Goal: Information Seeking & Learning: Learn about a topic

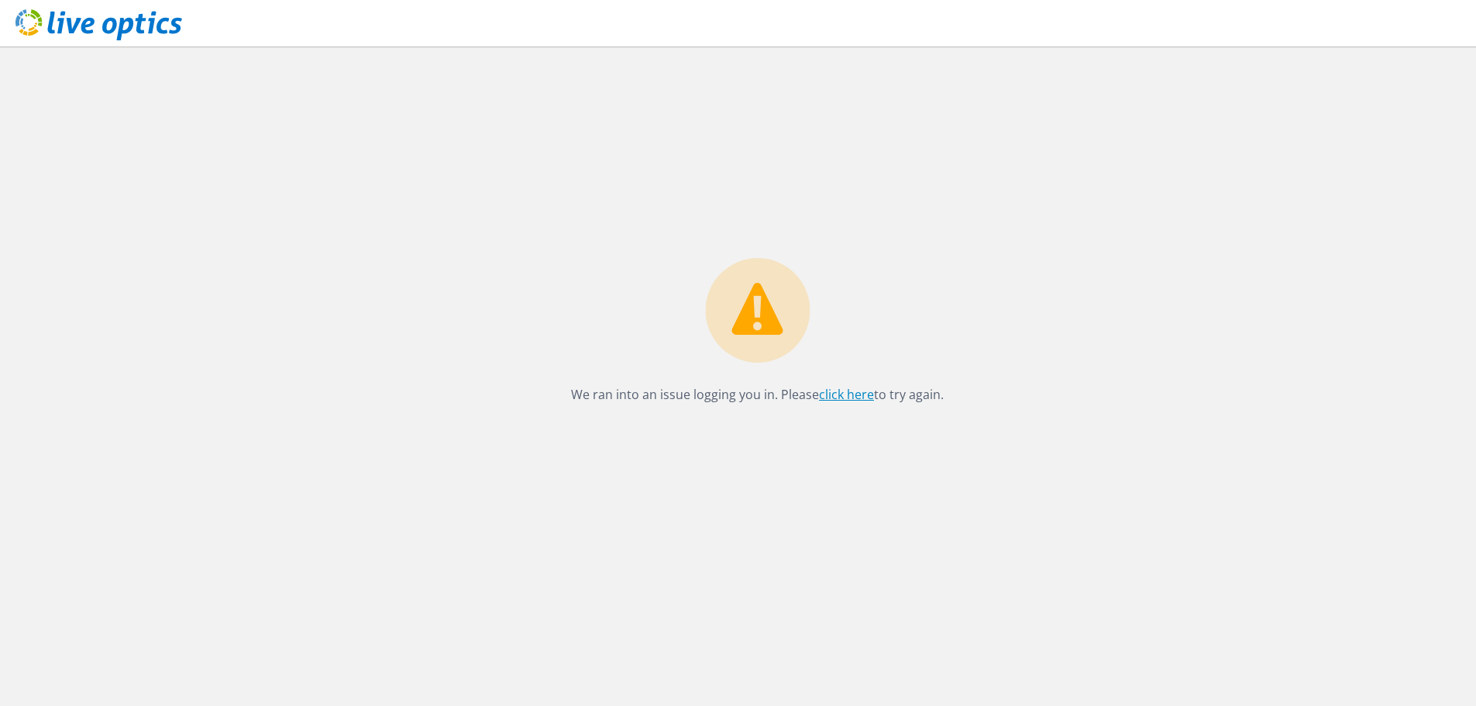
click at [853, 395] on link "click here" at bounding box center [846, 394] width 55 height 17
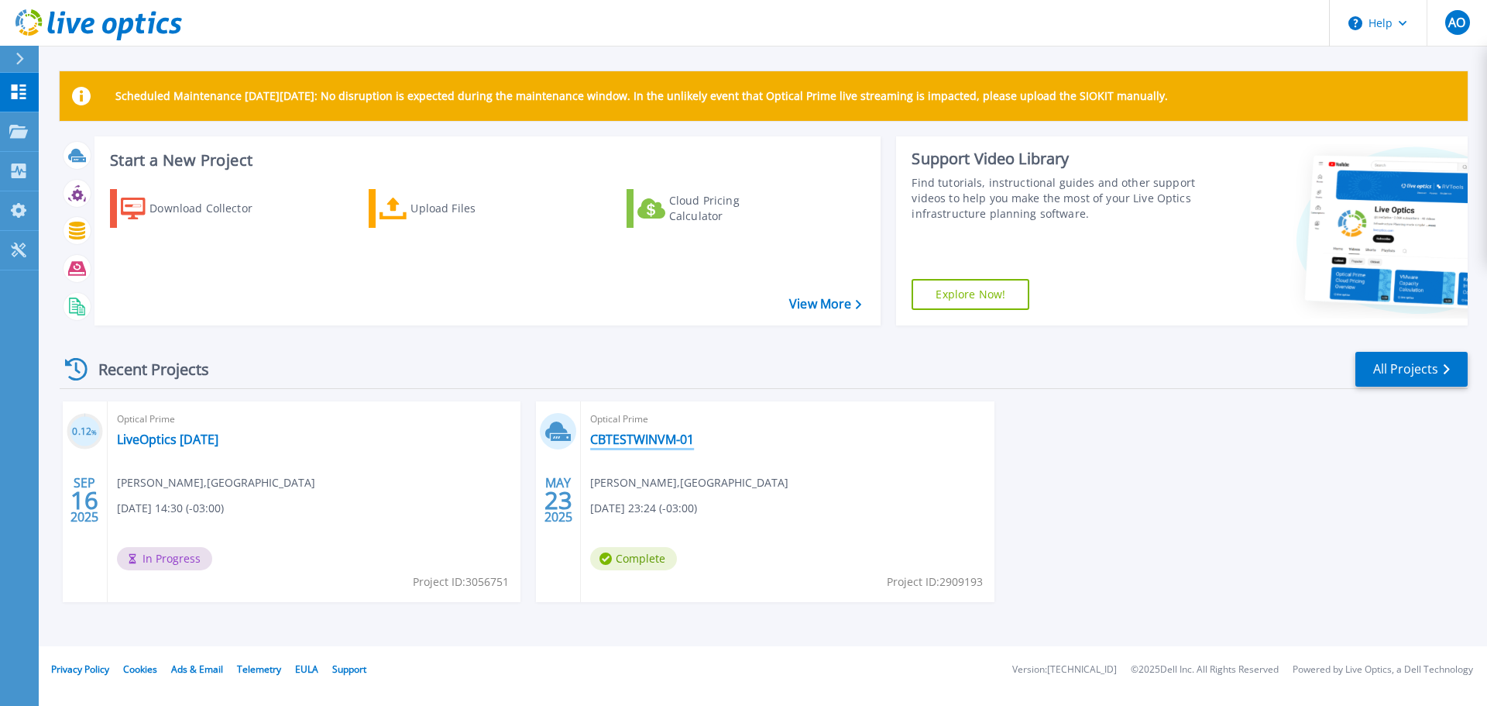
click at [664, 438] on link "CBTESTWINVM-01" at bounding box center [642, 438] width 104 height 15
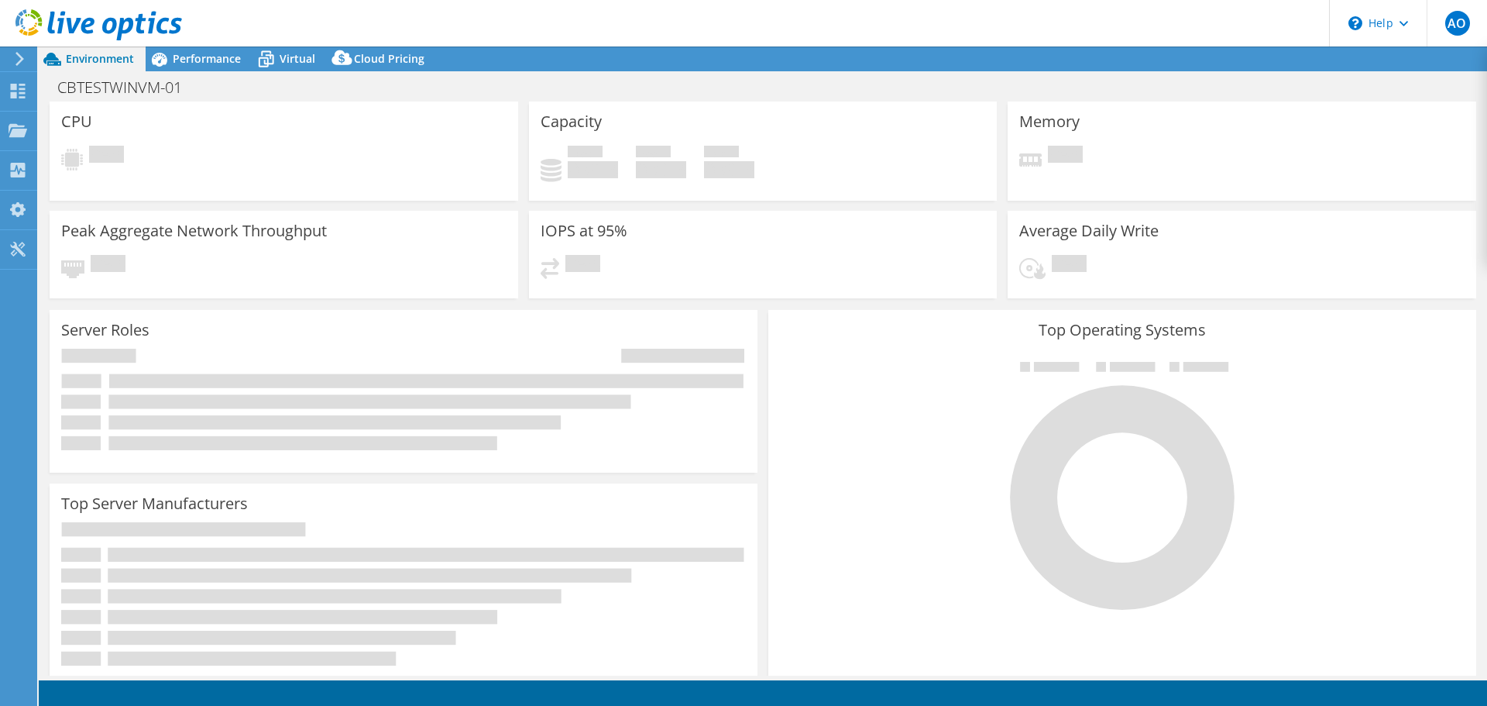
select select "USD"
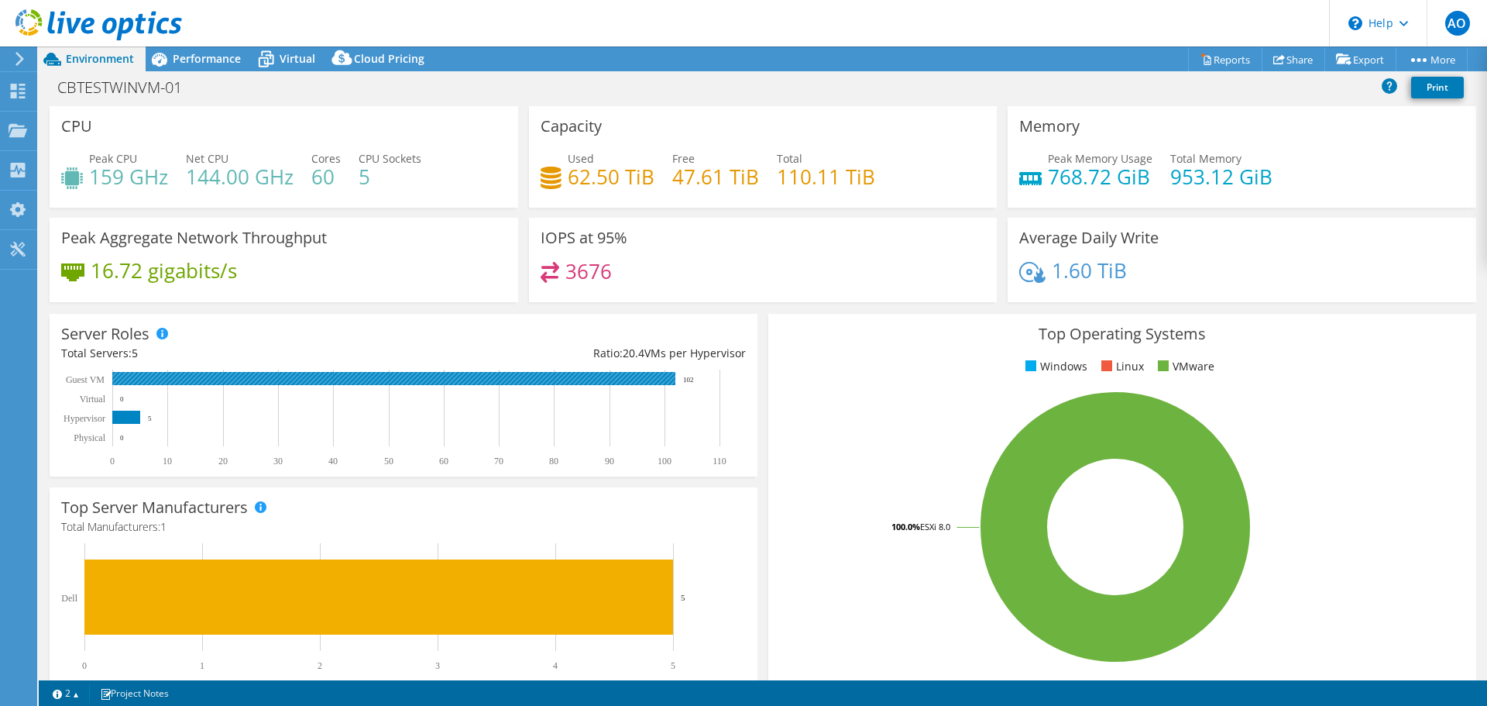
click at [146, 373] on rect at bounding box center [393, 378] width 563 height 13
click at [146, 381] on rect at bounding box center [393, 378] width 563 height 13
click at [148, 380] on rect at bounding box center [393, 378] width 563 height 13
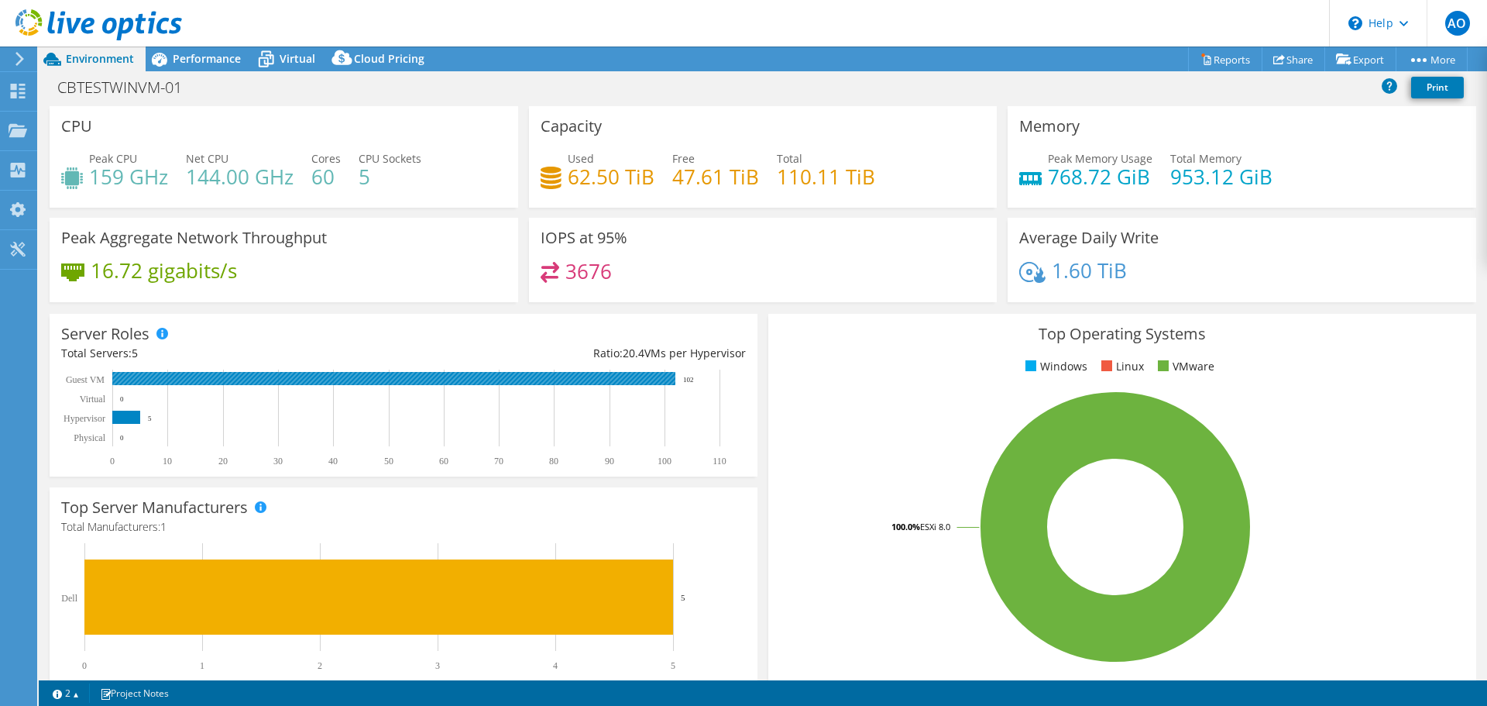
click at [148, 380] on rect at bounding box center [393, 378] width 563 height 13
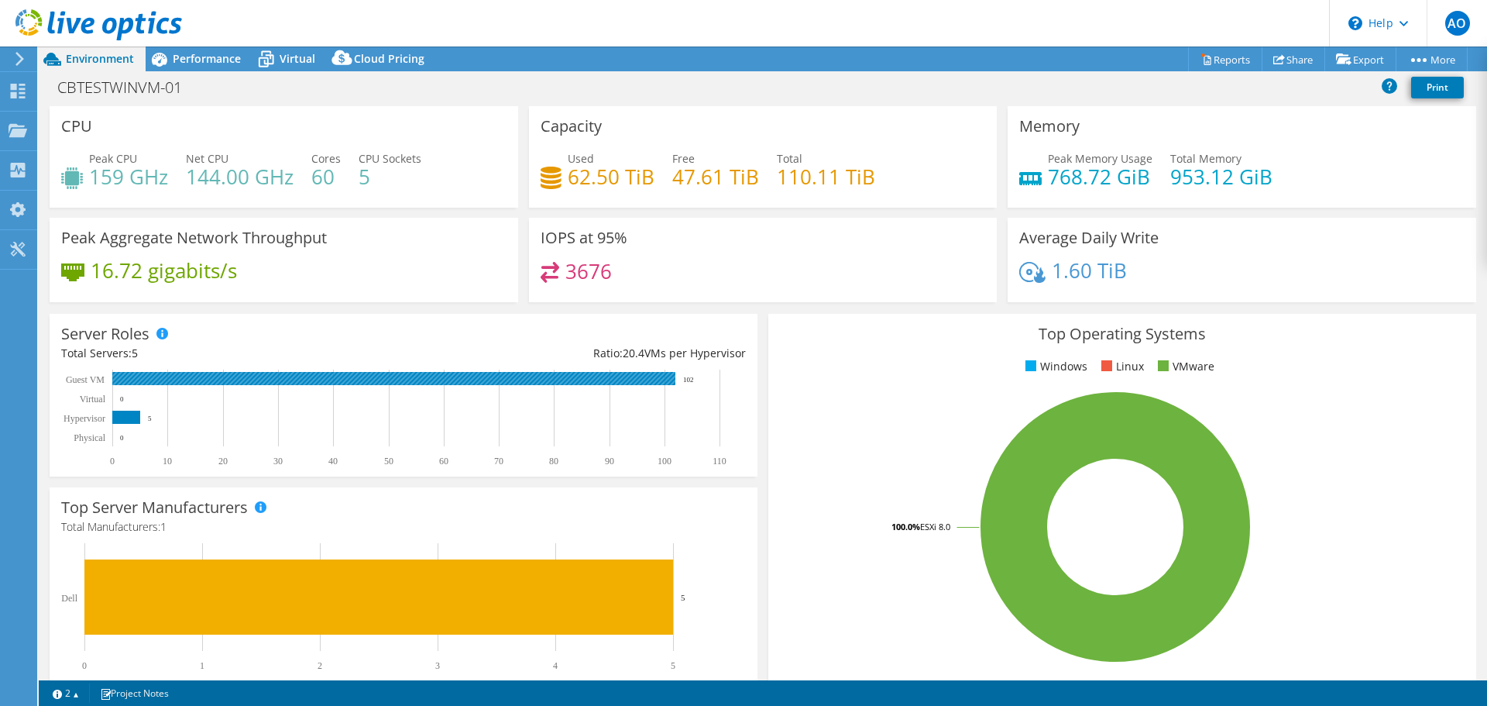
click at [264, 380] on rect at bounding box center [393, 378] width 563 height 13
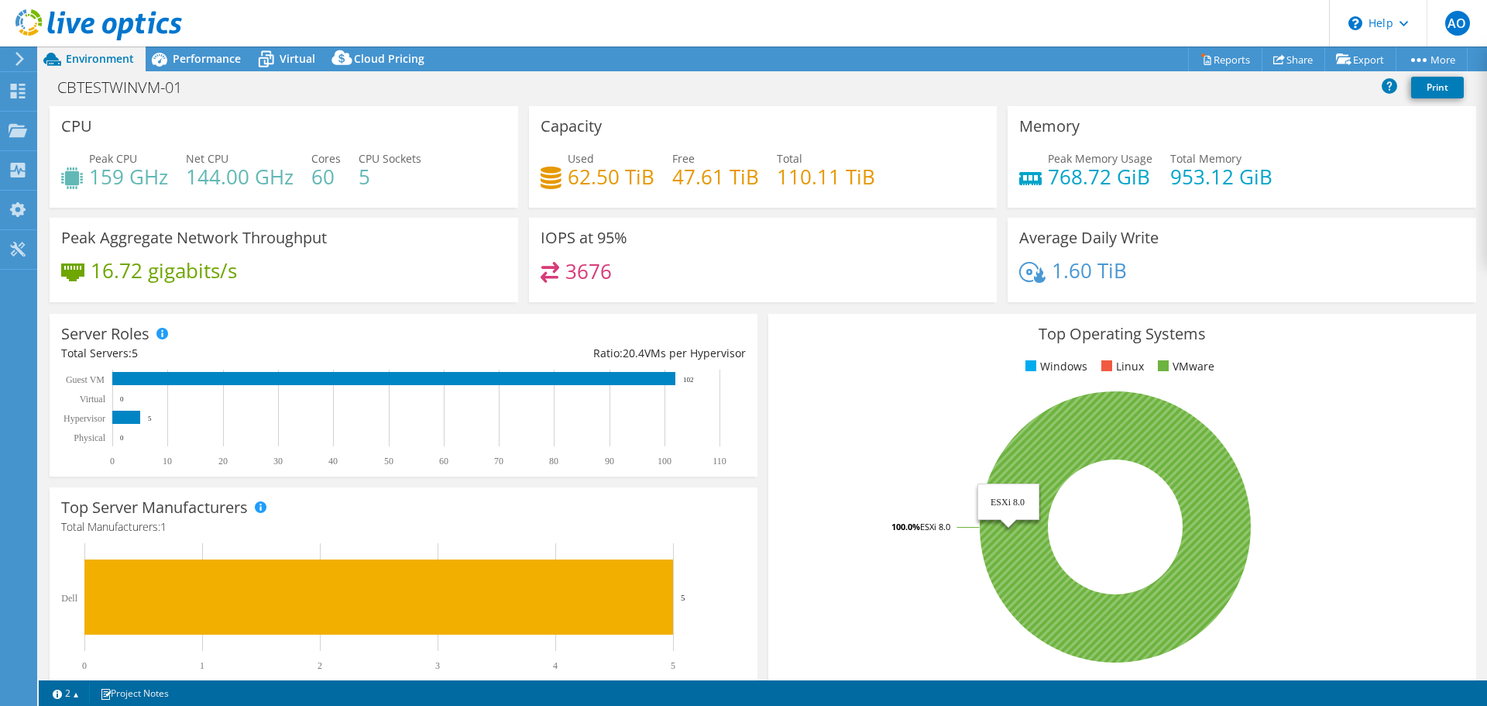
click at [1097, 435] on icon at bounding box center [1115, 526] width 271 height 271
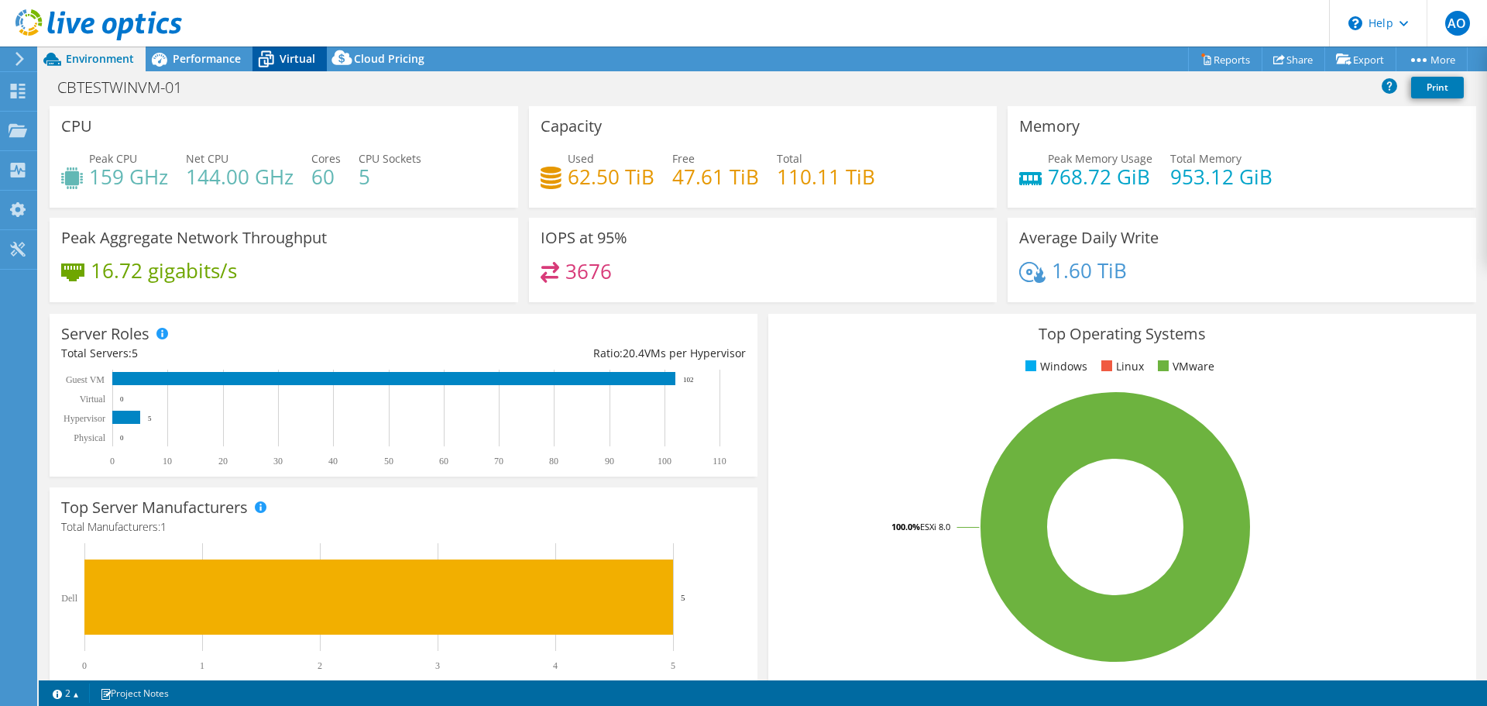
click at [288, 57] on span "Virtual" at bounding box center [298, 58] width 36 height 15
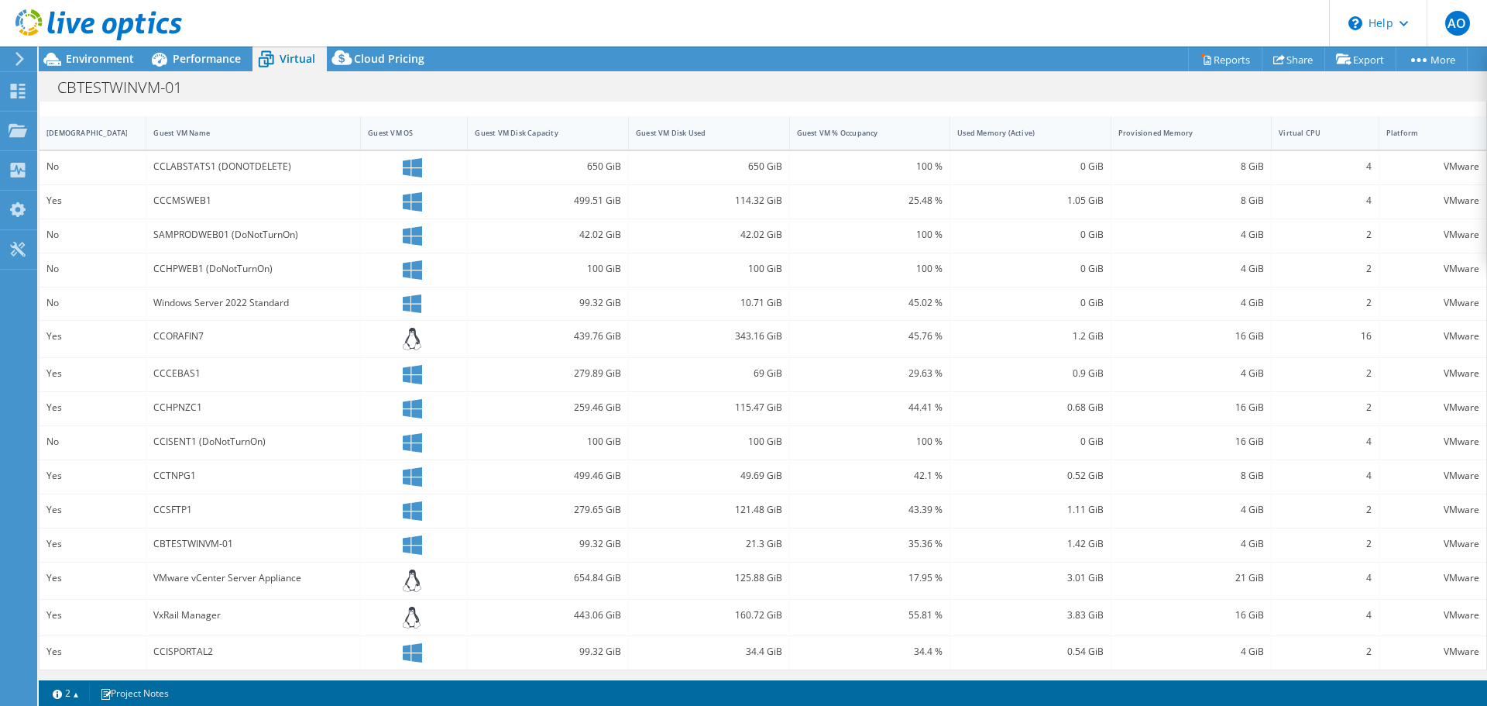
scroll to position [341, 0]
click at [183, 545] on div "CBTESTWINVM-01" at bounding box center [253, 541] width 200 height 17
click at [1446, 541] on div "VMware" at bounding box center [1433, 541] width 93 height 17
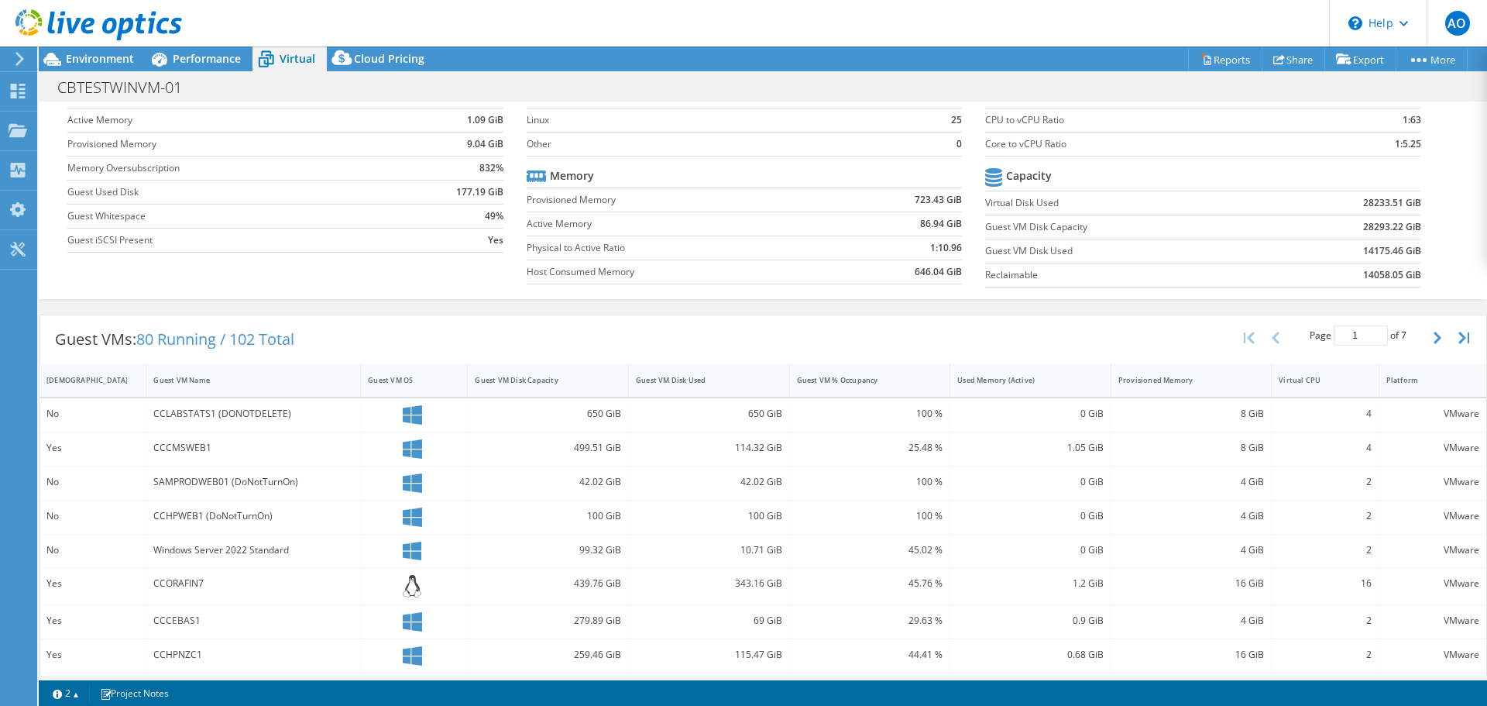
scroll to position [0, 0]
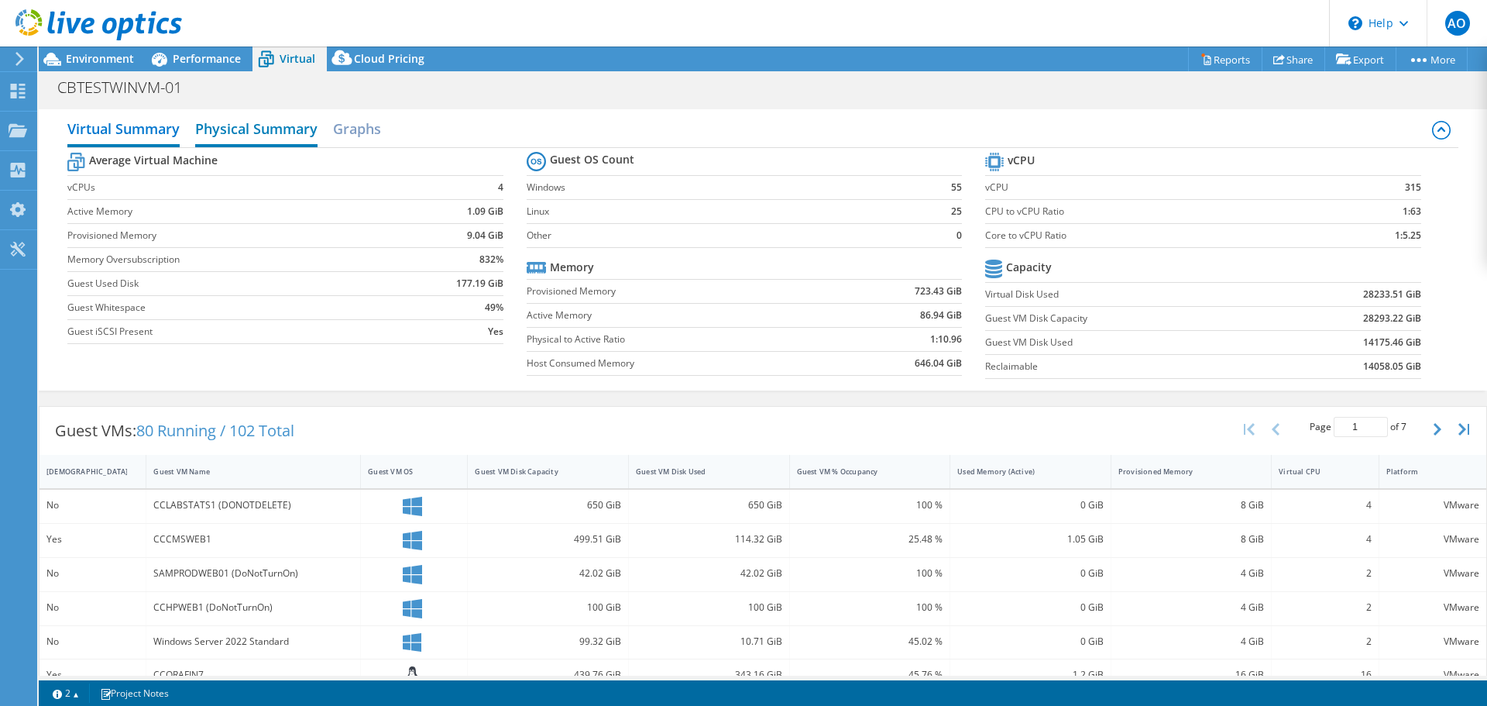
click at [266, 134] on h2 "Physical Summary" at bounding box center [256, 130] width 122 height 34
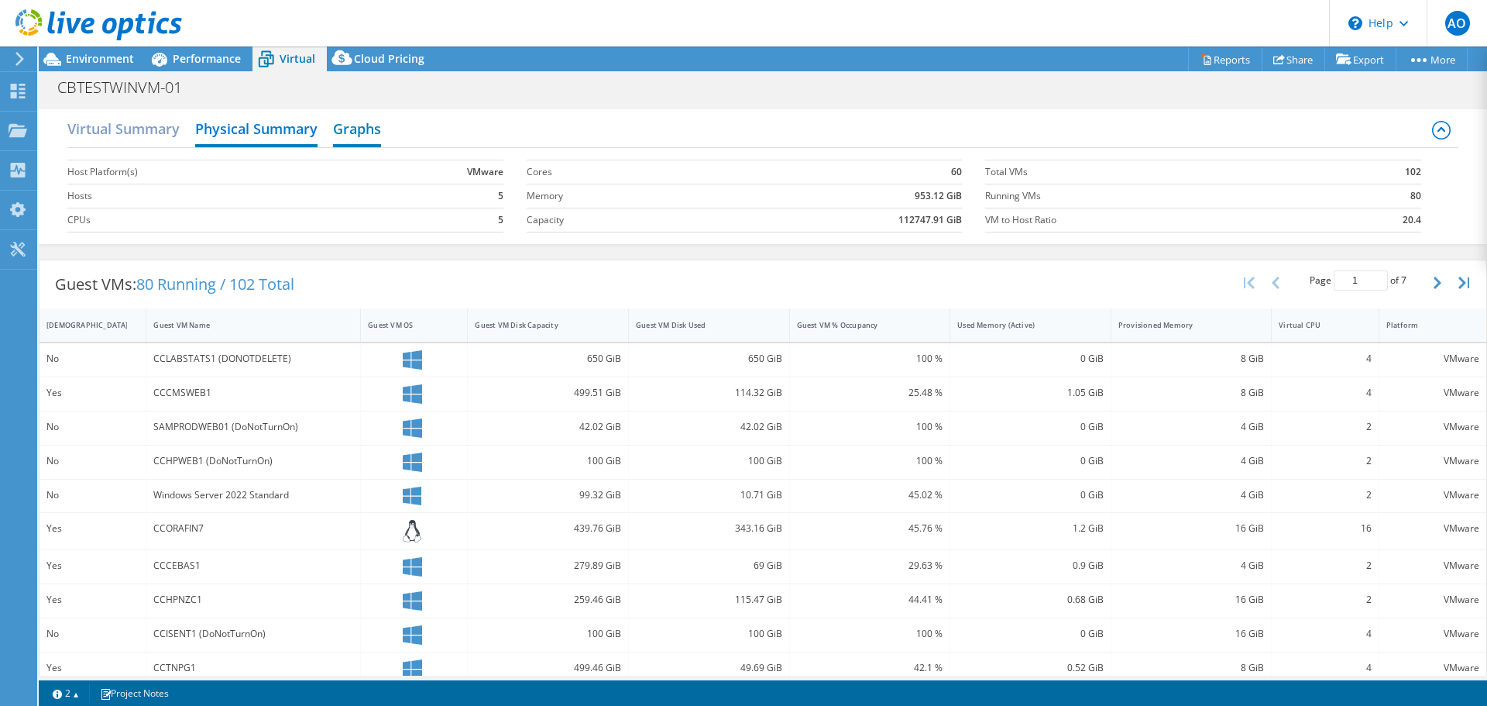
click at [366, 132] on h2 "Graphs" at bounding box center [357, 130] width 48 height 34
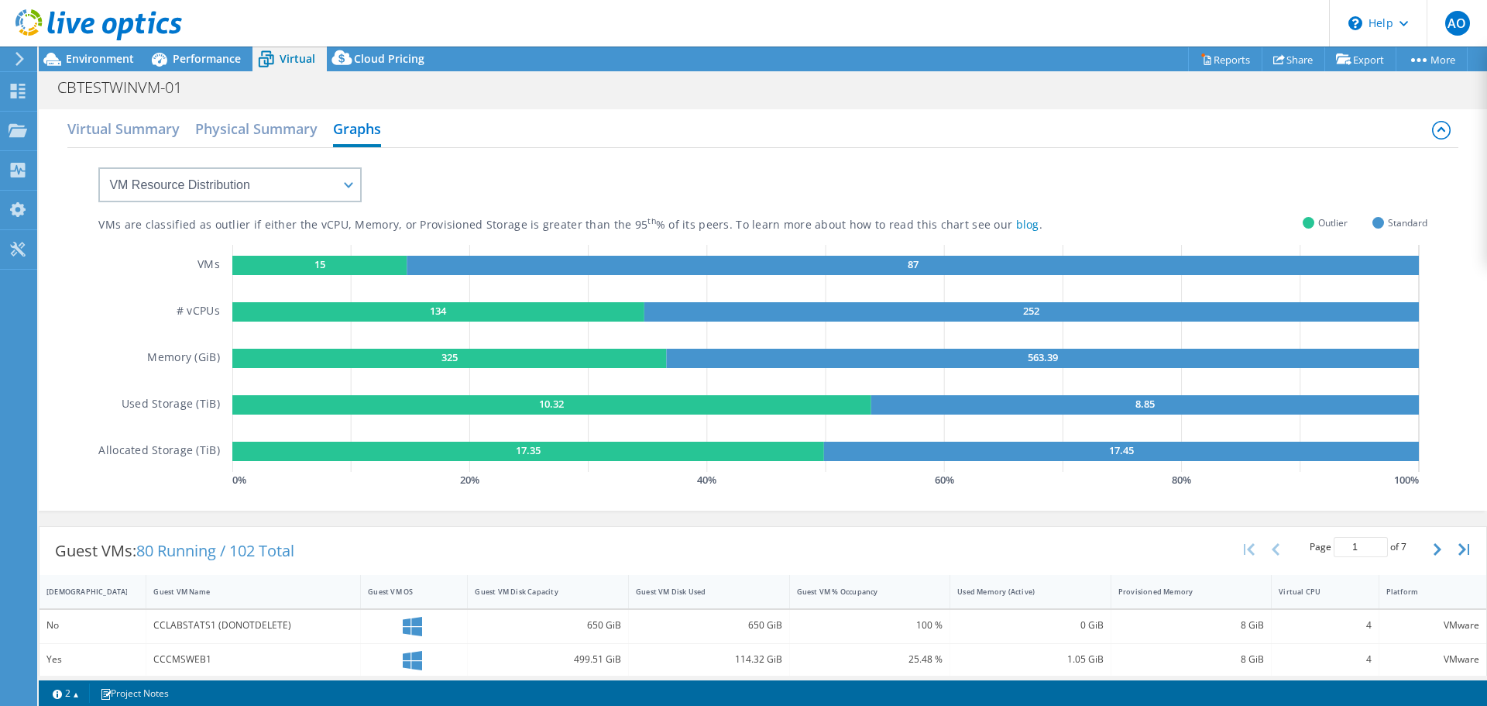
click at [490, 290] on icon "15 87 134 252 325 563.39 10.32 8.85 17.35 17.45" at bounding box center [829, 358] width 1195 height 227
click at [477, 304] on rect at bounding box center [438, 311] width 412 height 19
click at [448, 352] on text "325" at bounding box center [450, 357] width 16 height 14
click at [351, 187] on select "VM Resource Distribution Provisioning Contrast Over Provisioning" at bounding box center [229, 184] width 263 height 35
click at [513, 173] on div "VMs are classified as outlier if either the vCPU, Memory, or Provisioned Storag…" at bounding box center [762, 319] width 1328 height 343
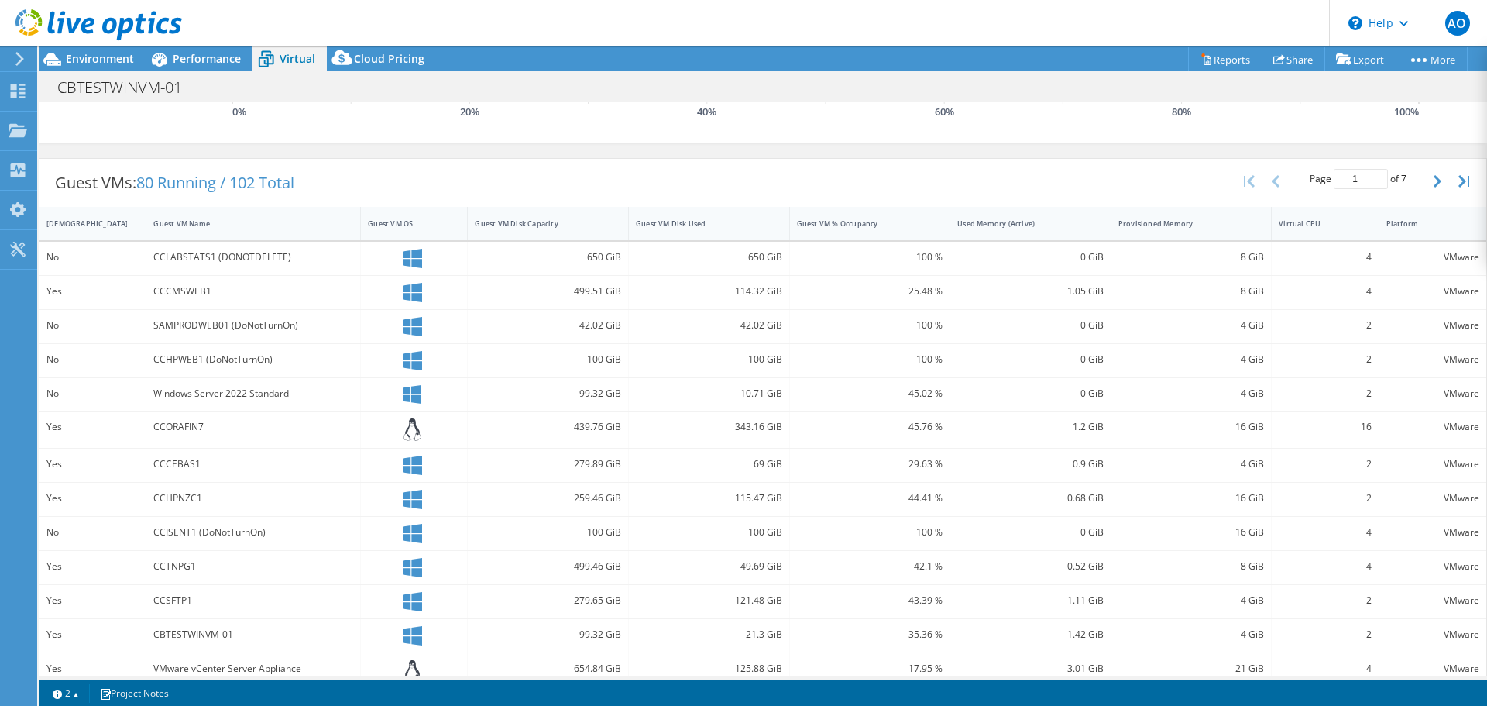
scroll to position [461, 0]
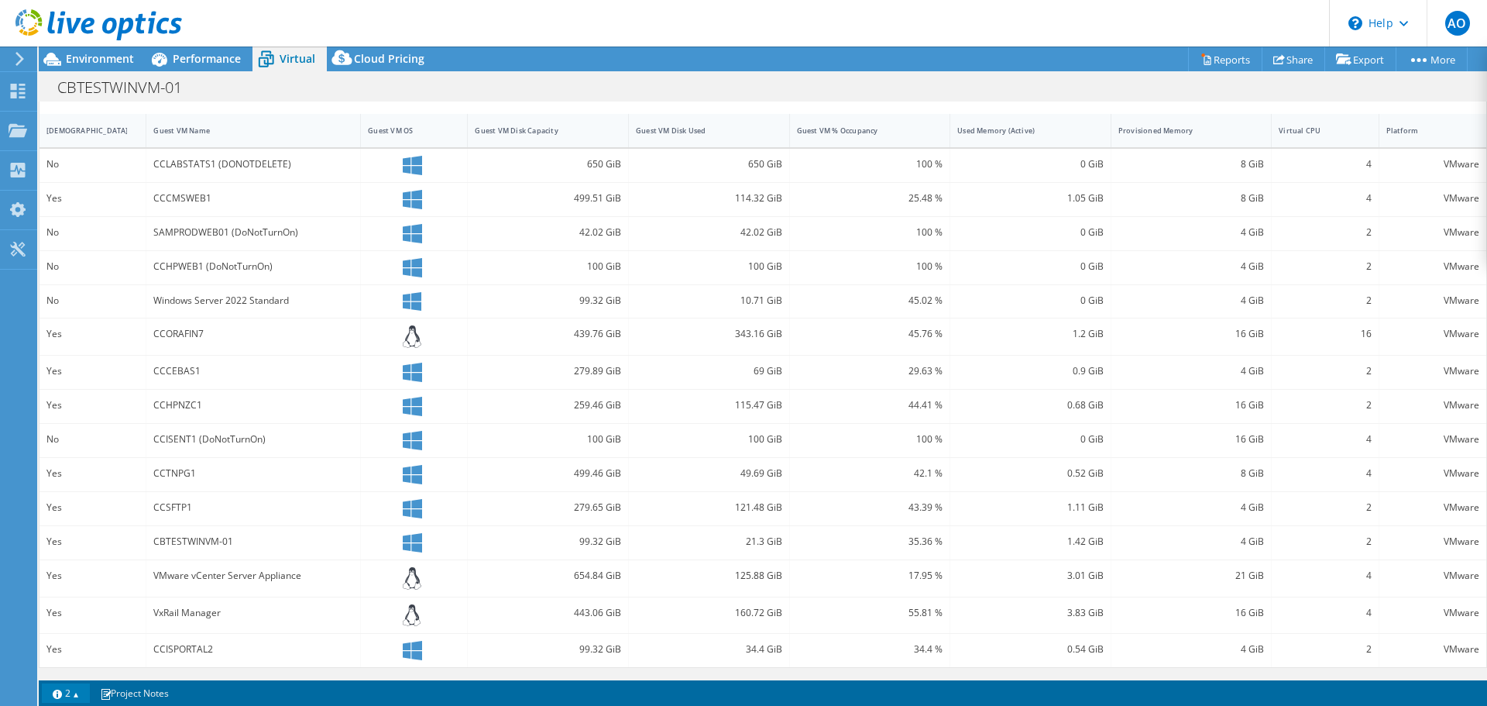
click at [71, 697] on link "2" at bounding box center [66, 692] width 48 height 19
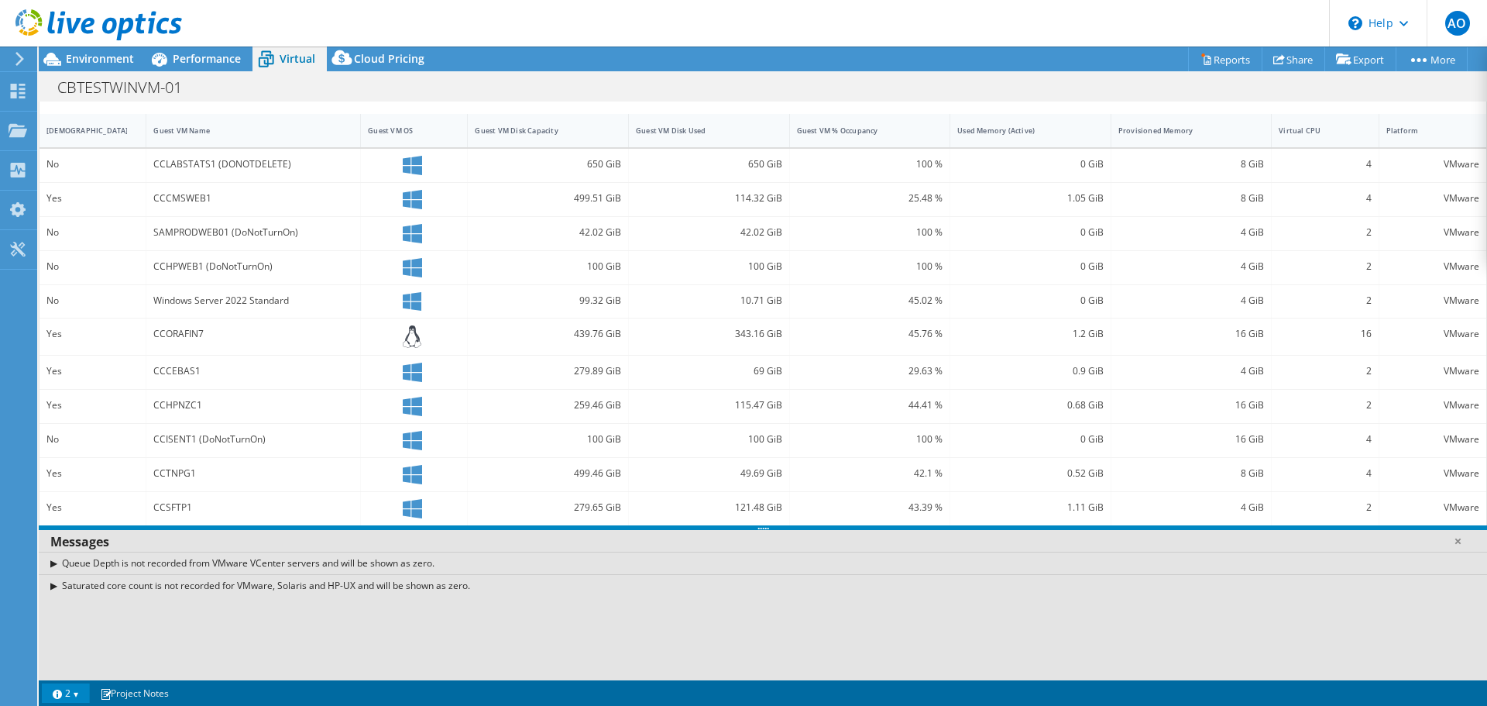
click at [71, 697] on link "2" at bounding box center [66, 692] width 48 height 19
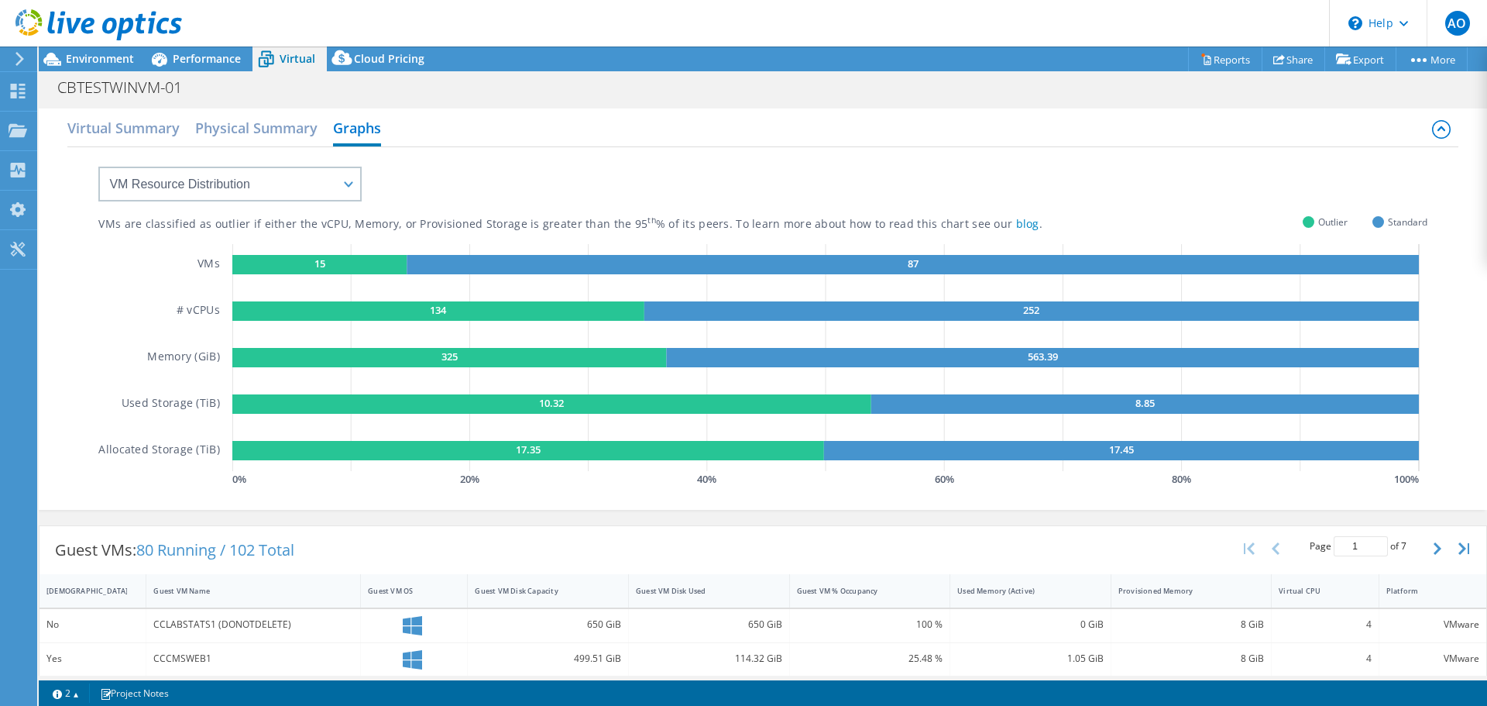
scroll to position [0, 0]
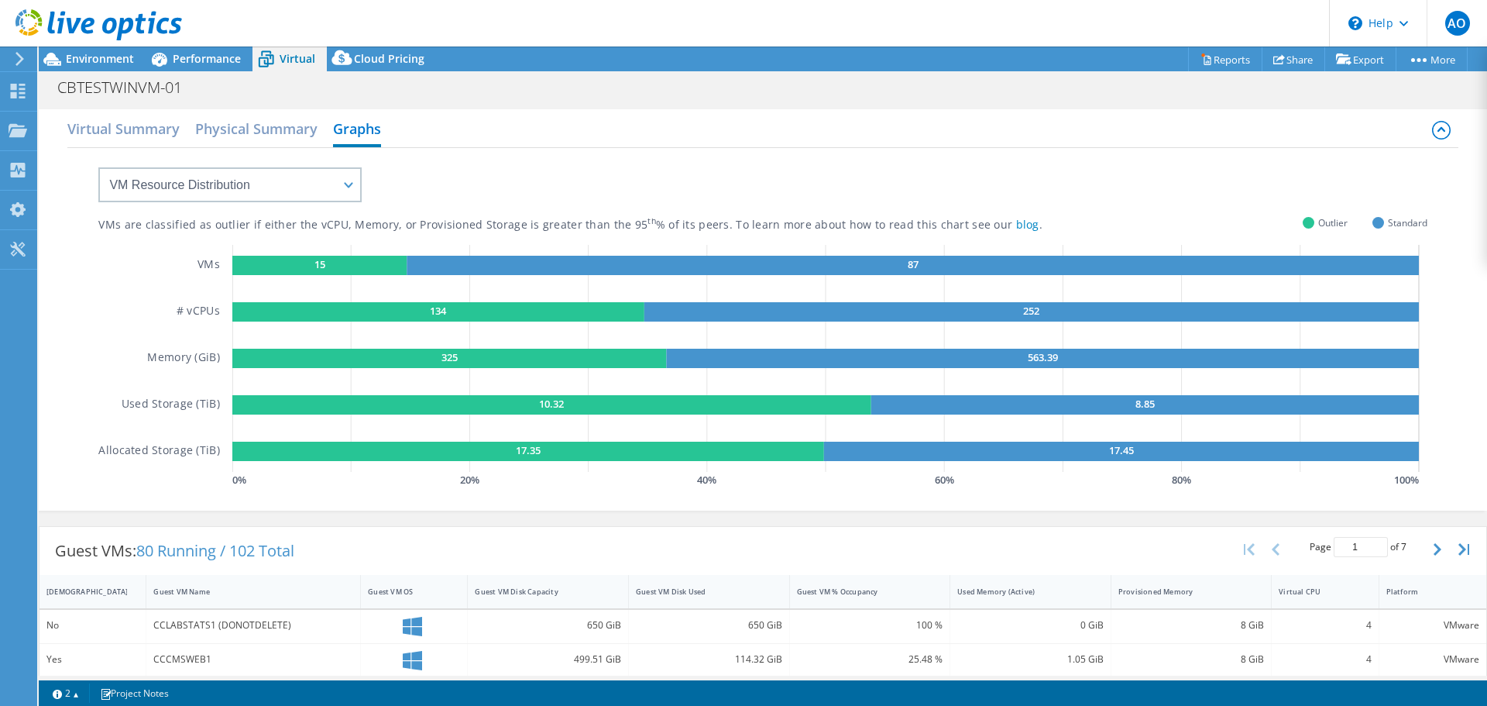
click at [1303, 225] on div "Outlier" at bounding box center [1325, 223] width 45 height 12
click at [1212, 57] on link "Reports" at bounding box center [1225, 59] width 74 height 24
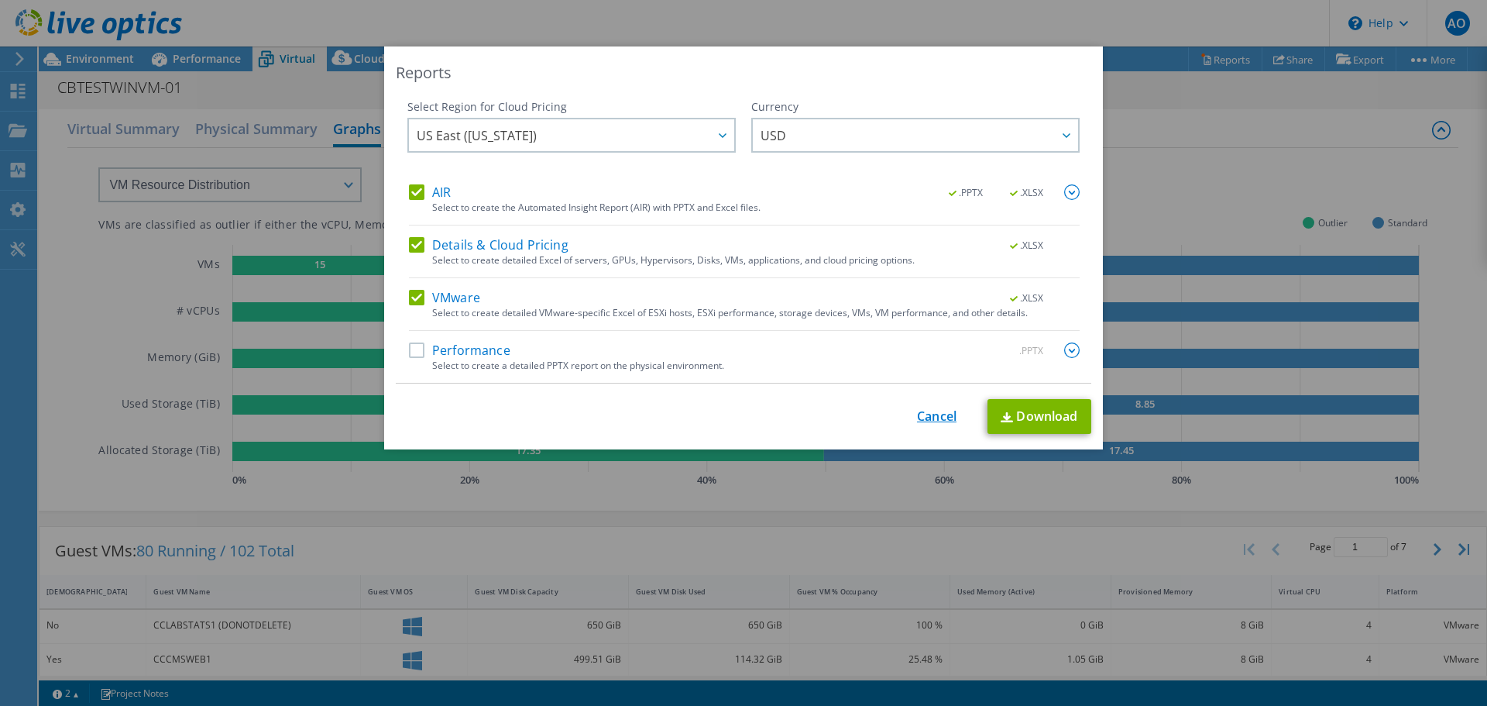
click at [930, 413] on link "Cancel" at bounding box center [937, 416] width 40 height 15
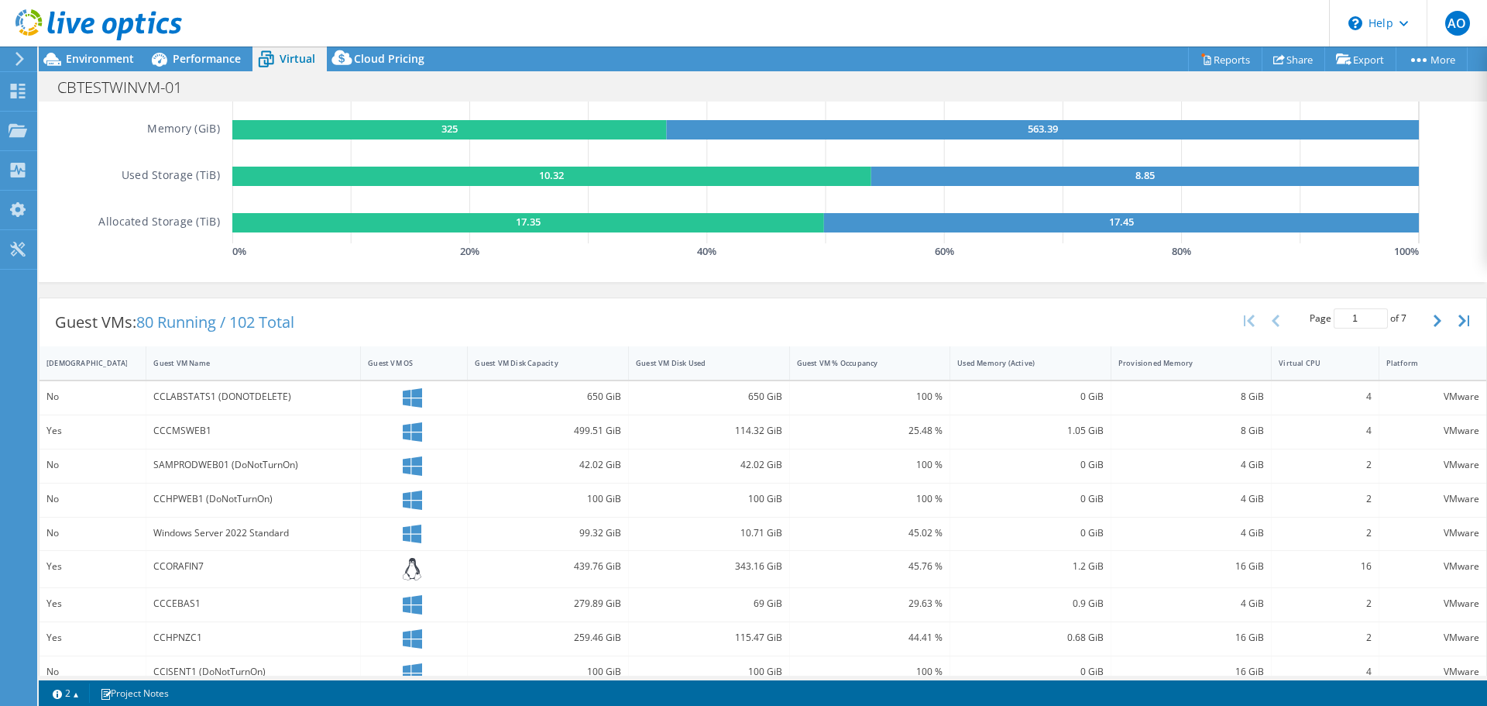
scroll to position [306, 0]
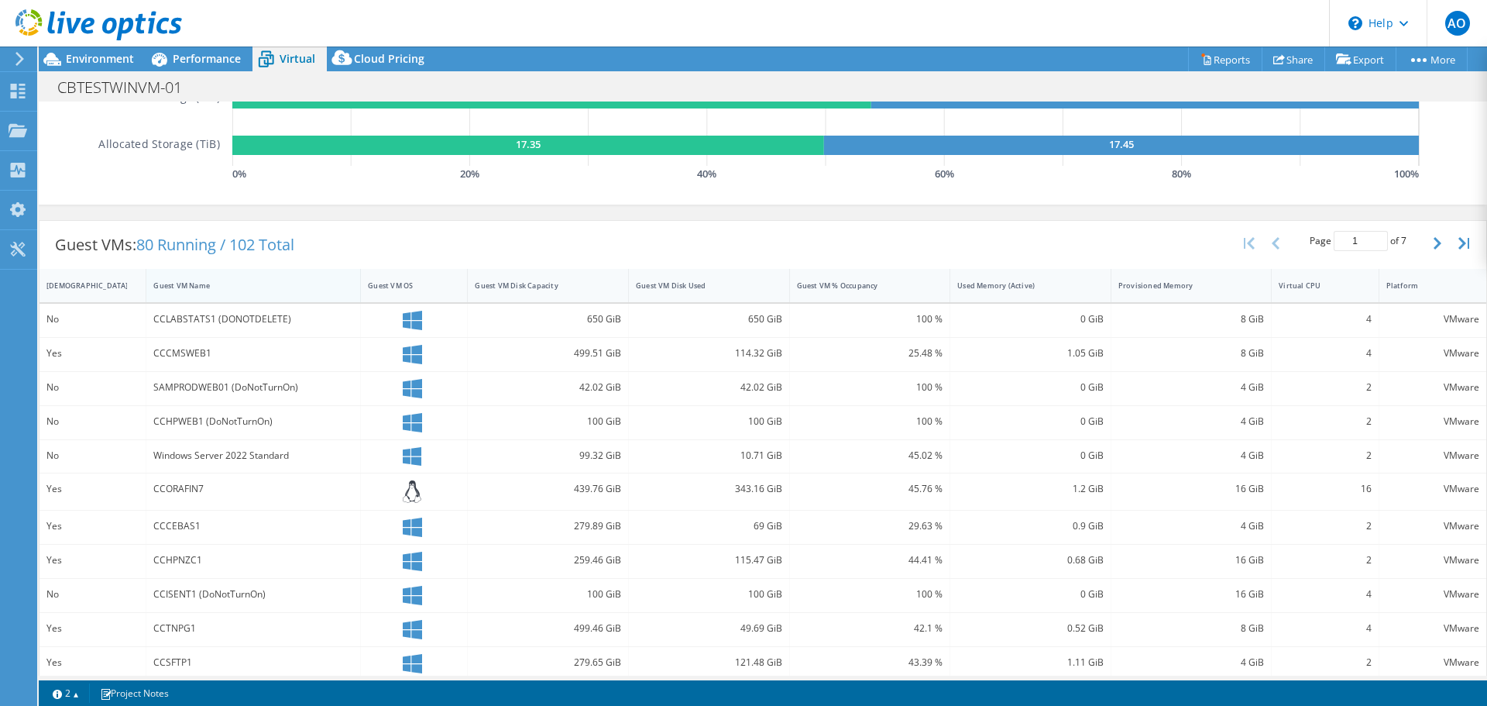
click at [166, 280] on div "Guest VM Name" at bounding box center [243, 285] width 181 height 10
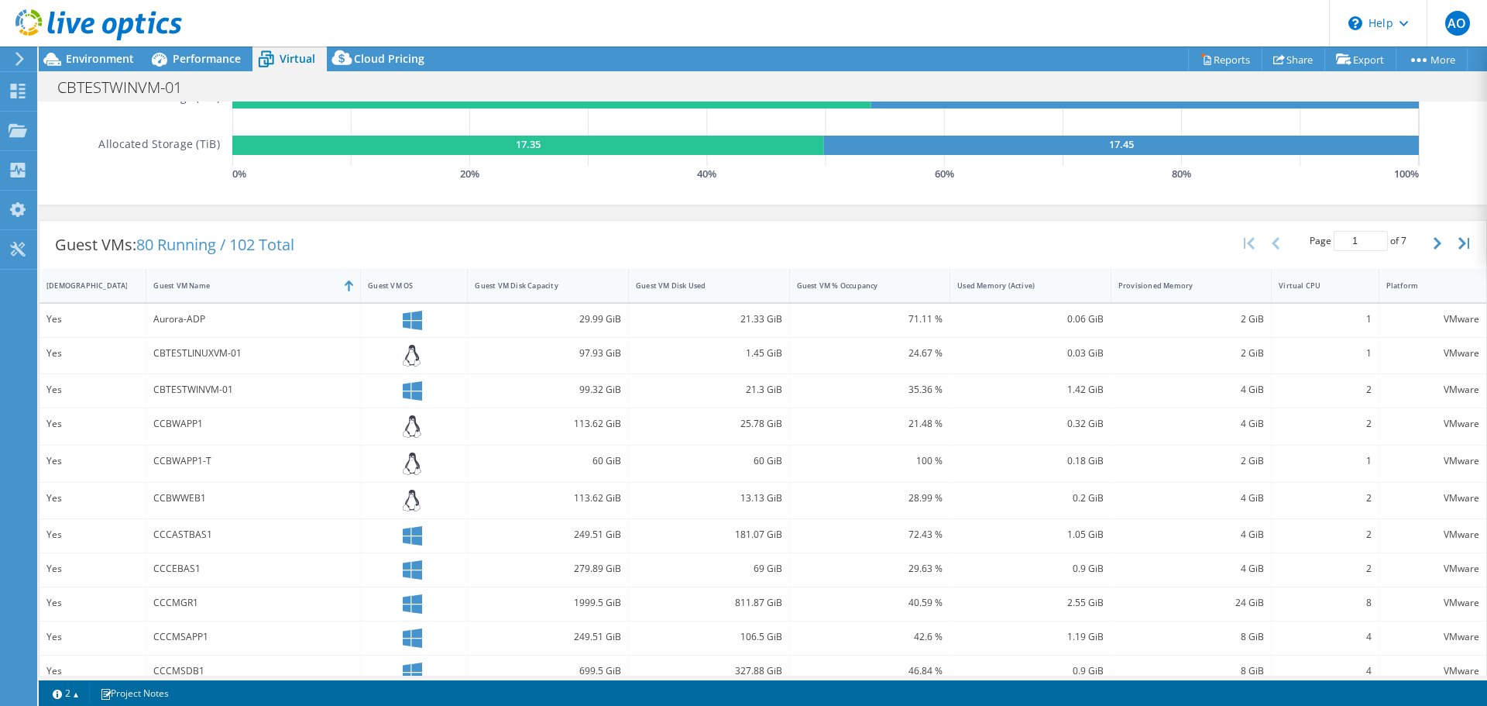
click at [222, 355] on div "CBTESTLINUXVM-01" at bounding box center [253, 353] width 200 height 17
click at [229, 397] on div "CBTESTWINVM-01" at bounding box center [253, 389] width 200 height 17
click at [584, 391] on div "99.32 GiB" at bounding box center [548, 389] width 146 height 17
drag, startPoint x: 586, startPoint y: 390, endPoint x: 1466, endPoint y: 407, distance: 880.1
click at [1466, 407] on div "Yes CBTESTWINVM-01 99.32 GiB 21.3 GiB 35.36 % 1.42 GiB 4 GiB 2 VMware" at bounding box center [763, 390] width 1447 height 33
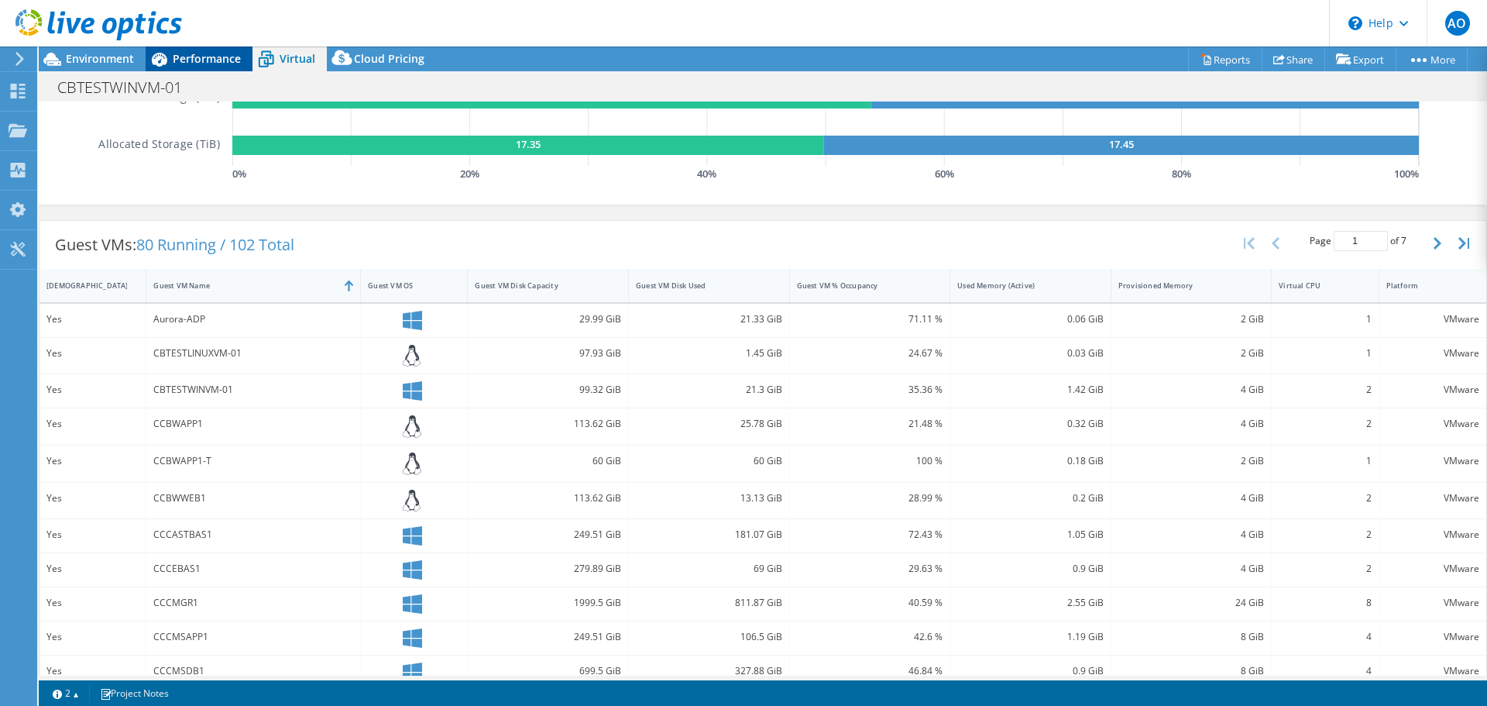
click at [201, 60] on span "Performance" at bounding box center [207, 58] width 68 height 15
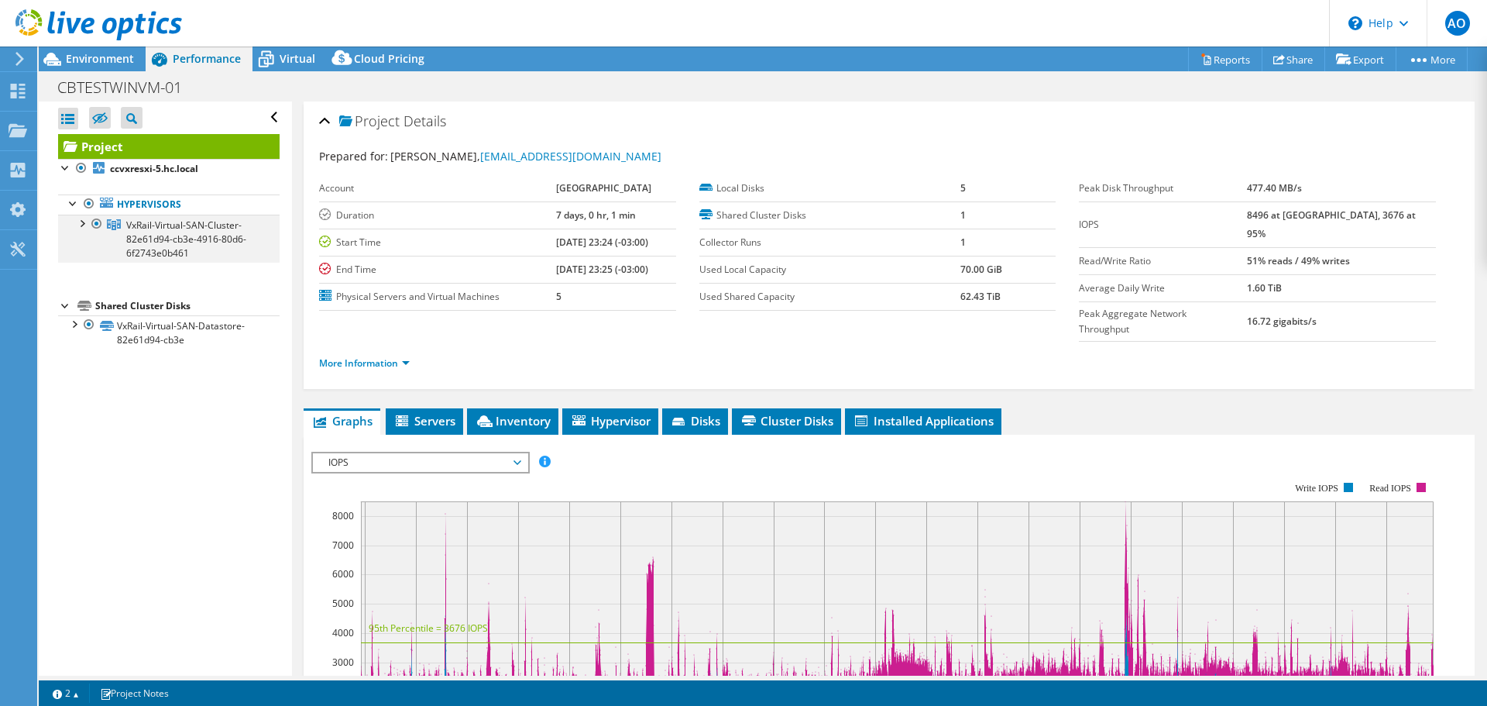
click at [84, 223] on div at bounding box center [81, 222] width 15 height 15
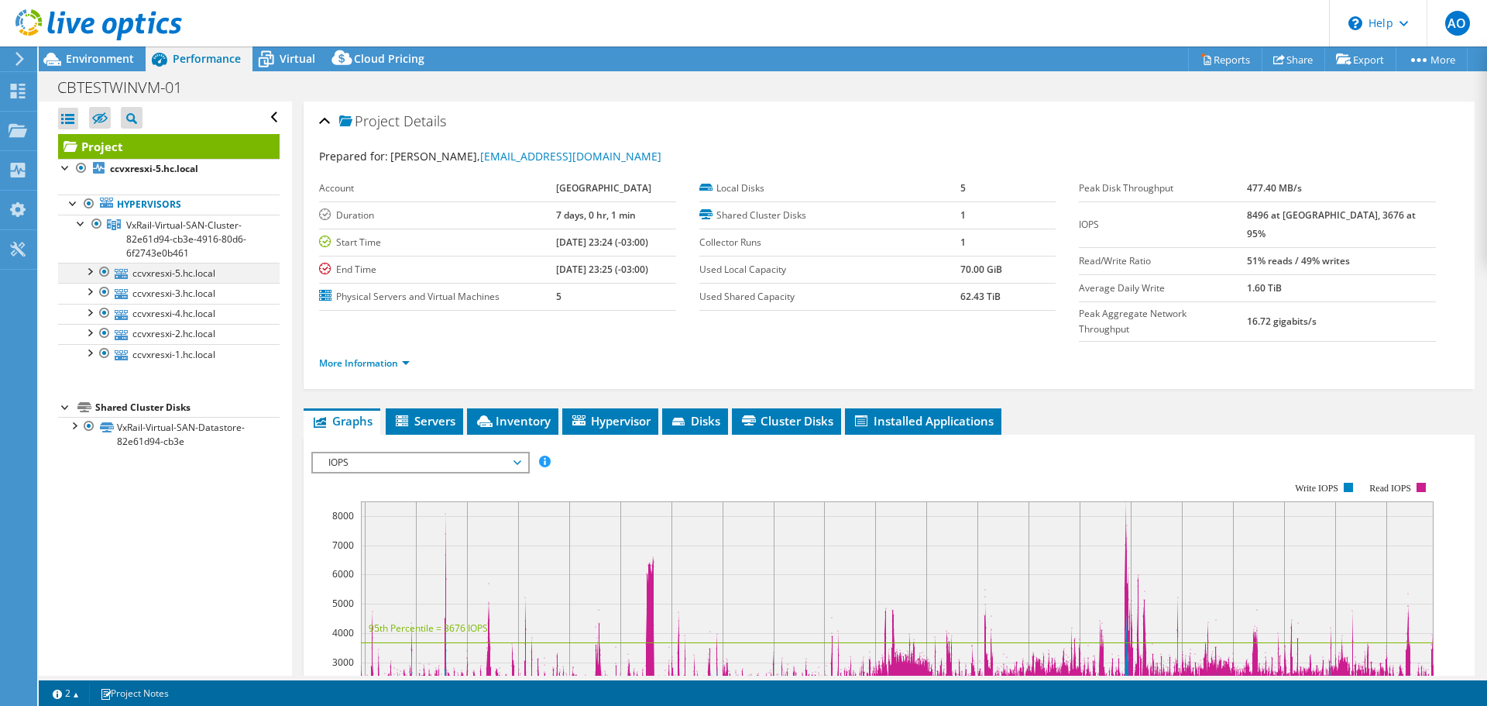
click at [92, 275] on div at bounding box center [88, 270] width 15 height 15
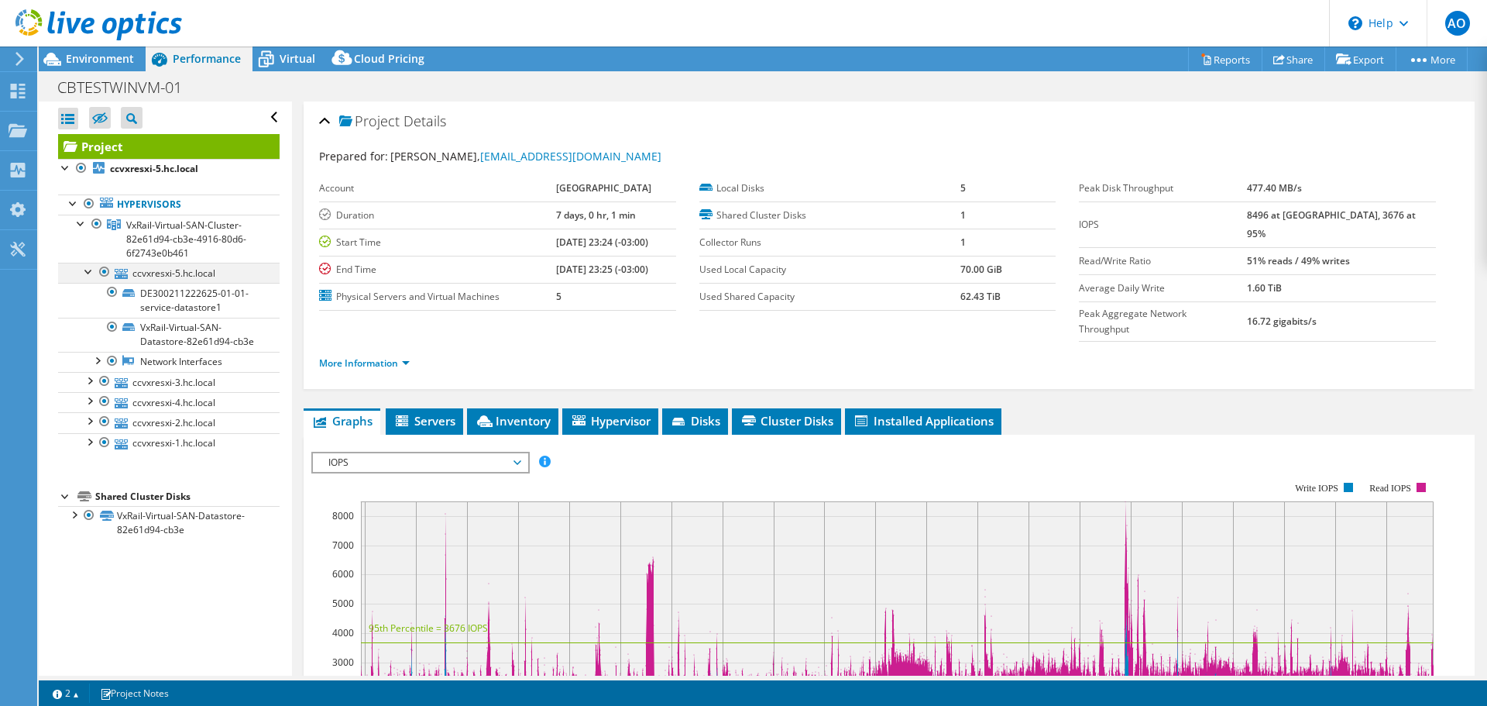
click at [92, 275] on div at bounding box center [88, 270] width 15 height 15
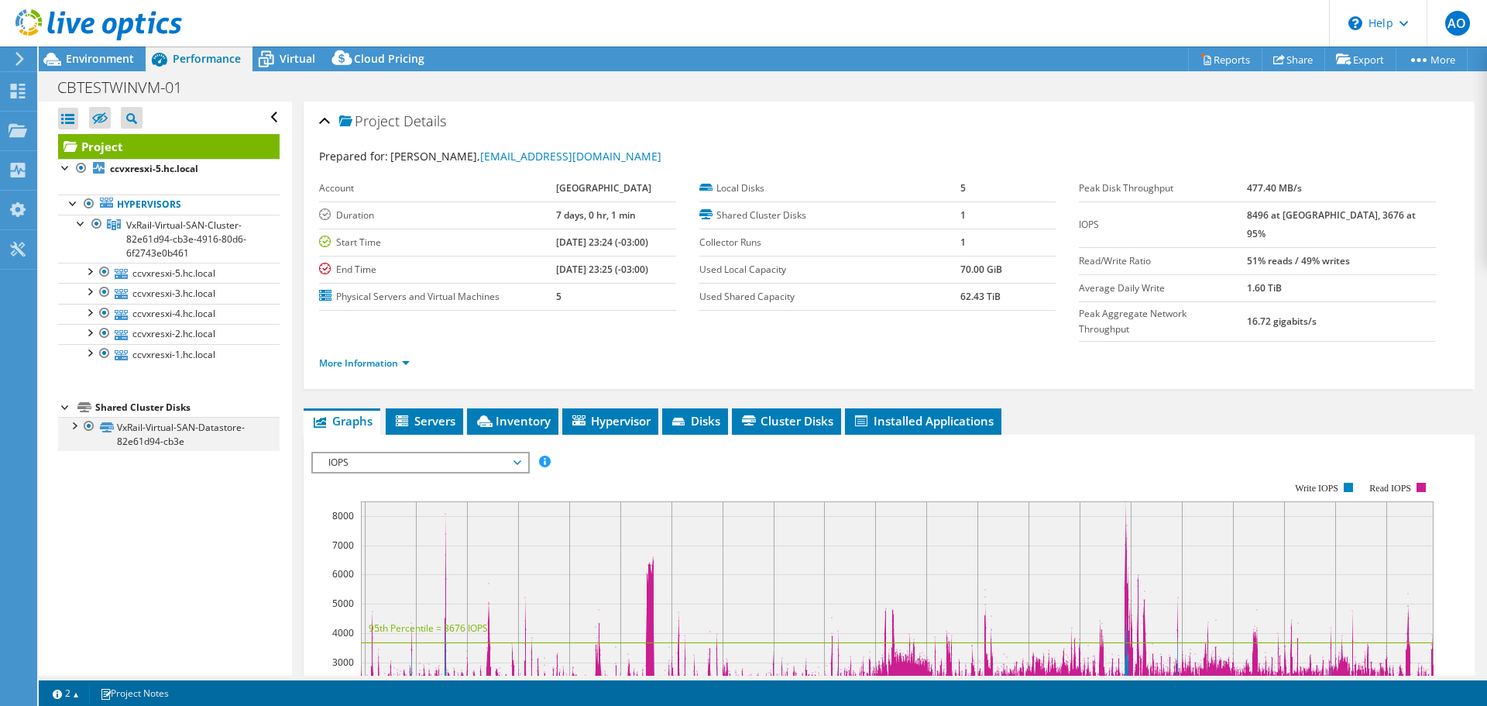
click at [74, 424] on div at bounding box center [73, 424] width 15 height 15
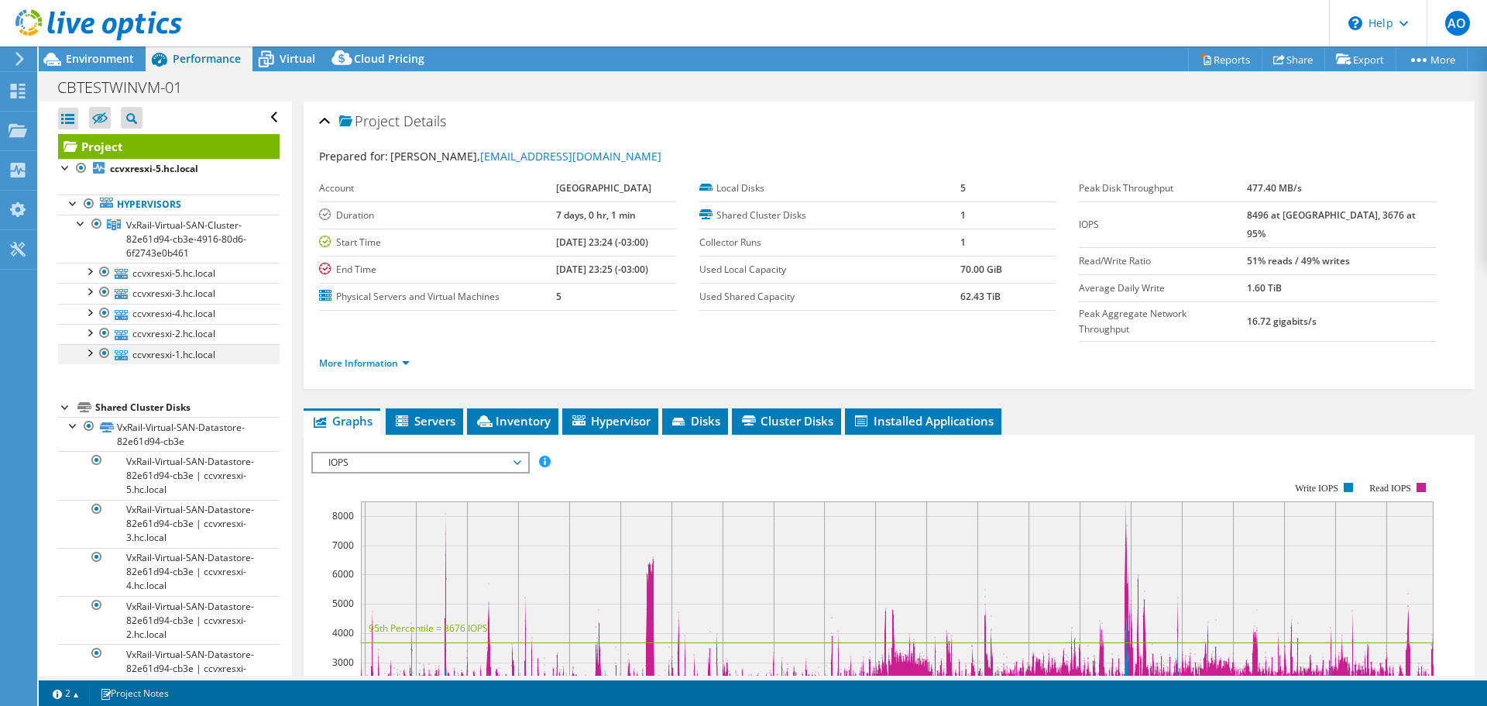
click at [92, 352] on div at bounding box center [88, 351] width 15 height 15
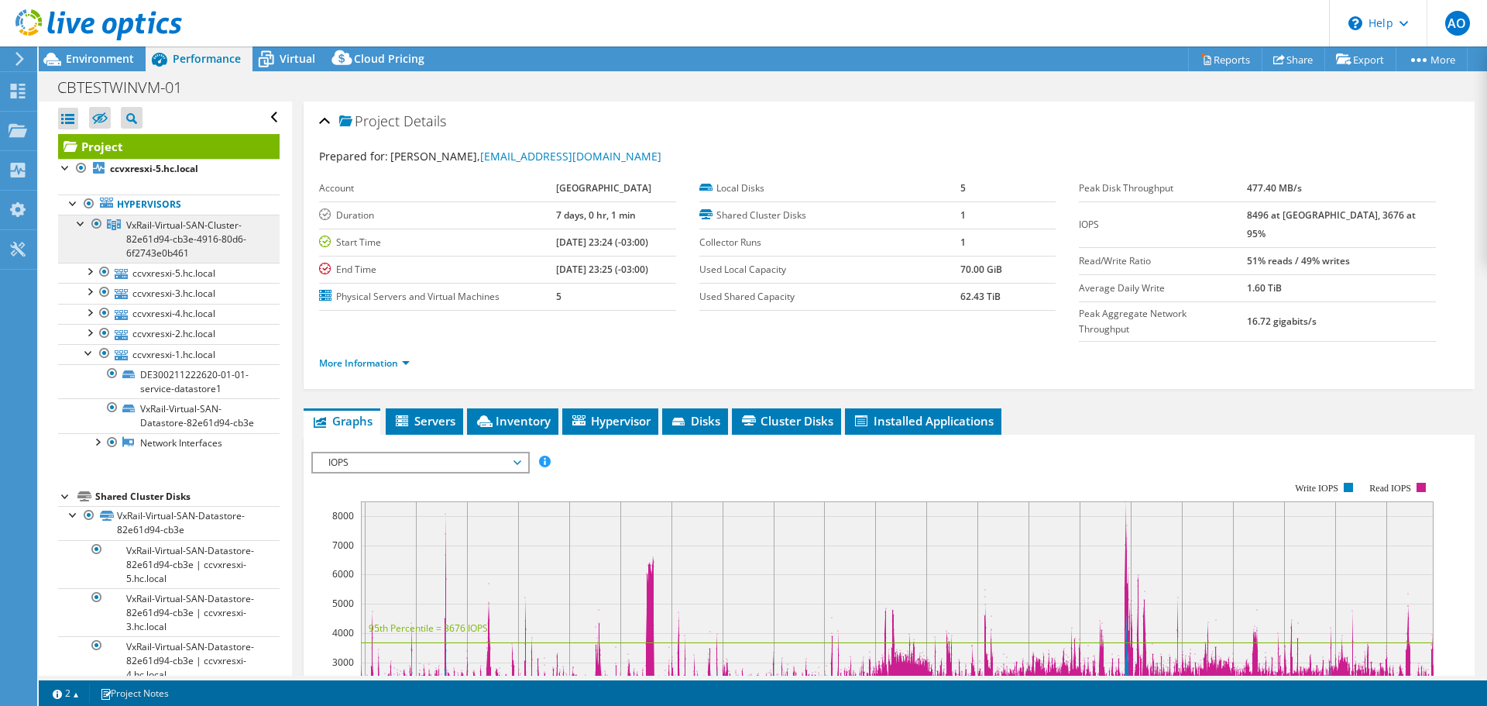
click at [170, 239] on span "VxRail-Virtual-SAN-Cluster-82e61d94-cb3e-4916-80d6-6f2743e0b461" at bounding box center [186, 238] width 120 height 41
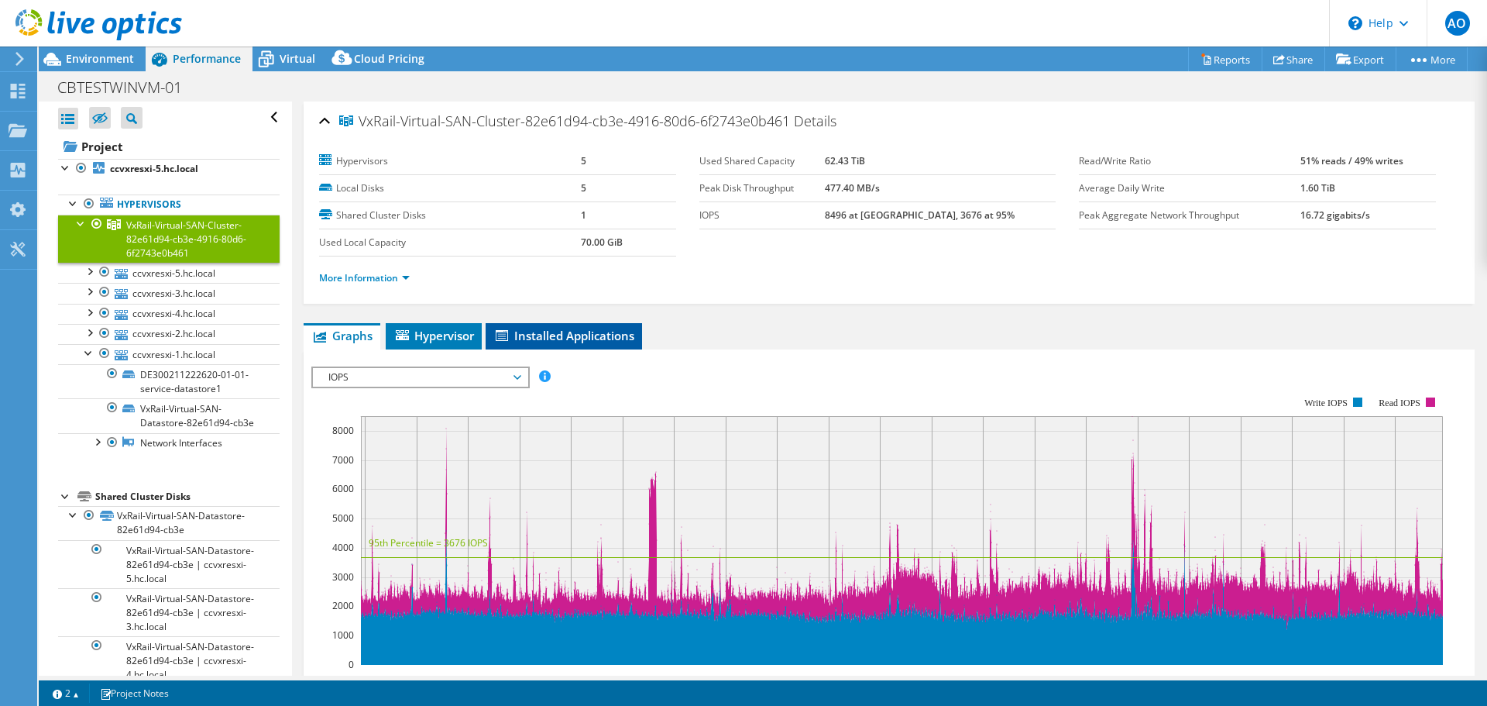
click at [576, 332] on span "Installed Applications" at bounding box center [563, 335] width 141 height 15
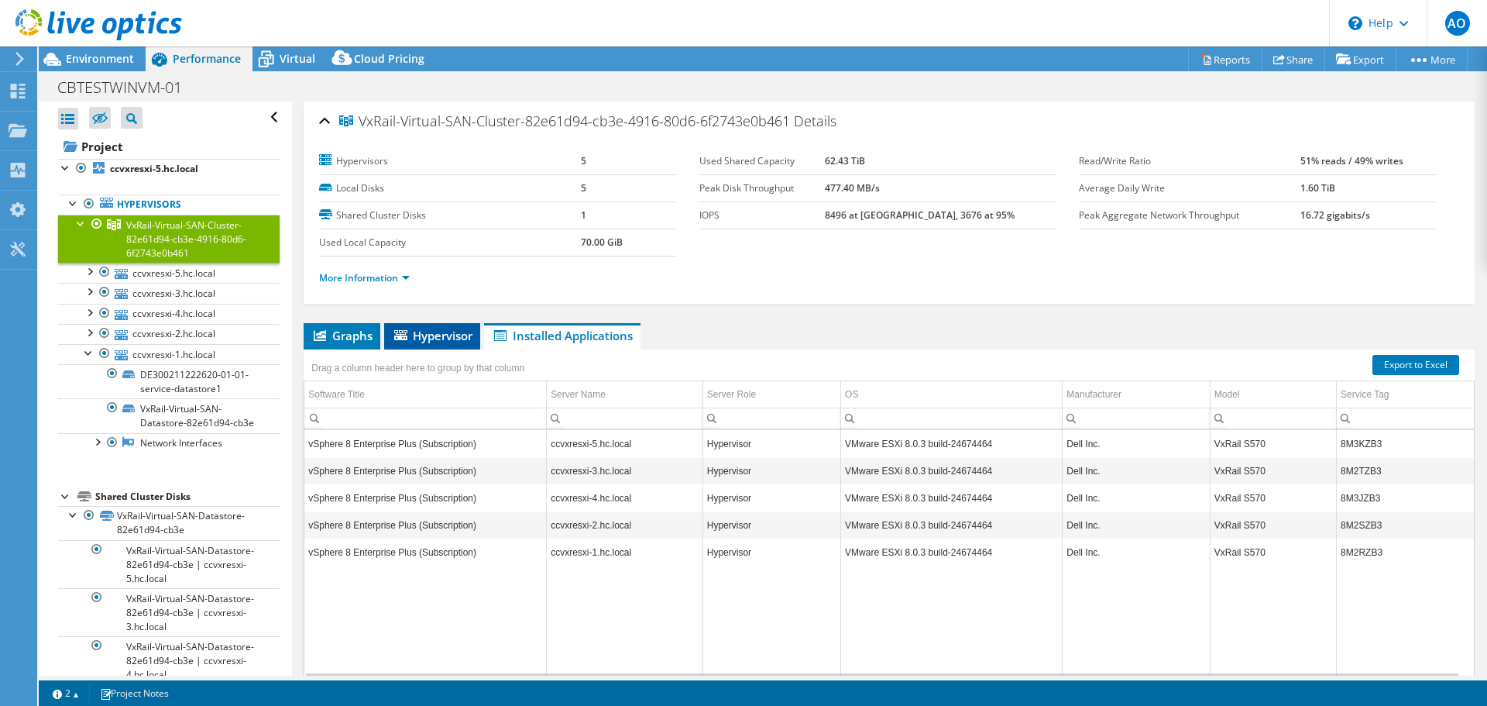
click at [442, 342] on span "Hypervisor" at bounding box center [432, 335] width 81 height 15
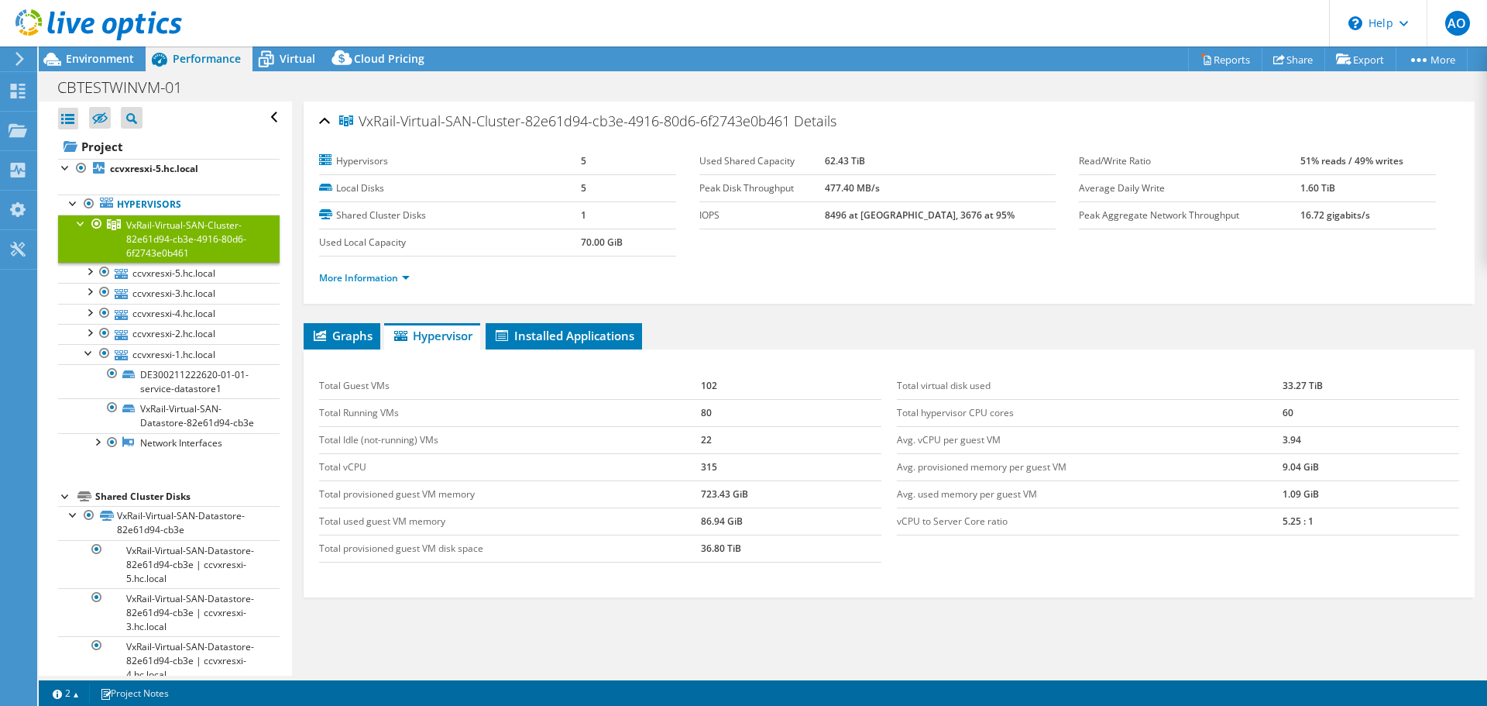
click at [333, 400] on td "Total Running VMs" at bounding box center [510, 412] width 382 height 27
click at [174, 340] on link "ccvxresxi-2.hc.local" at bounding box center [169, 334] width 222 height 20
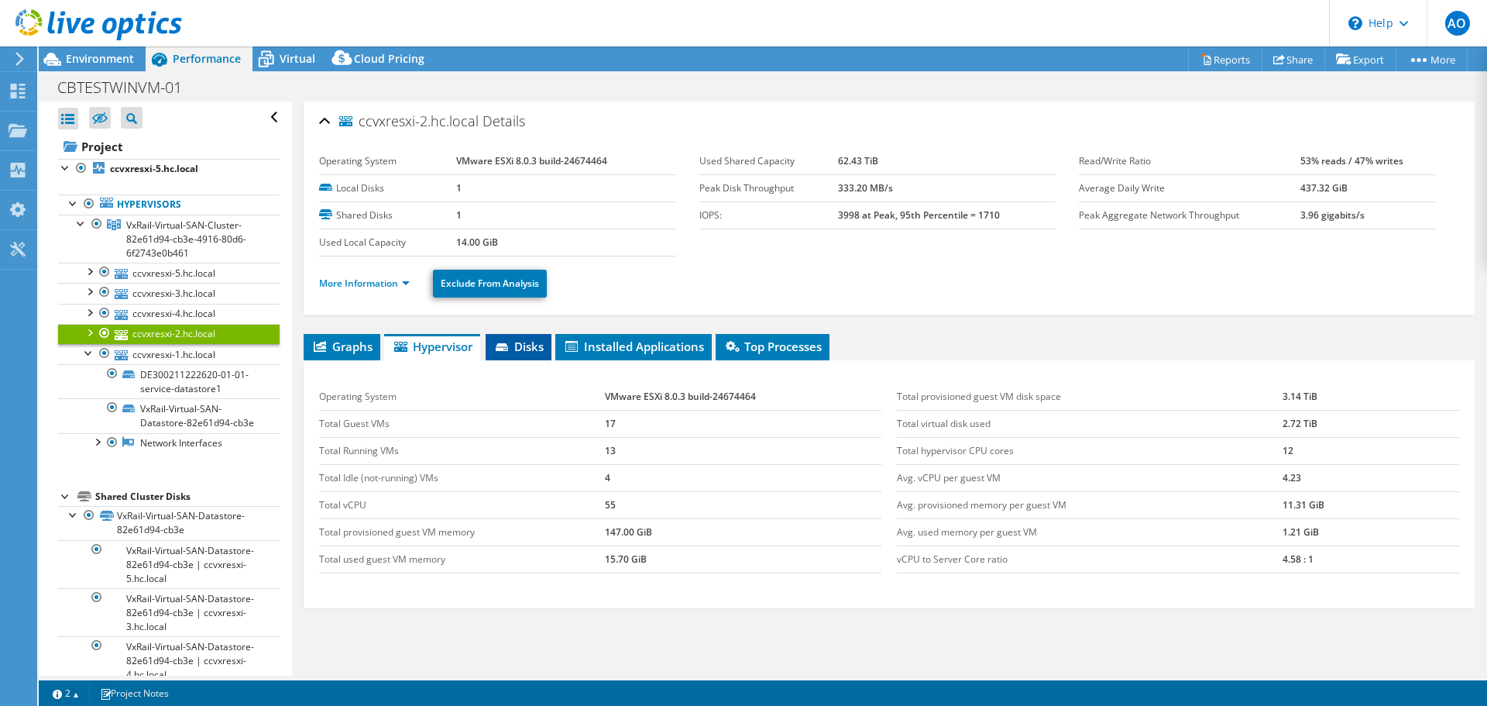
click at [525, 352] on span "Disks" at bounding box center [518, 346] width 50 height 15
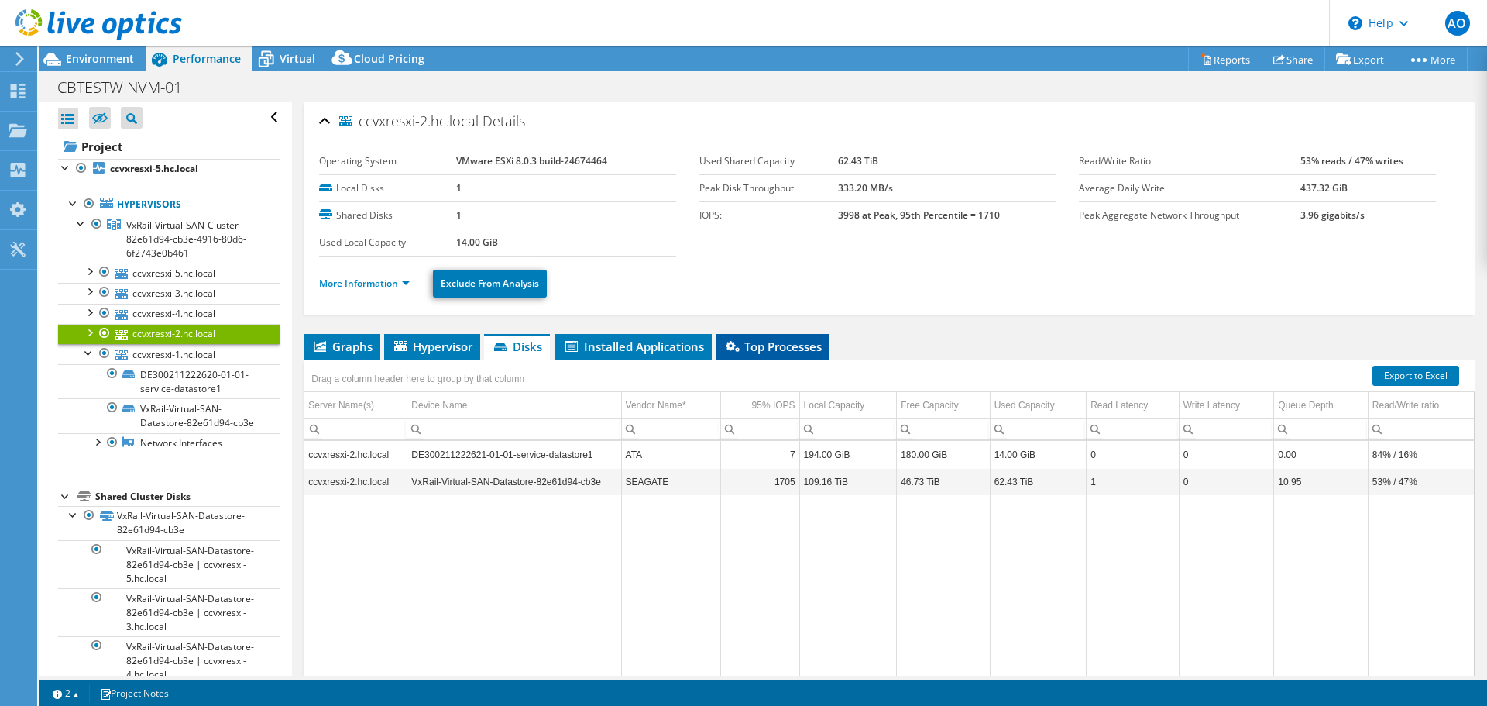
click at [740, 349] on icon at bounding box center [733, 346] width 14 height 11
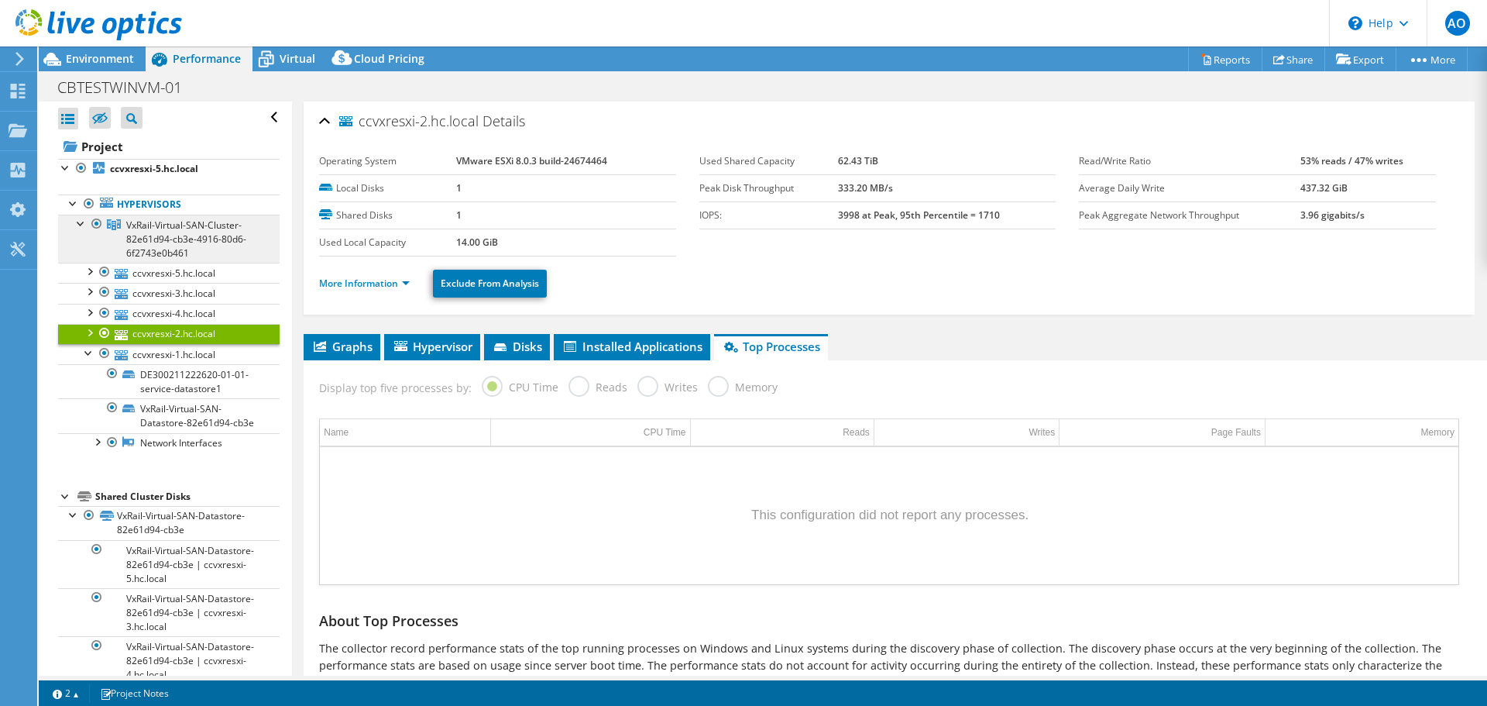
click at [163, 249] on span "VxRail-Virtual-SAN-Cluster-82e61d94-cb3e-4916-80d6-6f2743e0b461" at bounding box center [186, 238] width 120 height 41
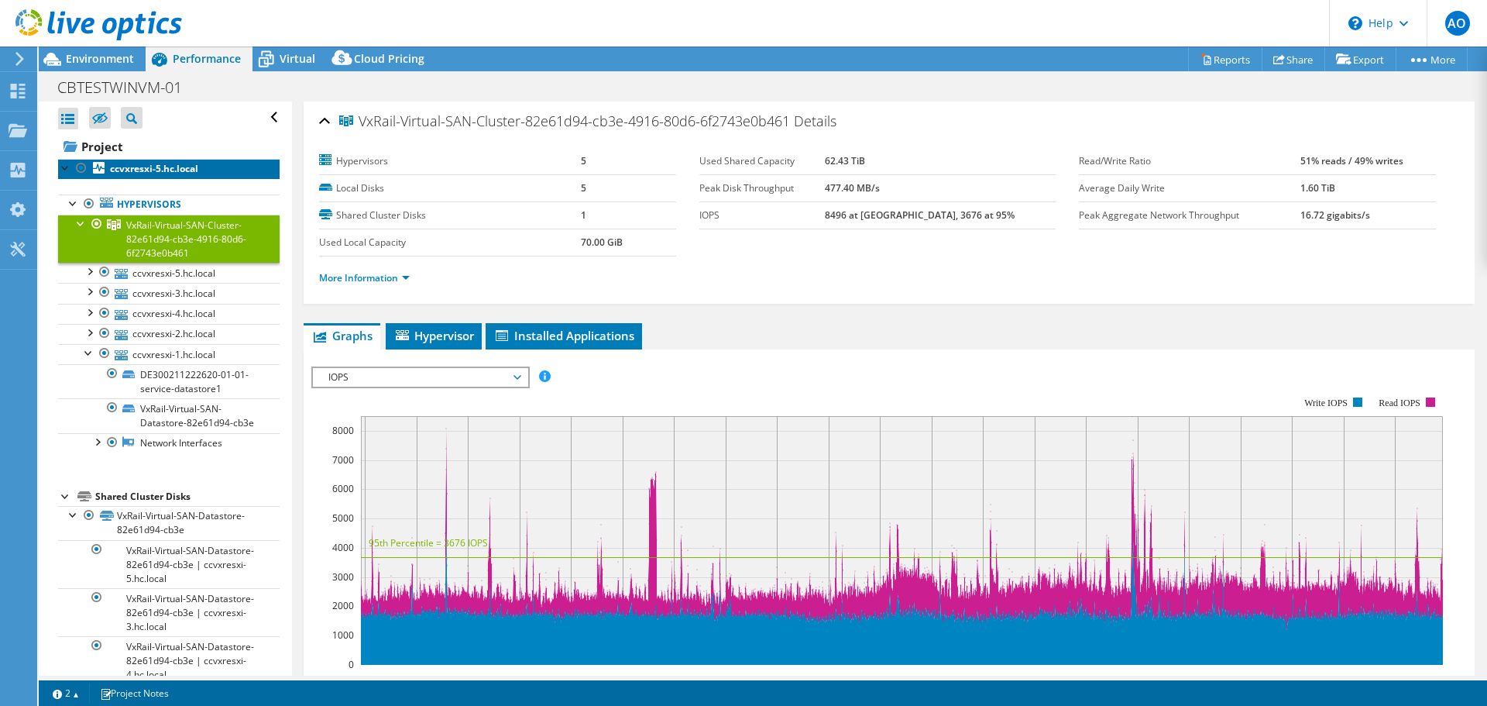
click at [129, 170] on b "ccvxresxi-5.hc.local" at bounding box center [154, 168] width 88 height 13
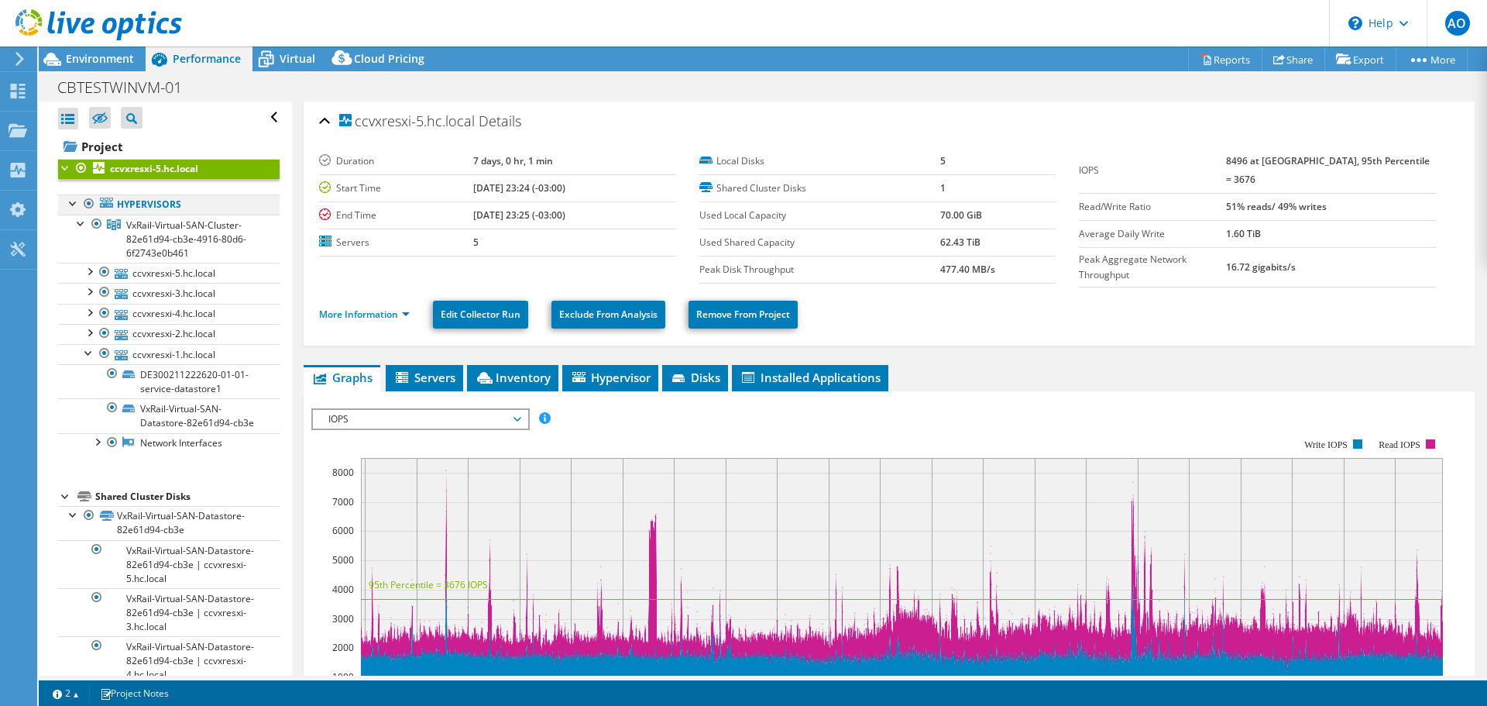
click at [74, 203] on div at bounding box center [73, 201] width 15 height 15
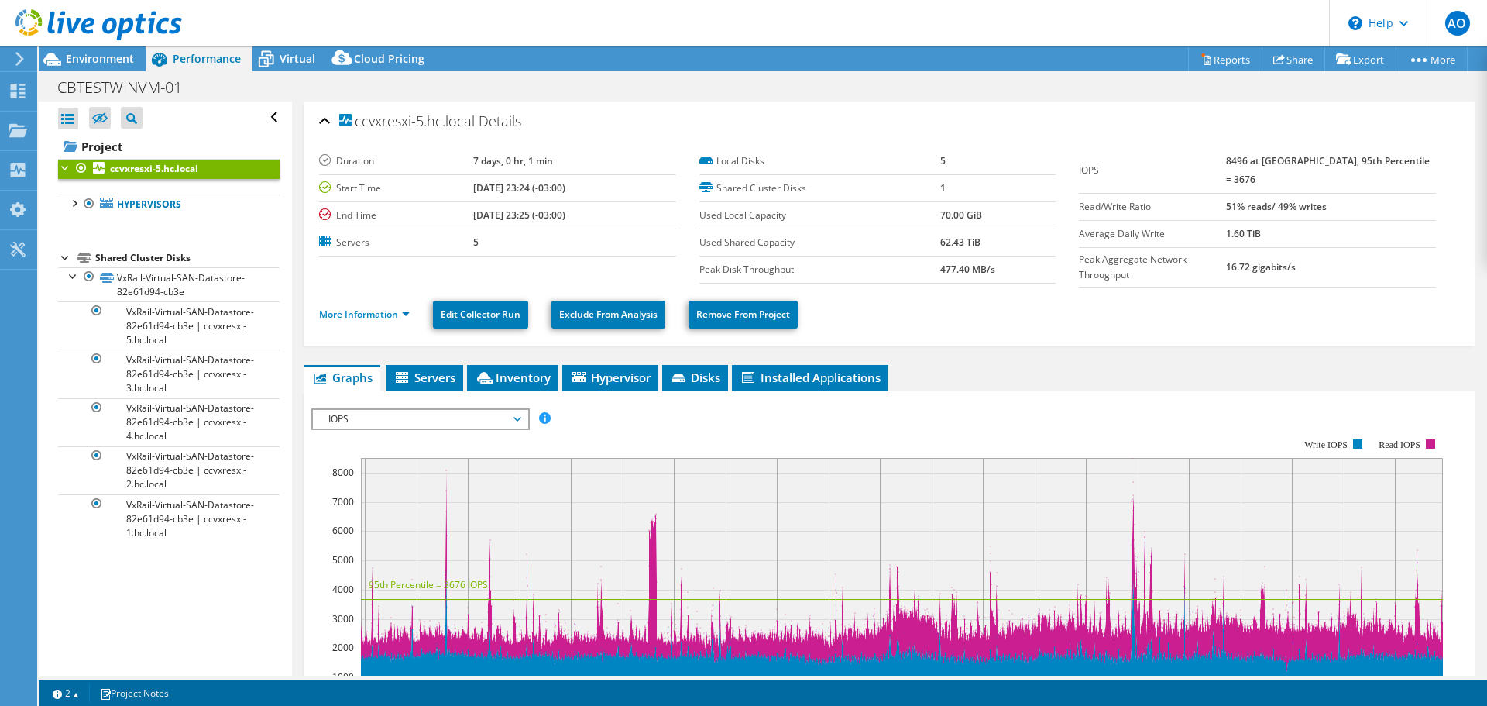
click at [66, 258] on div at bounding box center [65, 256] width 15 height 15
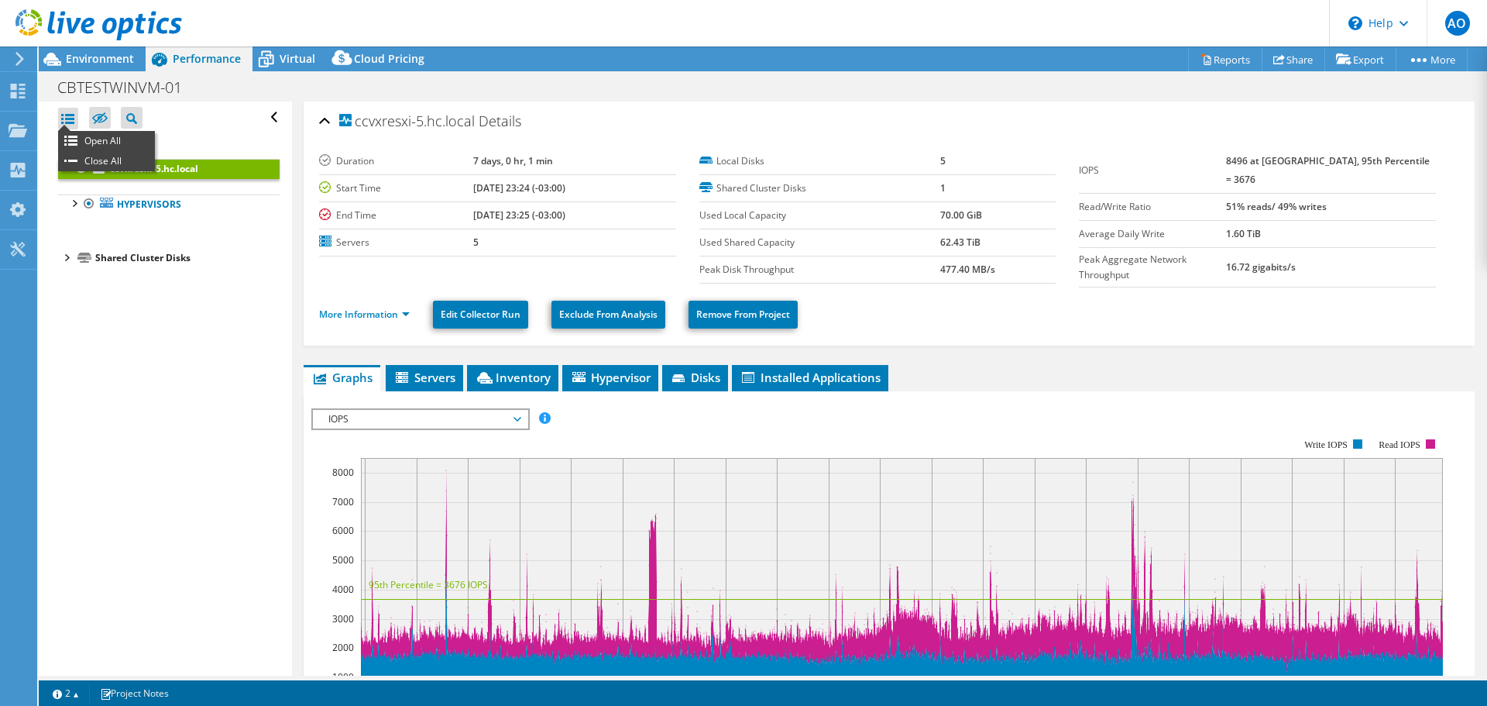
click at [64, 116] on div at bounding box center [68, 119] width 20 height 22
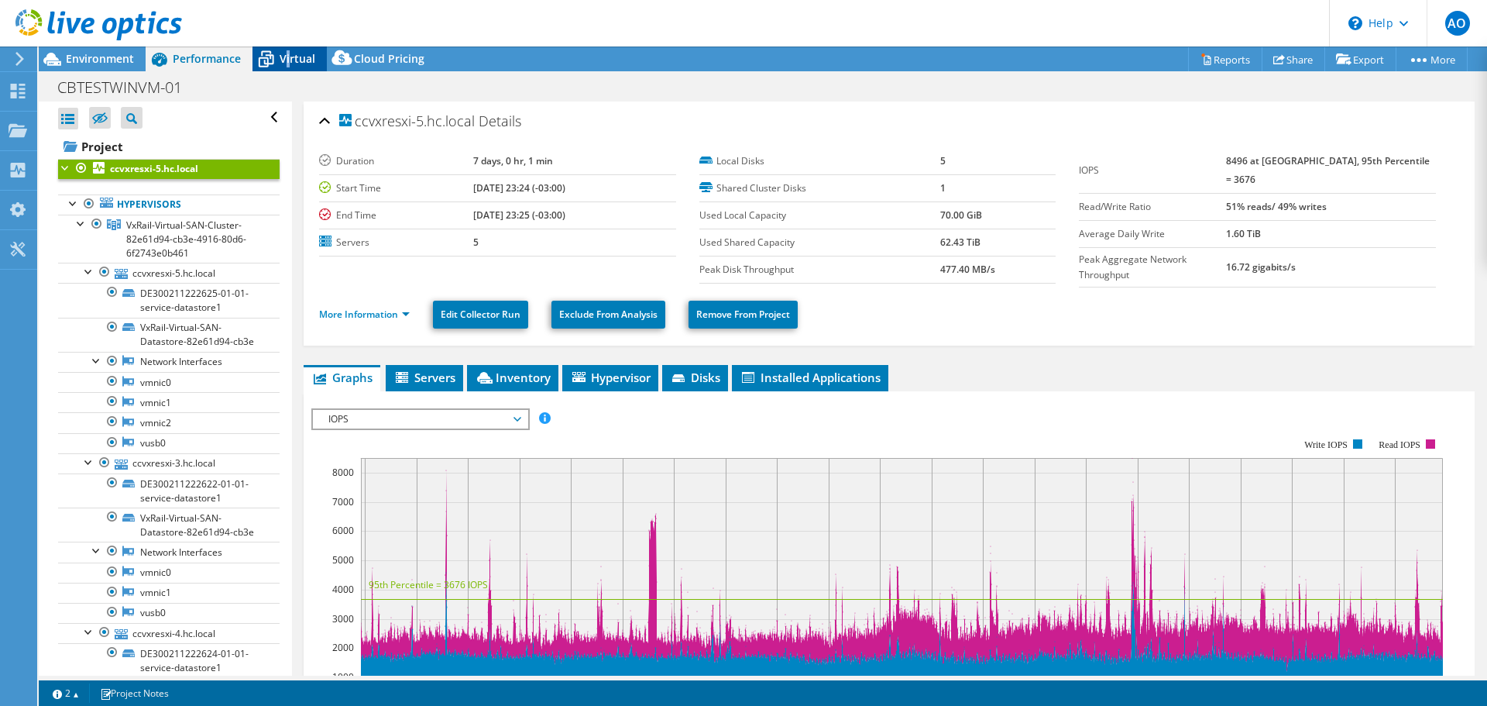
drag, startPoint x: 286, startPoint y: 57, endPoint x: 288, endPoint y: 50, distance: 8.1
click at [288, 50] on div "Virtual" at bounding box center [290, 58] width 74 height 25
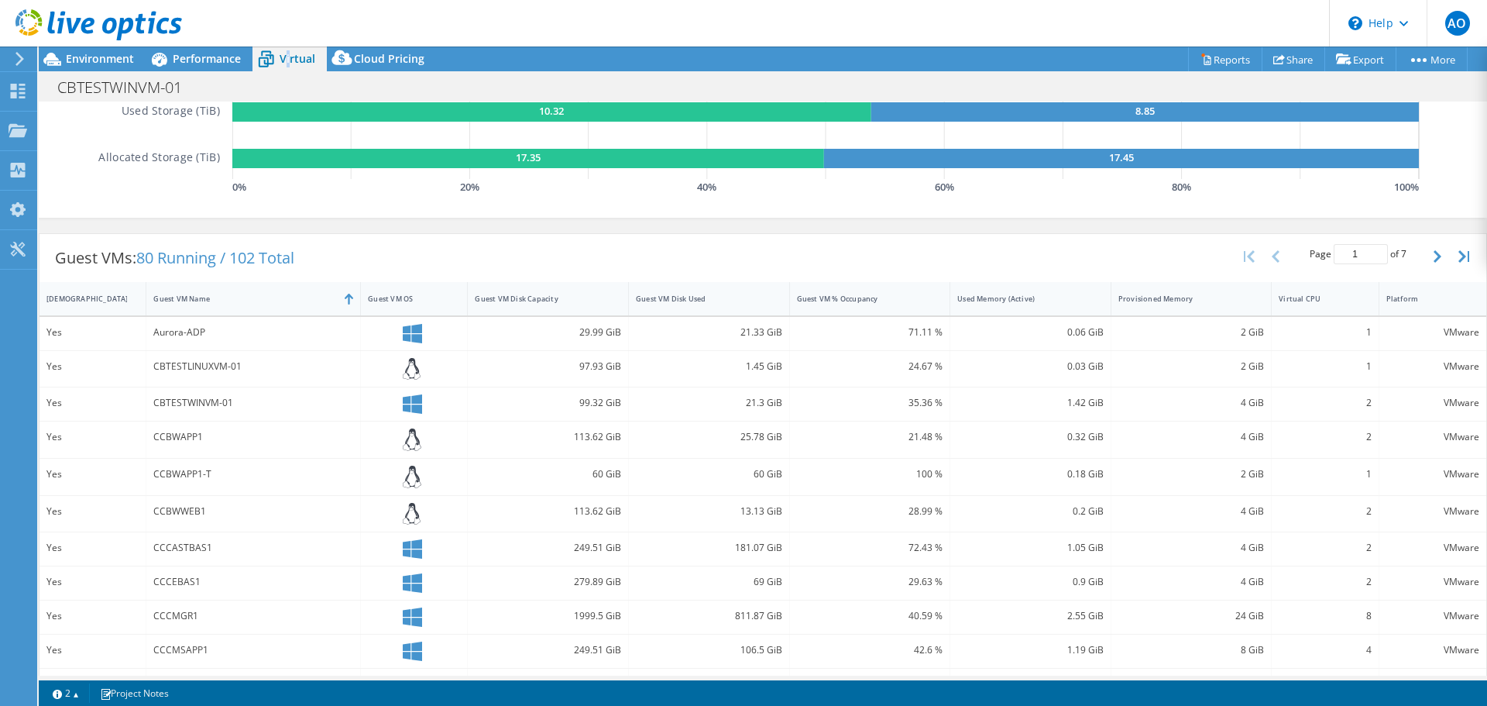
scroll to position [77, 0]
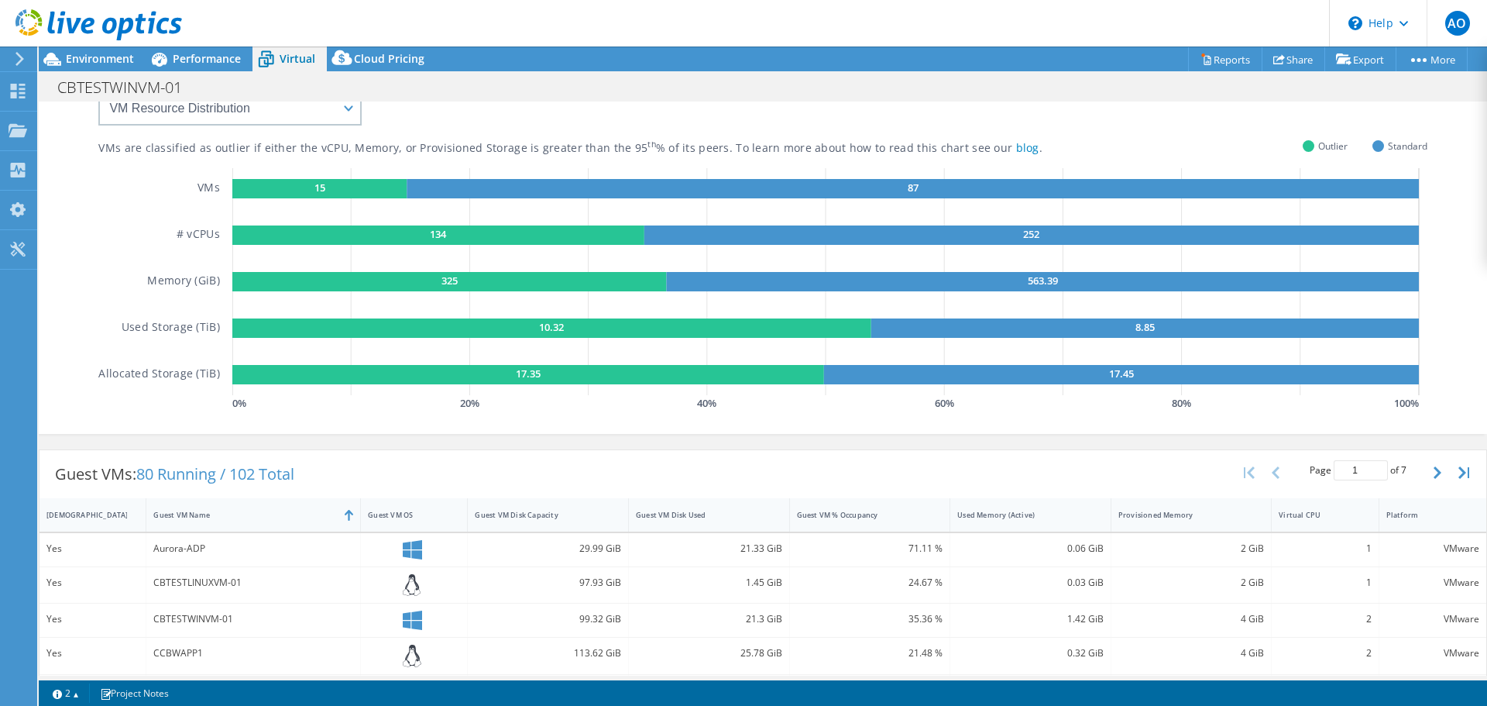
click at [266, 481] on span "80 Running / 102 Total" at bounding box center [215, 473] width 158 height 21
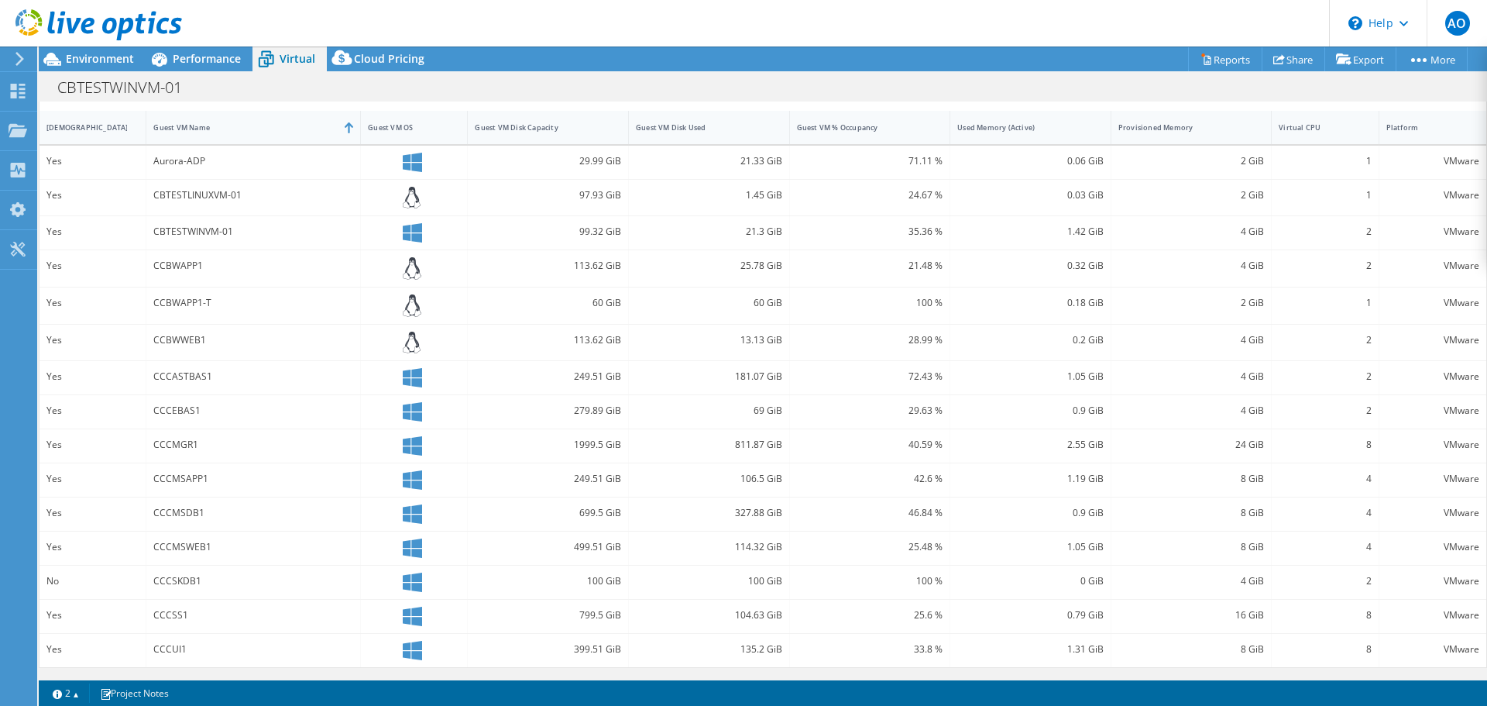
click at [300, 442] on div "CCCMGR1" at bounding box center [253, 444] width 200 height 17
click at [291, 442] on div "CCCMGR1" at bounding box center [253, 444] width 200 height 17
click at [917, 388] on div "72.43 %" at bounding box center [870, 377] width 161 height 33
drag, startPoint x: 943, startPoint y: 386, endPoint x: 1161, endPoint y: 361, distance: 219.1
click at [967, 387] on div "1.05 GiB" at bounding box center [1030, 377] width 161 height 33
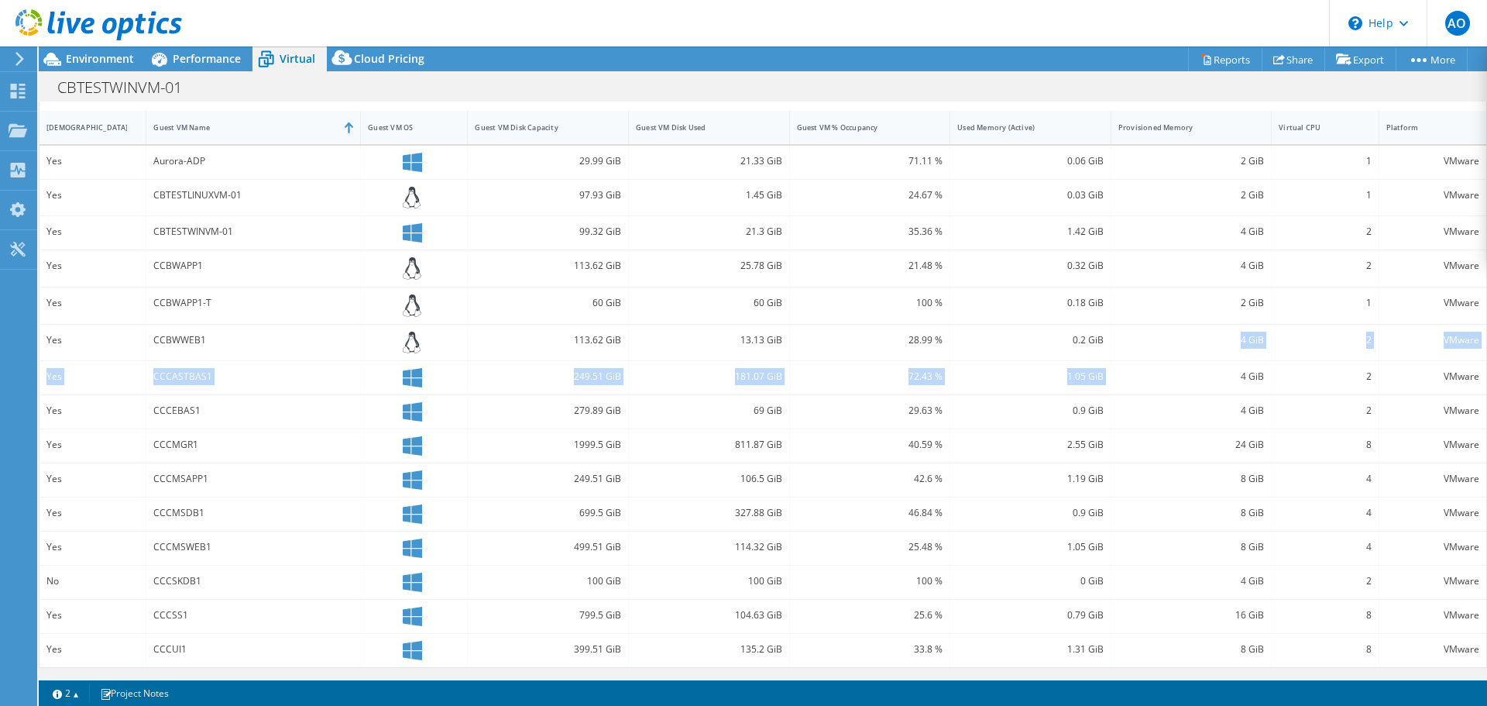
click at [1164, 363] on div "Yes Aurora-ADP 29.99 GiB 21.33 GiB 71.11 % 0.06 GiB 2 GiB 1 VMware Yes CBTESTLI…" at bounding box center [763, 406] width 1447 height 521
click at [1191, 404] on div "4 GiB" at bounding box center [1192, 410] width 146 height 17
click at [1191, 401] on div "4 GiB" at bounding box center [1192, 411] width 161 height 33
click at [1191, 394] on div "4 GiB" at bounding box center [1192, 377] width 161 height 33
click at [1282, 671] on div "Guest VMs: 80 Running / 102 Total Page 1 of 7 5 rows 10 rows 20 rows 25 rows 50…" at bounding box center [763, 364] width 1449 height 621
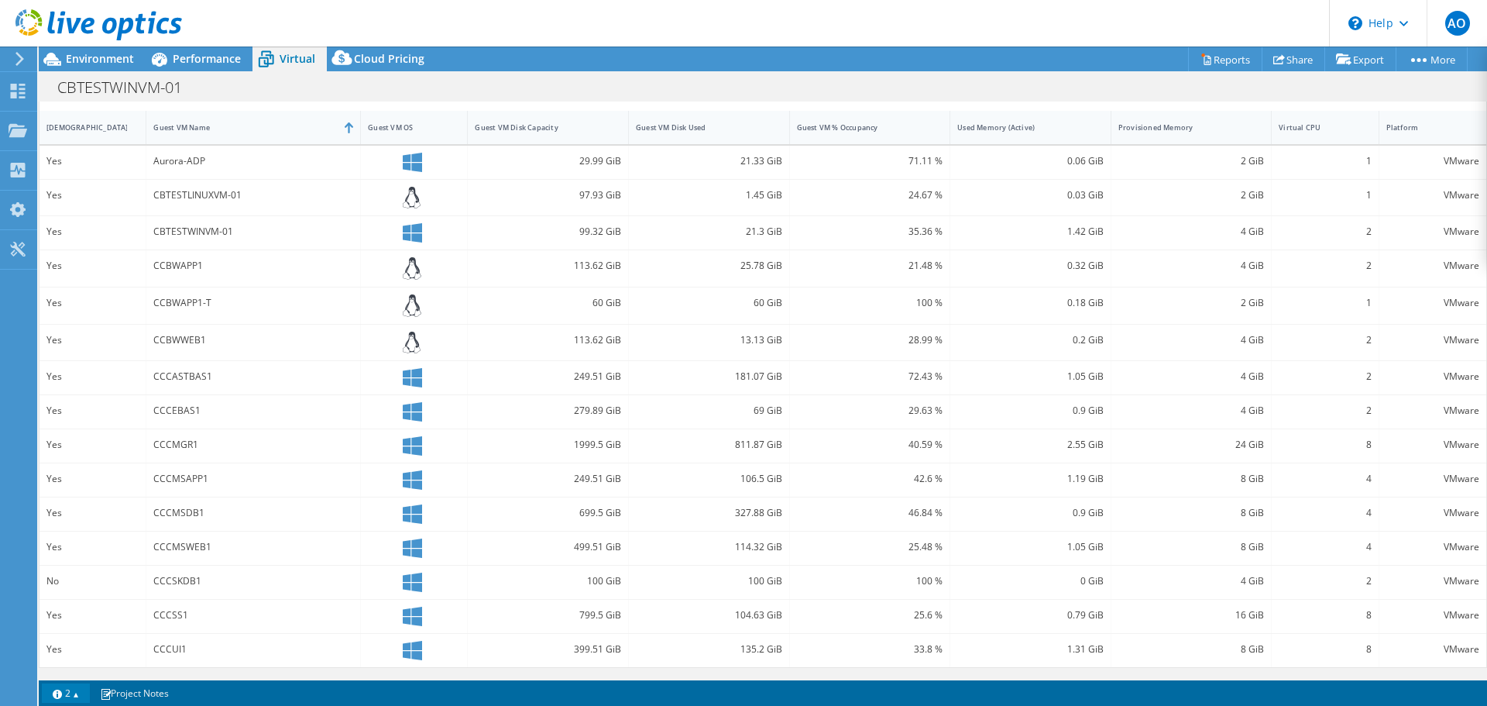
click at [79, 695] on link "2" at bounding box center [66, 692] width 48 height 19
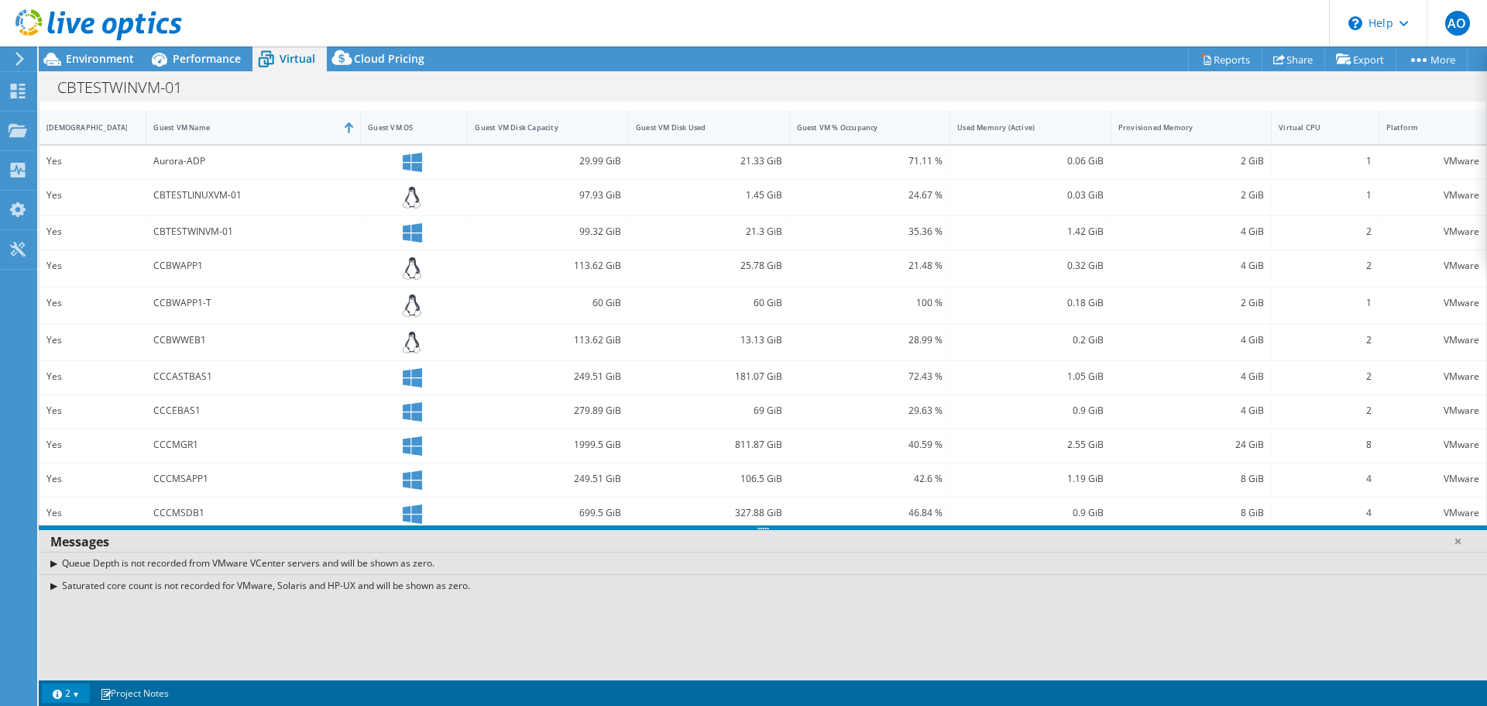
click at [79, 695] on link "2" at bounding box center [66, 692] width 48 height 19
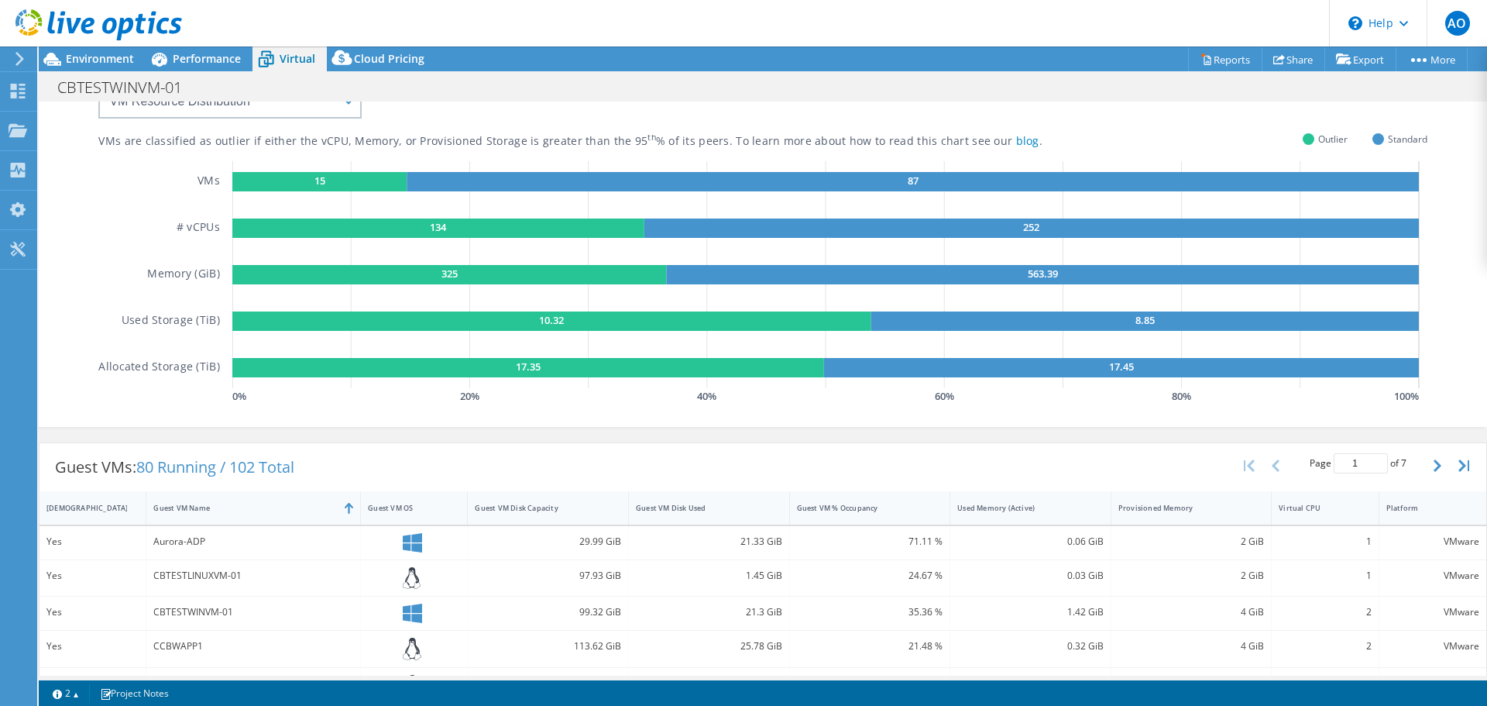
scroll to position [0, 0]
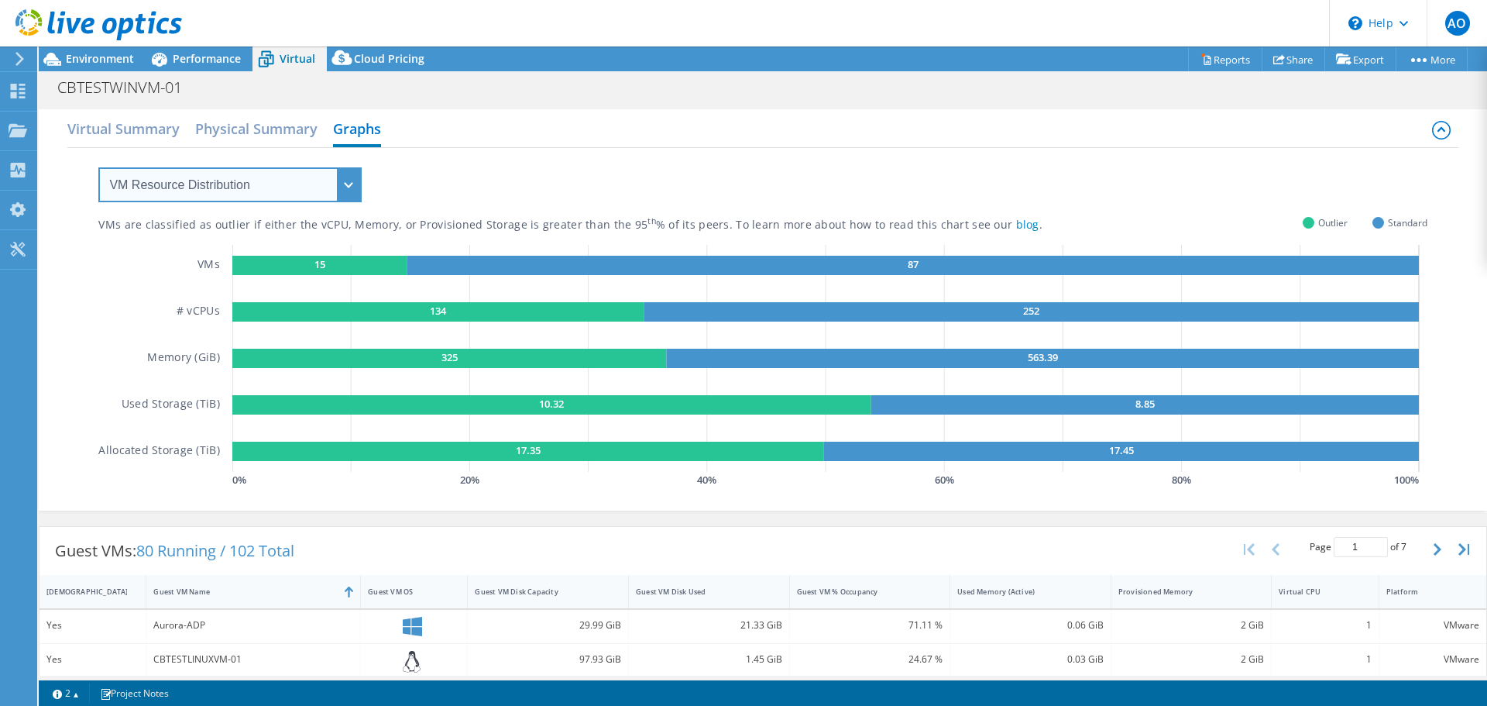
click at [356, 198] on select "VM Resource Distribution Provisioning Contrast Over Provisioning" at bounding box center [229, 184] width 263 height 35
click at [259, 127] on h2 "Physical Summary" at bounding box center [256, 130] width 122 height 34
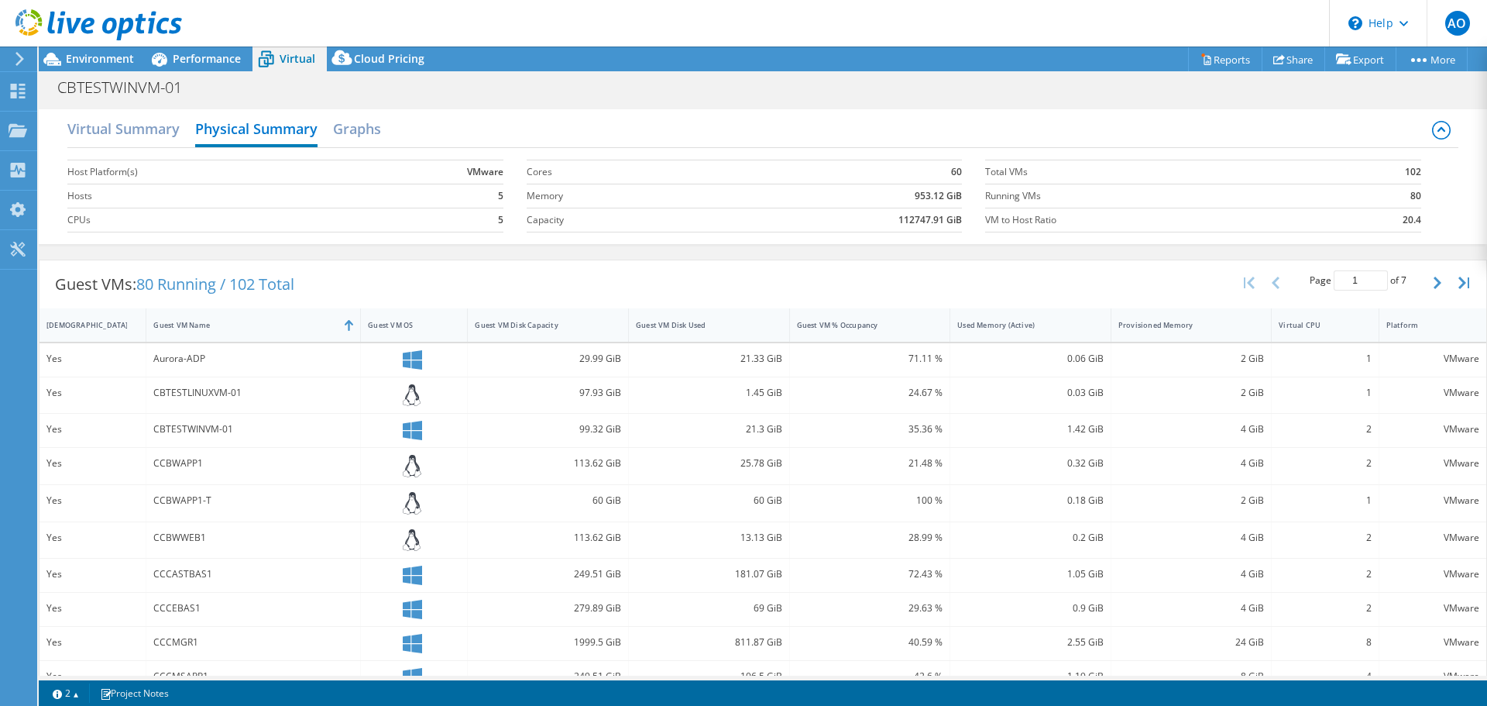
click at [174, 411] on div "CBTESTLINUXVM-01" at bounding box center [253, 395] width 215 height 36
click at [193, 379] on div "CBTESTLINUXVM-01" at bounding box center [253, 395] width 215 height 36
click at [121, 136] on h2 "Virtual Summary" at bounding box center [123, 130] width 112 height 34
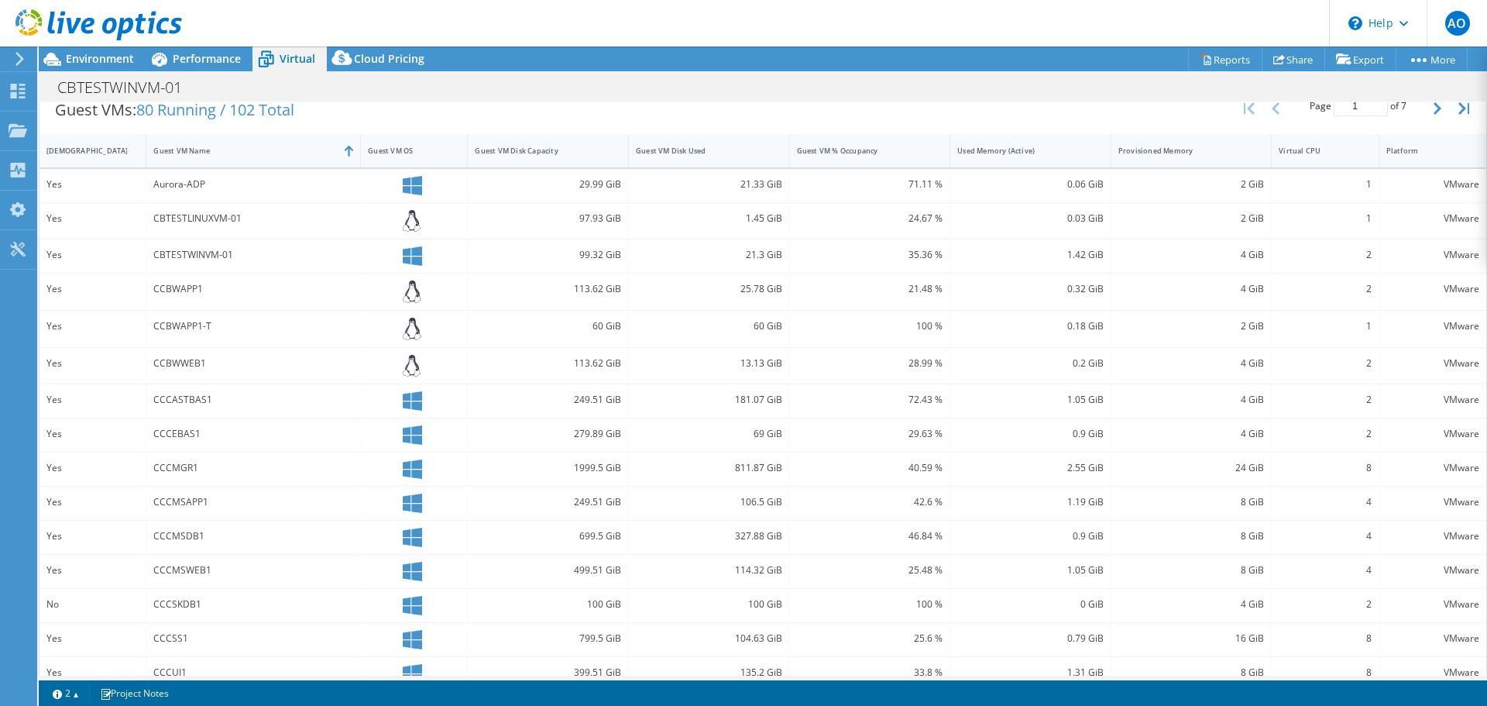
scroll to position [344, 0]
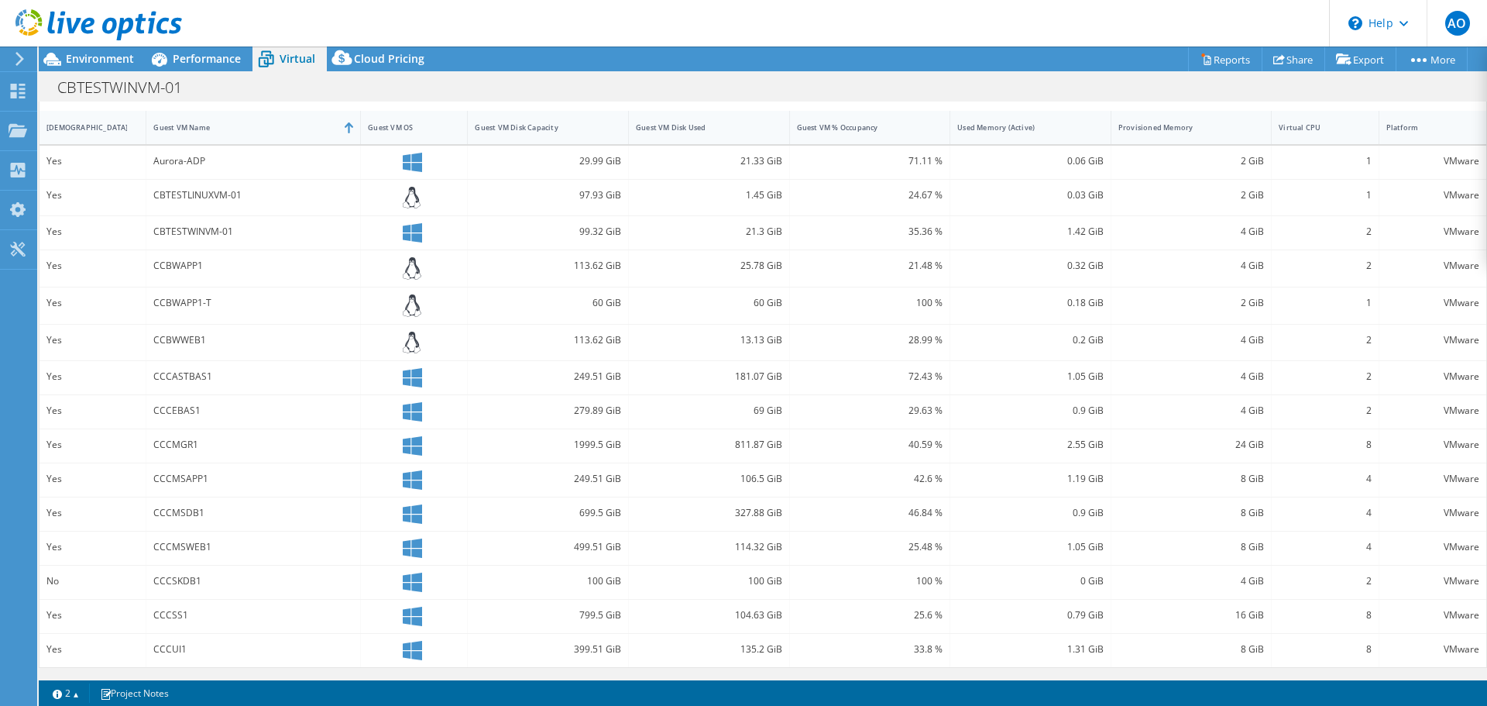
click at [569, 400] on div "279.89 GiB" at bounding box center [548, 411] width 161 height 33
click at [586, 368] on div "249.51 GiB" at bounding box center [548, 376] width 146 height 17
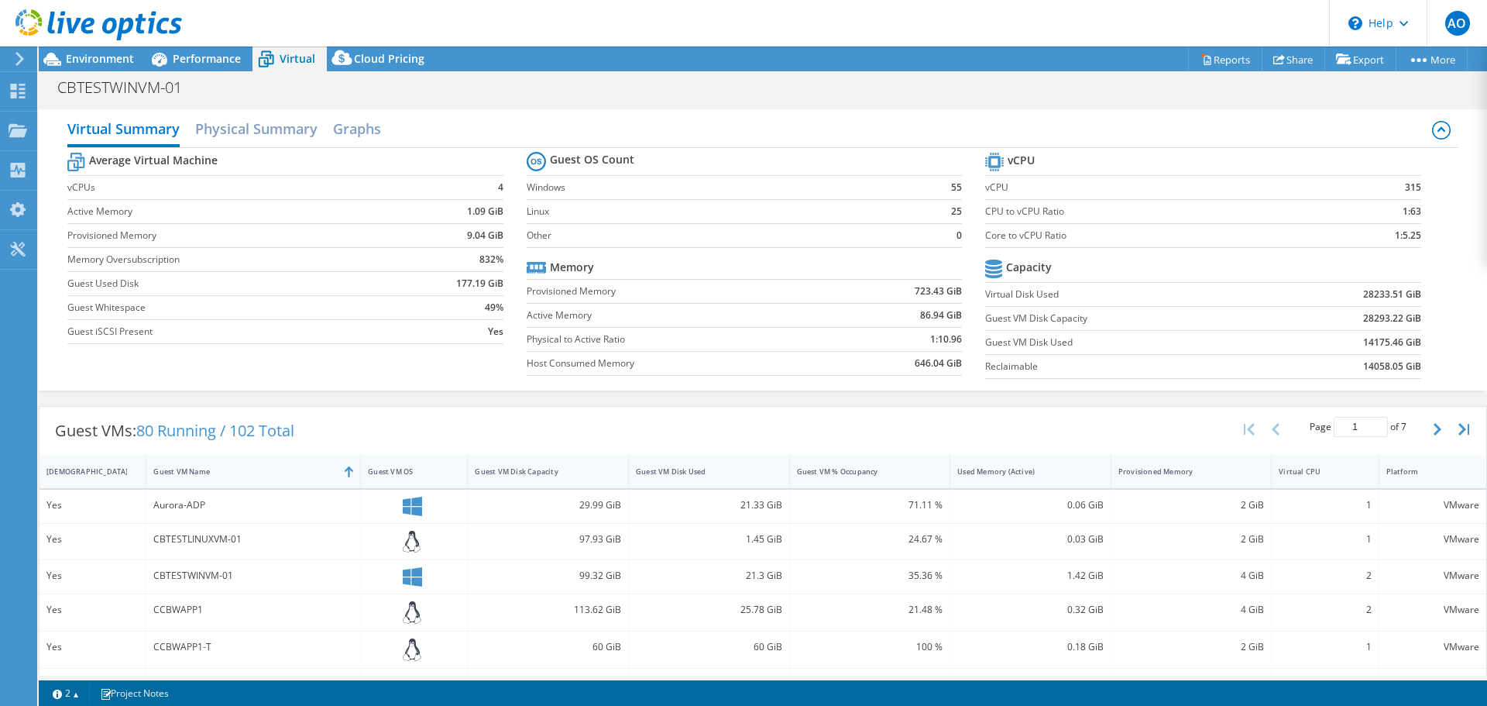
click at [19, 58] on icon at bounding box center [20, 59] width 12 height 14
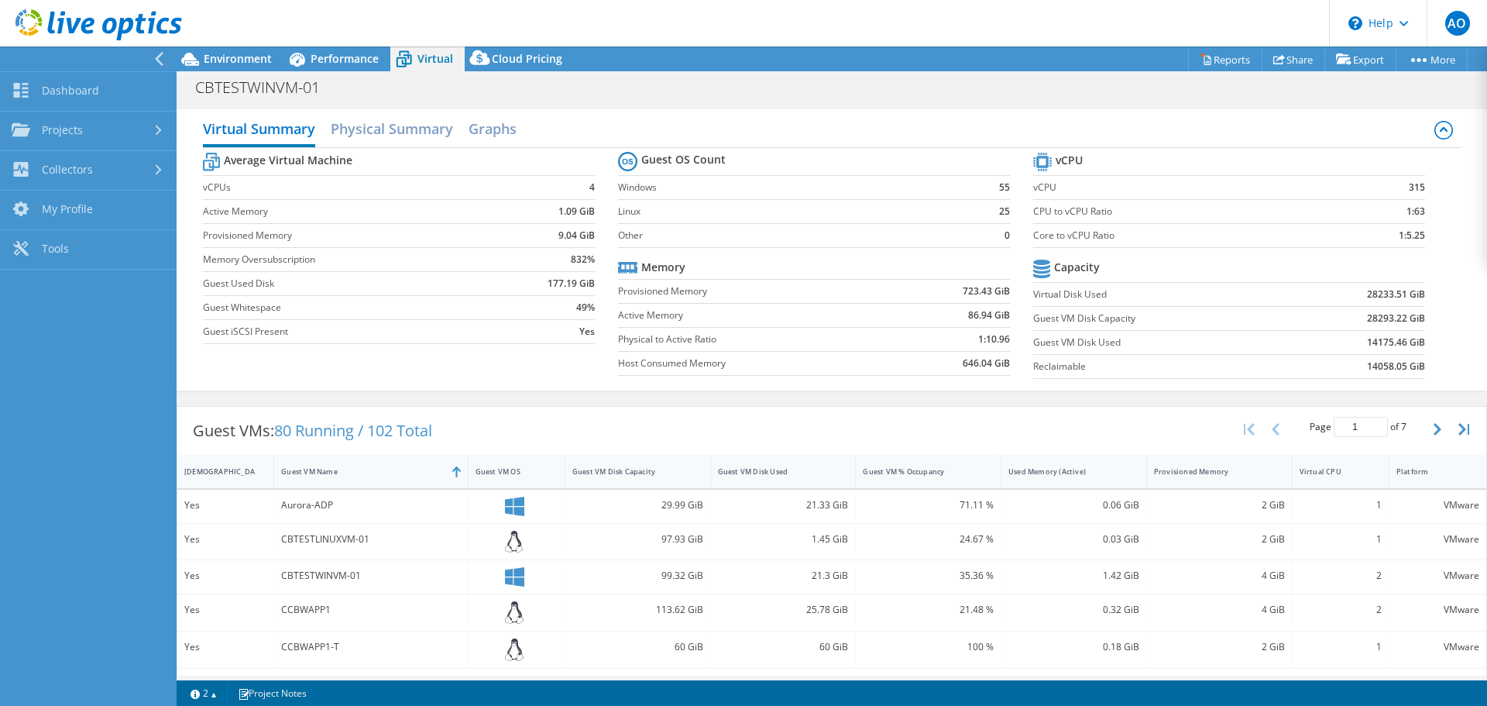
click at [214, 185] on label "vCPUs" at bounding box center [352, 187] width 298 height 15
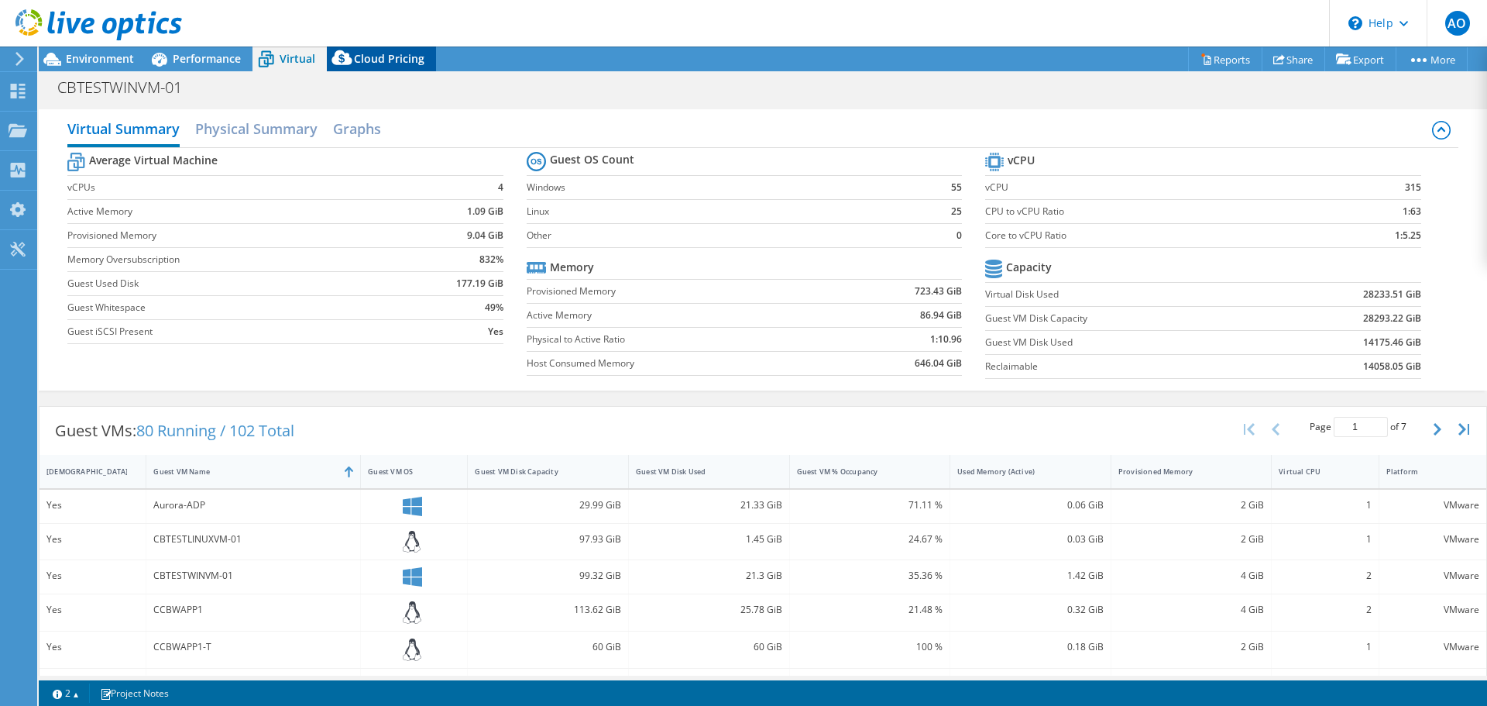
click at [385, 65] on span "Cloud Pricing" at bounding box center [389, 58] width 70 height 15
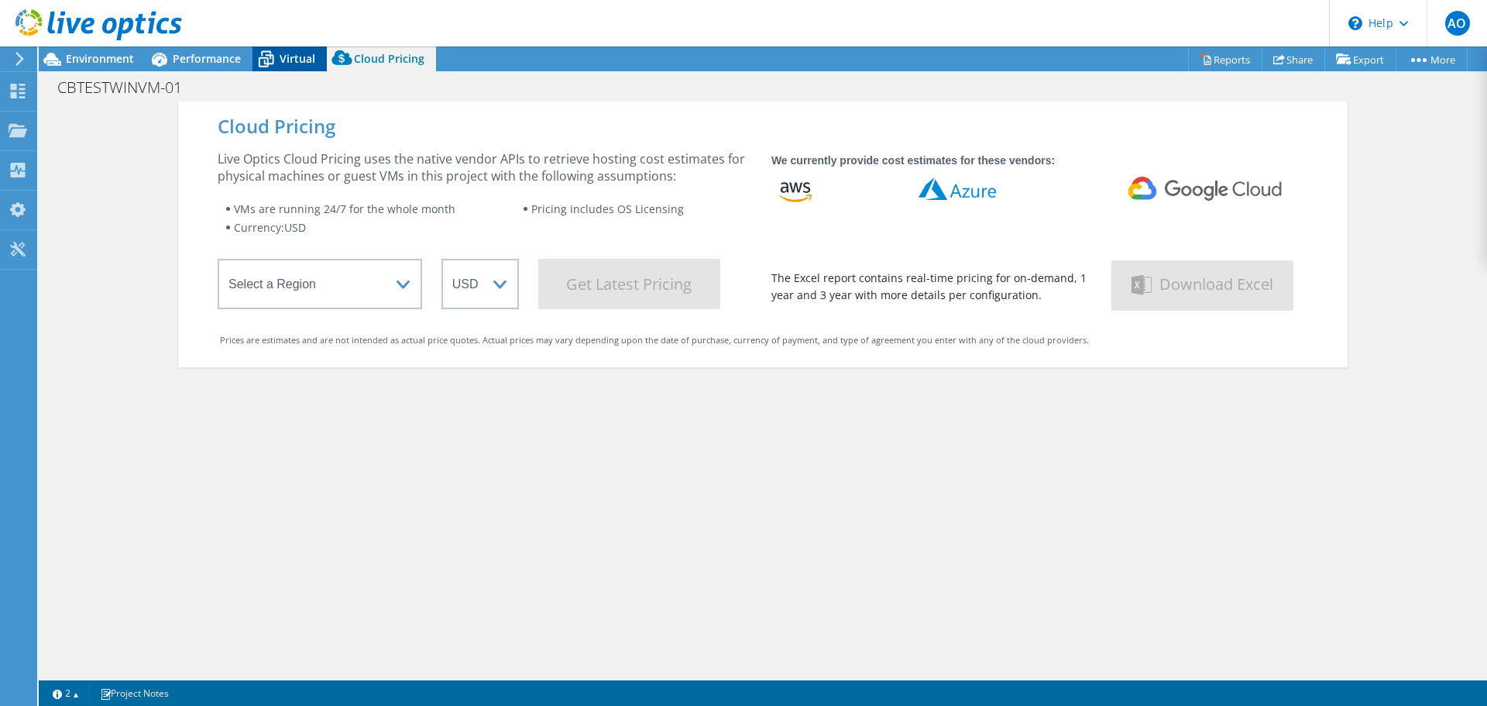
click at [283, 53] on span "Virtual" at bounding box center [298, 58] width 36 height 15
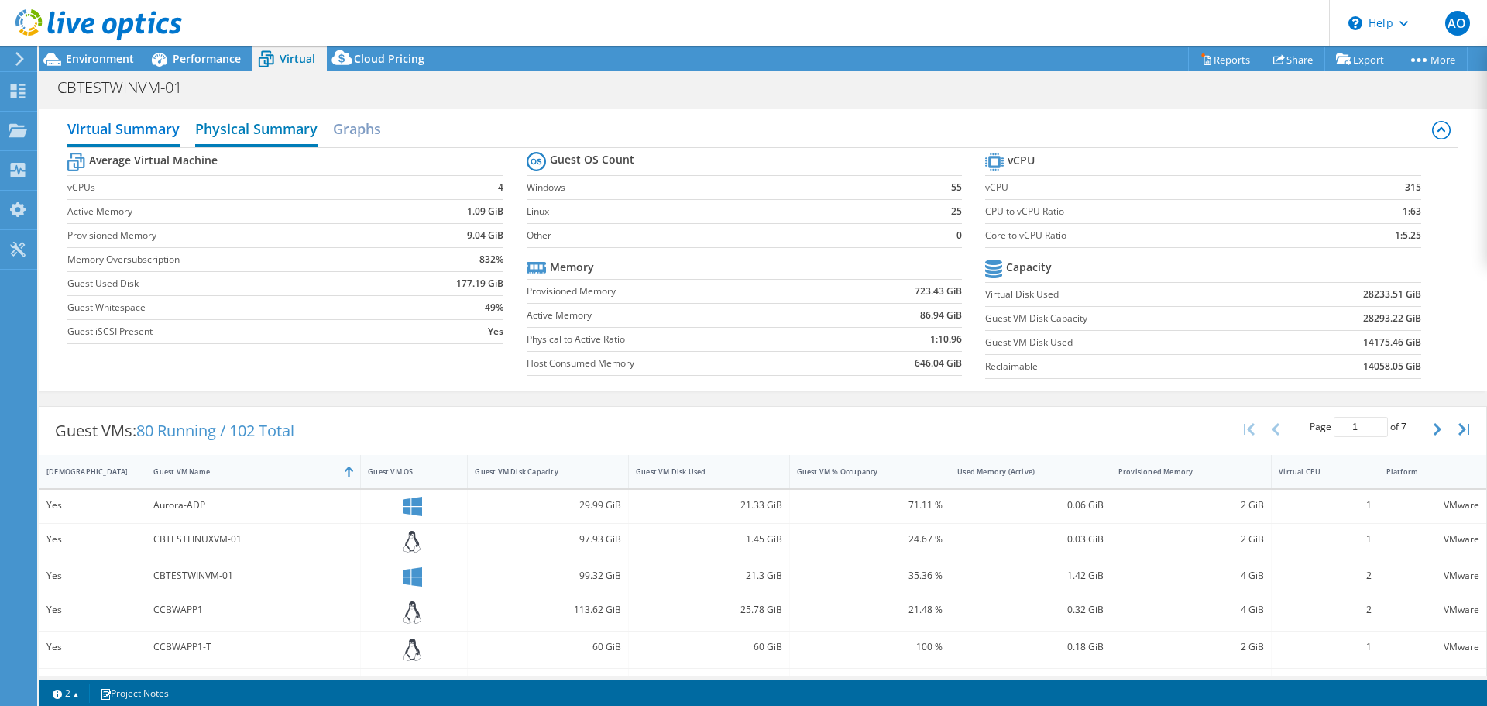
click at [218, 127] on h2 "Physical Summary" at bounding box center [256, 130] width 122 height 34
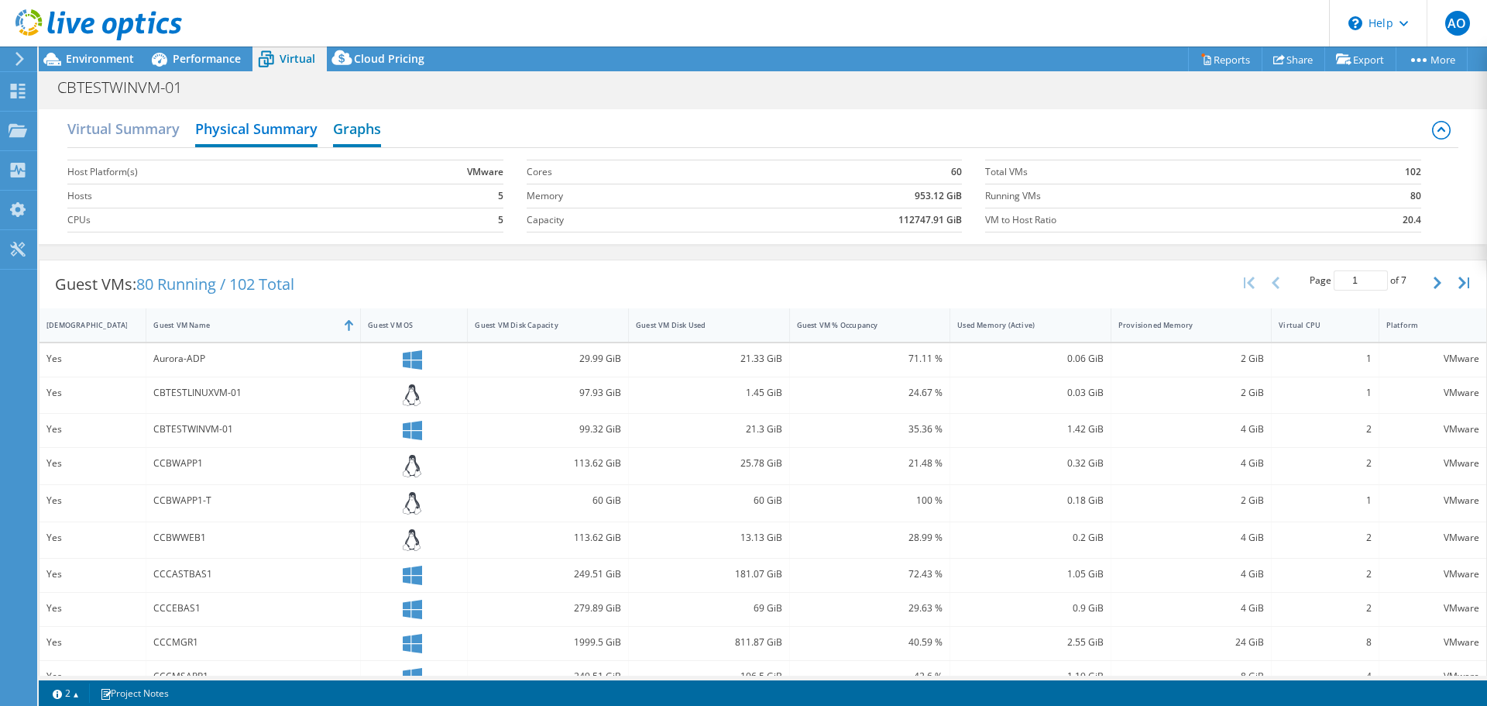
click at [378, 136] on h2 "Graphs" at bounding box center [357, 130] width 48 height 34
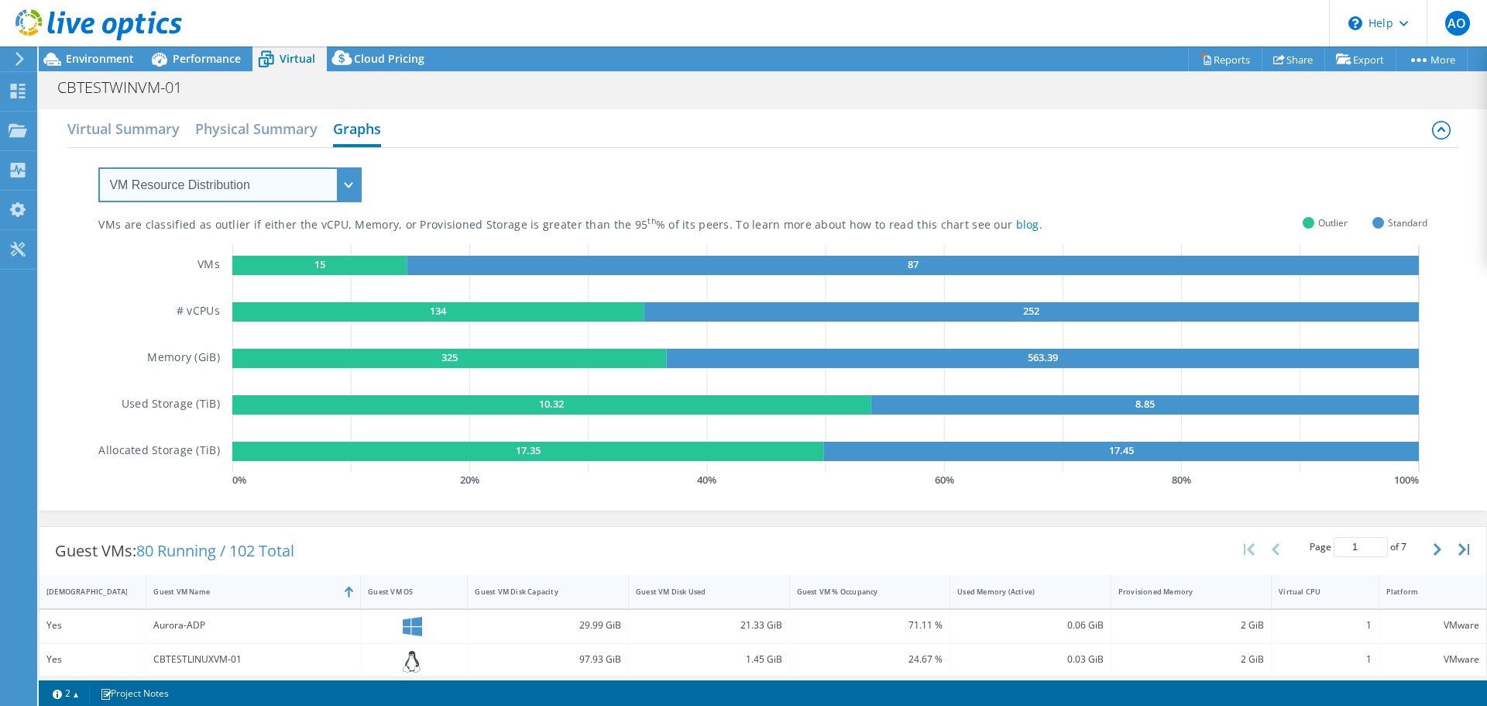
click at [339, 185] on select "VM Resource Distribution Provisioning Contrast Over Provisioning" at bounding box center [229, 184] width 263 height 35
click at [98, 167] on select "VM Resource Distribution Provisioning Contrast Over Provisioning" at bounding box center [229, 184] width 263 height 35
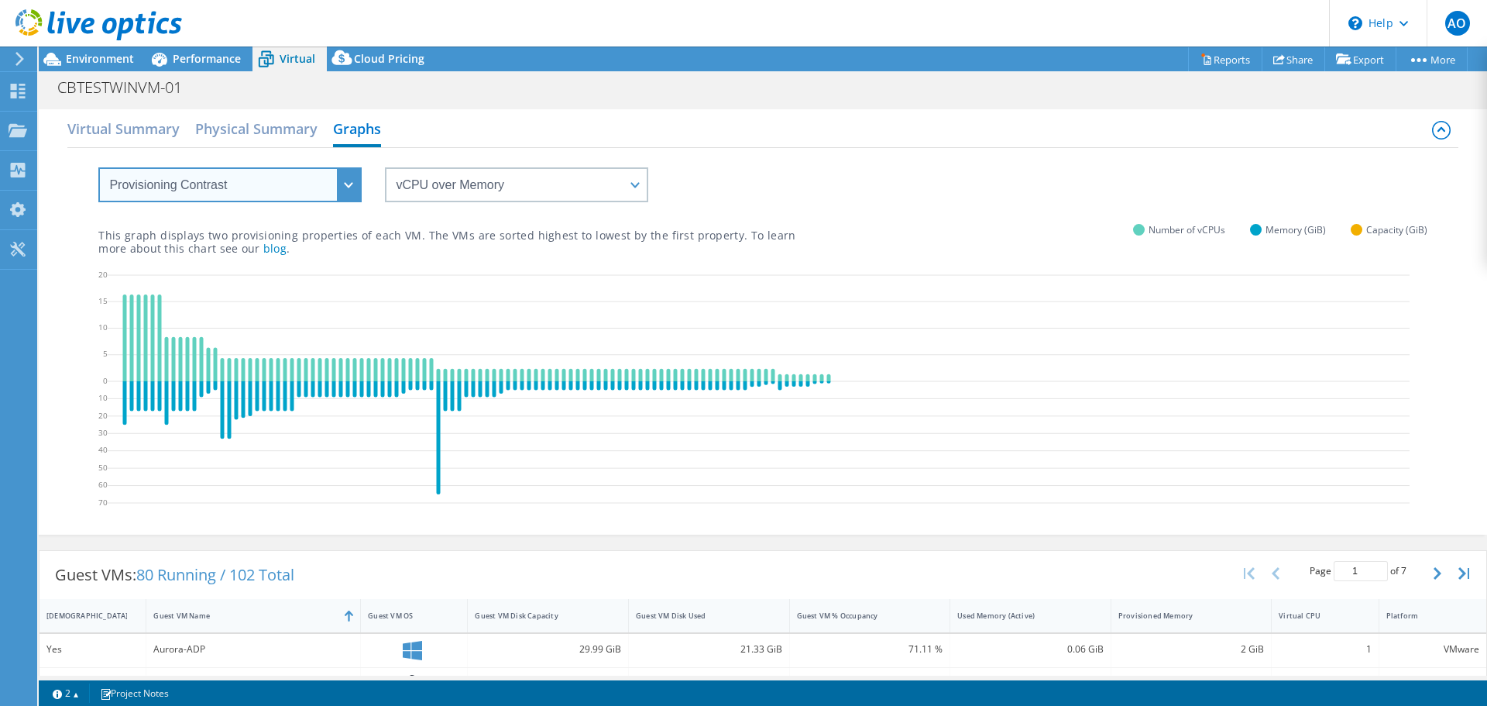
scroll to position [232, 0]
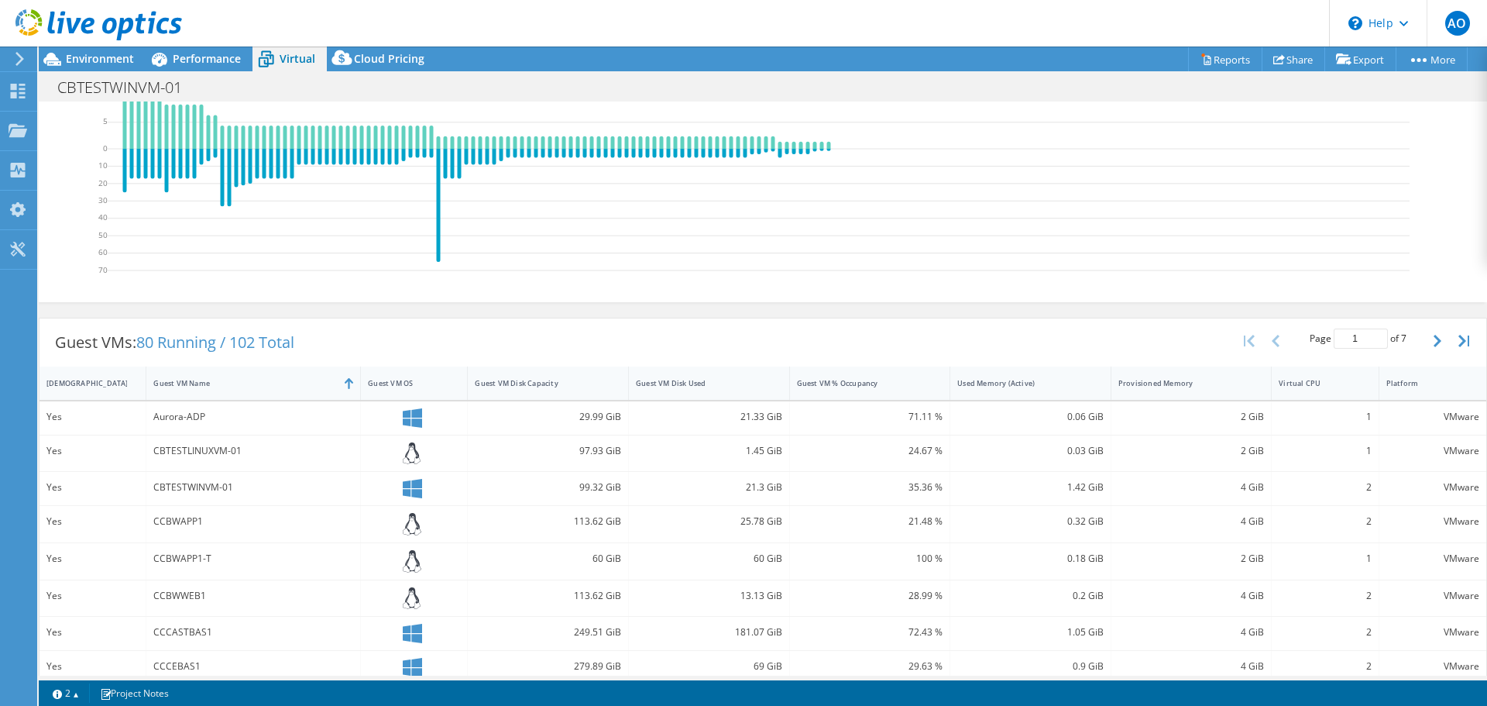
click at [417, 470] on div at bounding box center [414, 453] width 107 height 36
click at [408, 452] on icon at bounding box center [412, 453] width 19 height 22
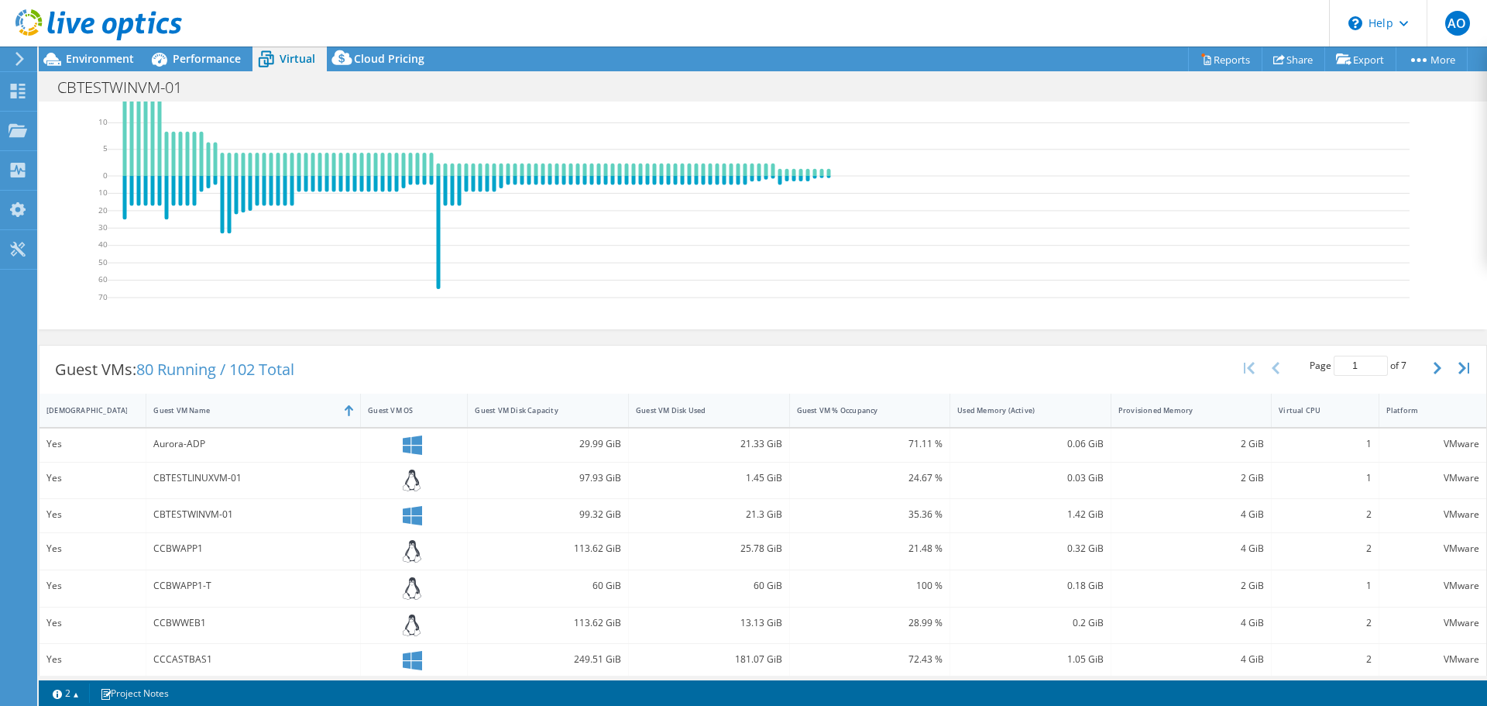
scroll to position [77, 0]
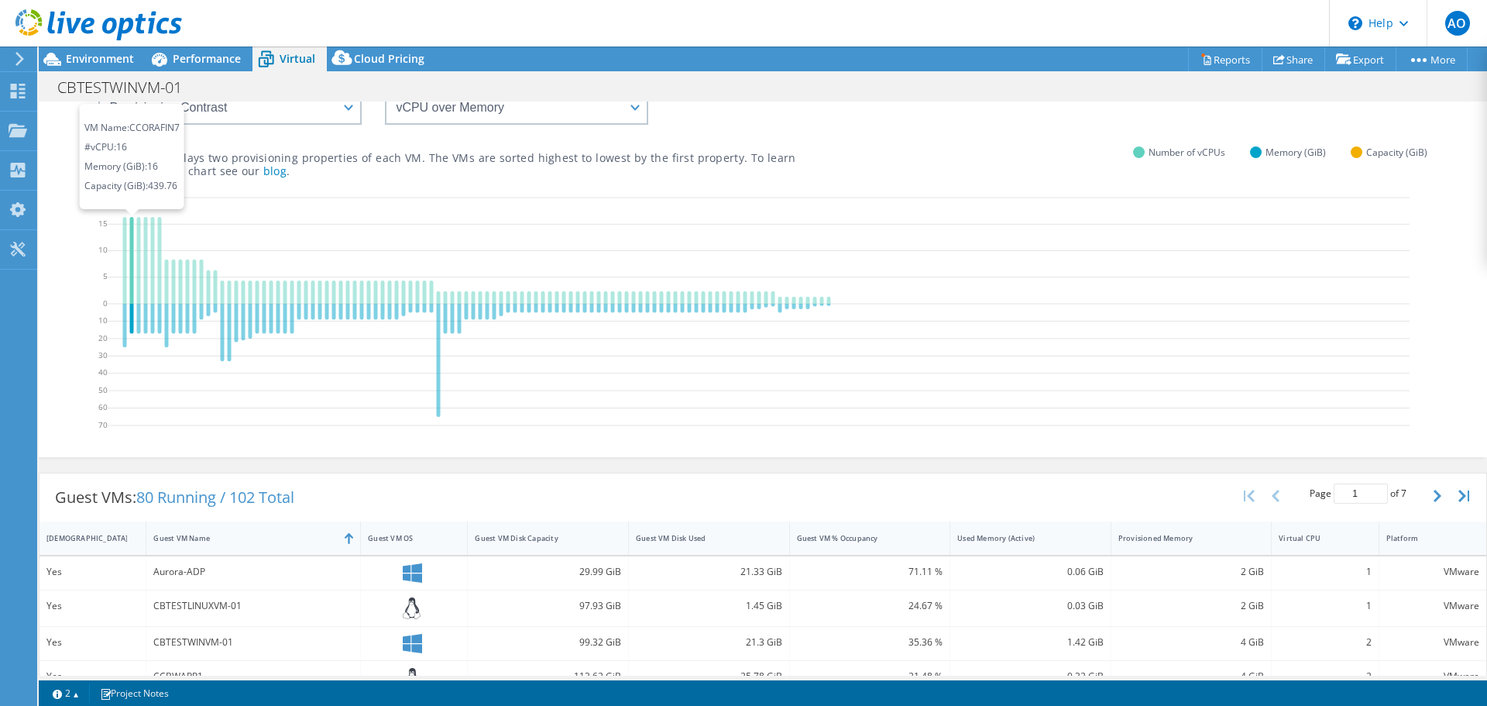
click at [132, 234] on icon at bounding box center [132, 260] width 4 height 87
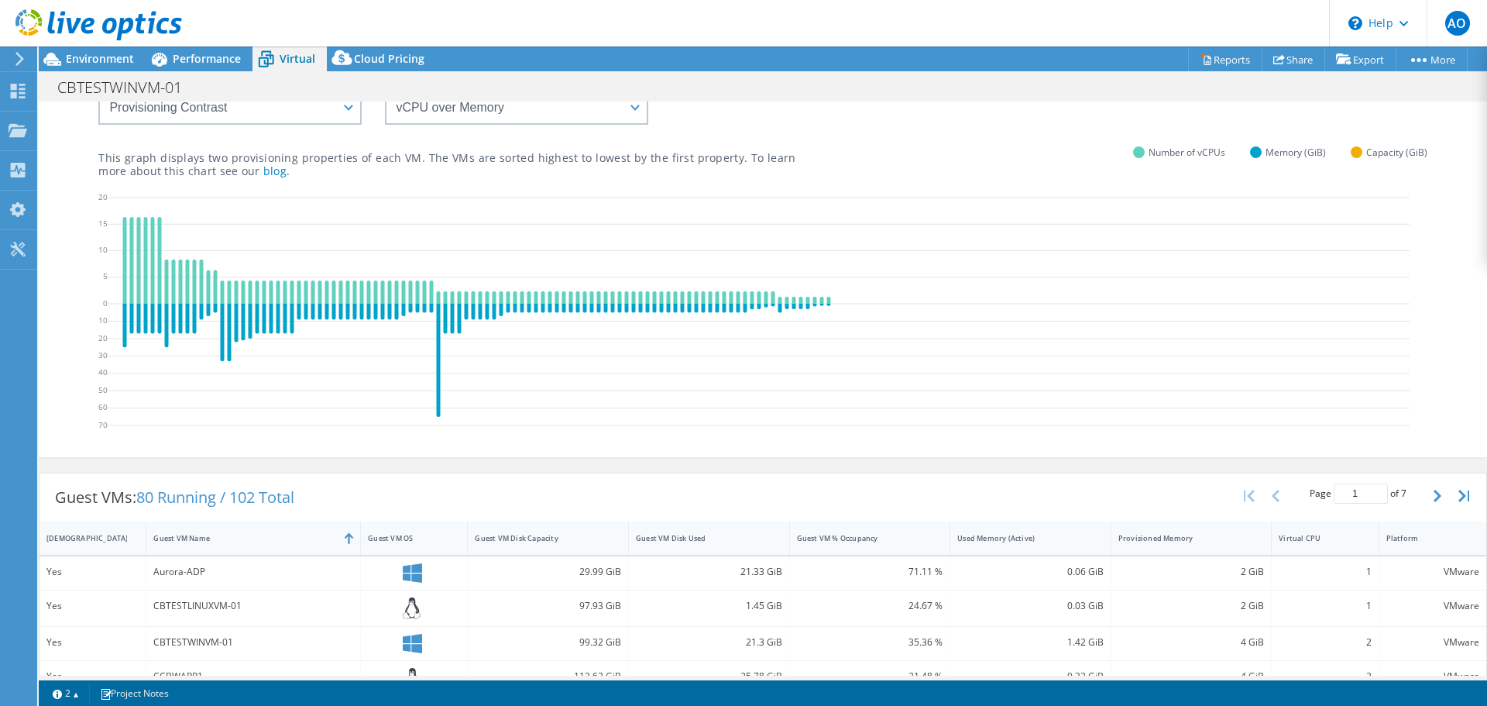
scroll to position [0, 0]
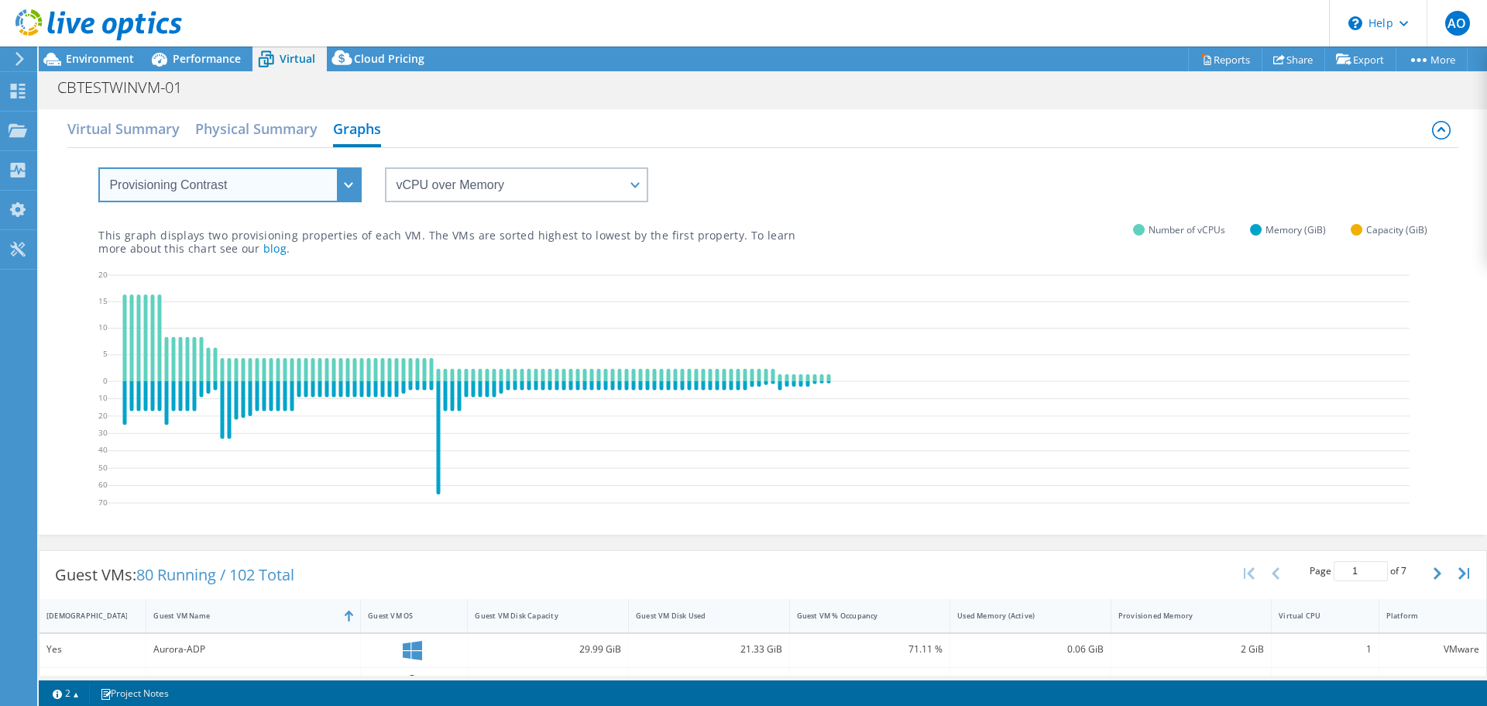
drag, startPoint x: 340, startPoint y: 189, endPoint x: 294, endPoint y: 252, distance: 77.6
click at [294, 252] on div "VM Resource Distribution Provisioning Contrast Over Provisioning vCPU over Memo…" at bounding box center [762, 339] width 1390 height 383
select select "Over Provisioning"
click at [98, 167] on select "VM Resource Distribution Provisioning Contrast Over Provisioning" at bounding box center [229, 184] width 263 height 35
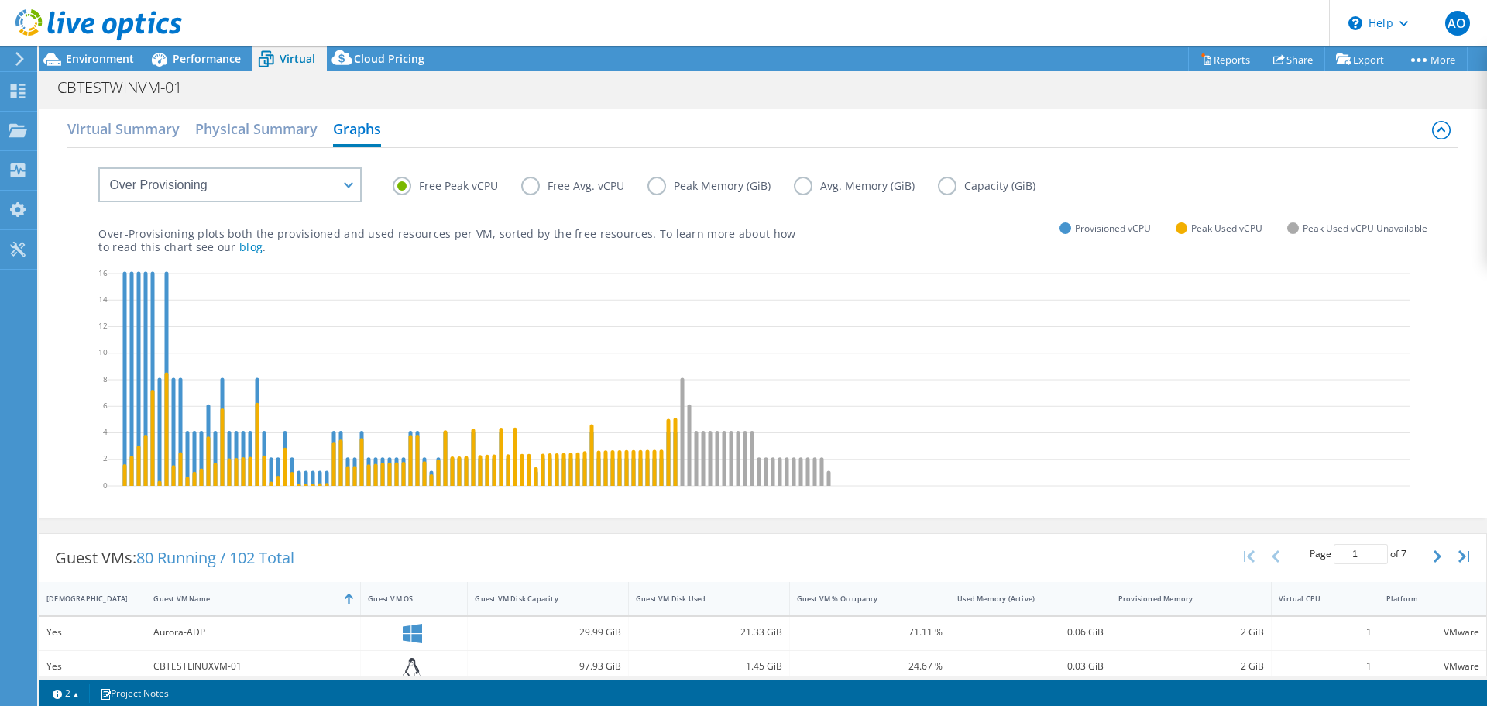
click at [531, 184] on label "Free Avg. vCPU" at bounding box center [584, 186] width 126 height 19
click at [0, 0] on input "Free Avg. vCPU" at bounding box center [0, 0] width 0 height 0
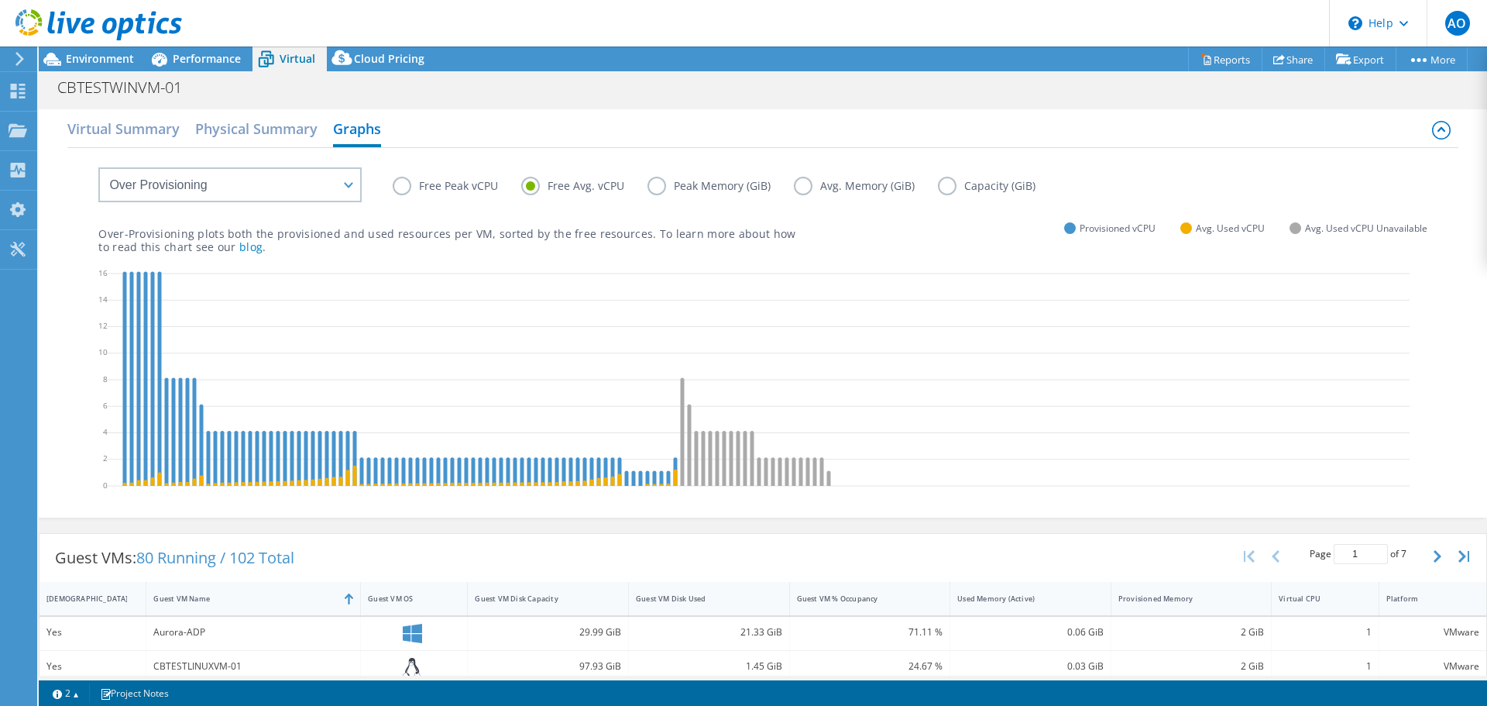
click at [400, 186] on label "Free Peak vCPU" at bounding box center [457, 186] width 129 height 19
click at [0, 0] on input "Free Peak vCPU" at bounding box center [0, 0] width 0 height 0
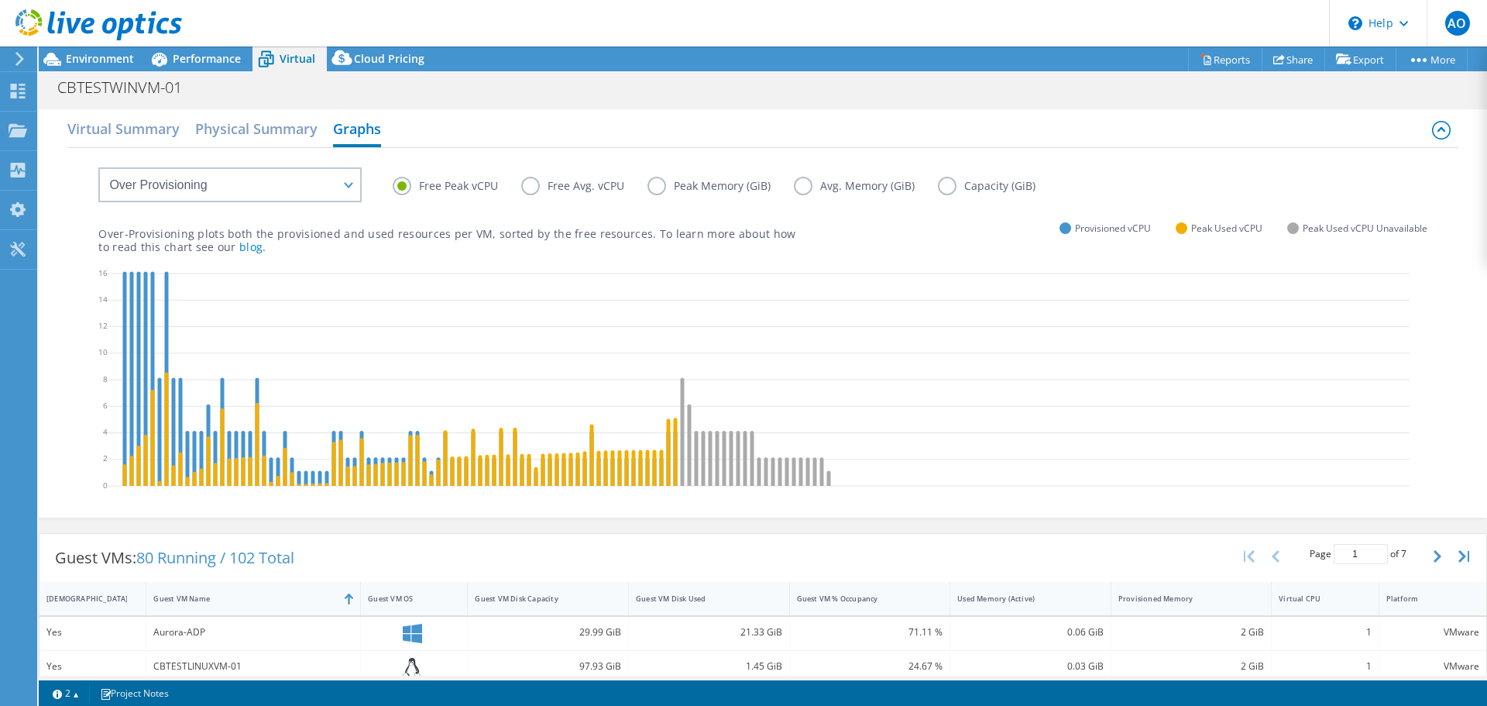
click at [128, 380] on icon at bounding box center [759, 382] width 1302 height 232
